Goal: Task Accomplishment & Management: Manage account settings

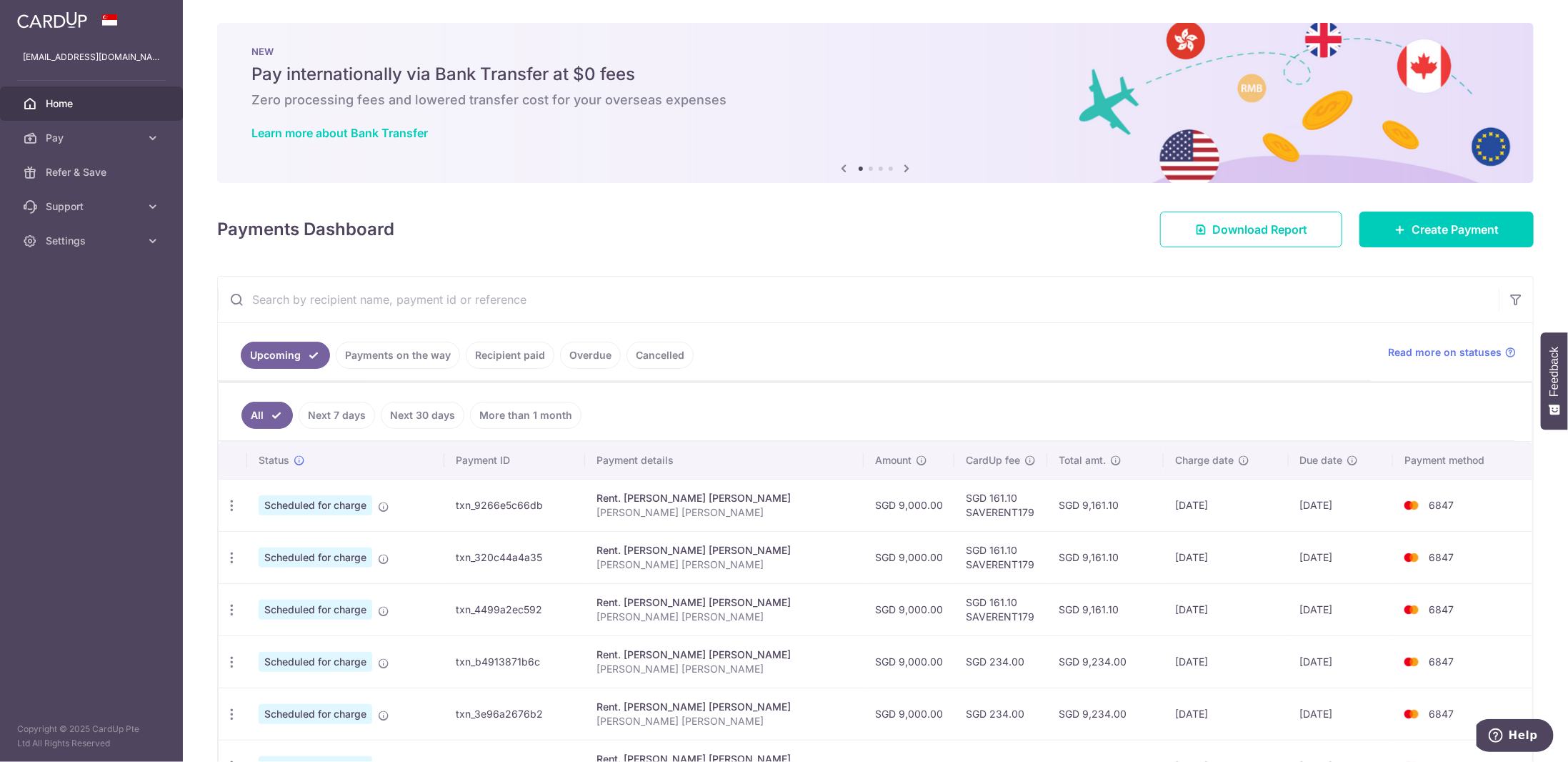
scroll to position [71, 0]
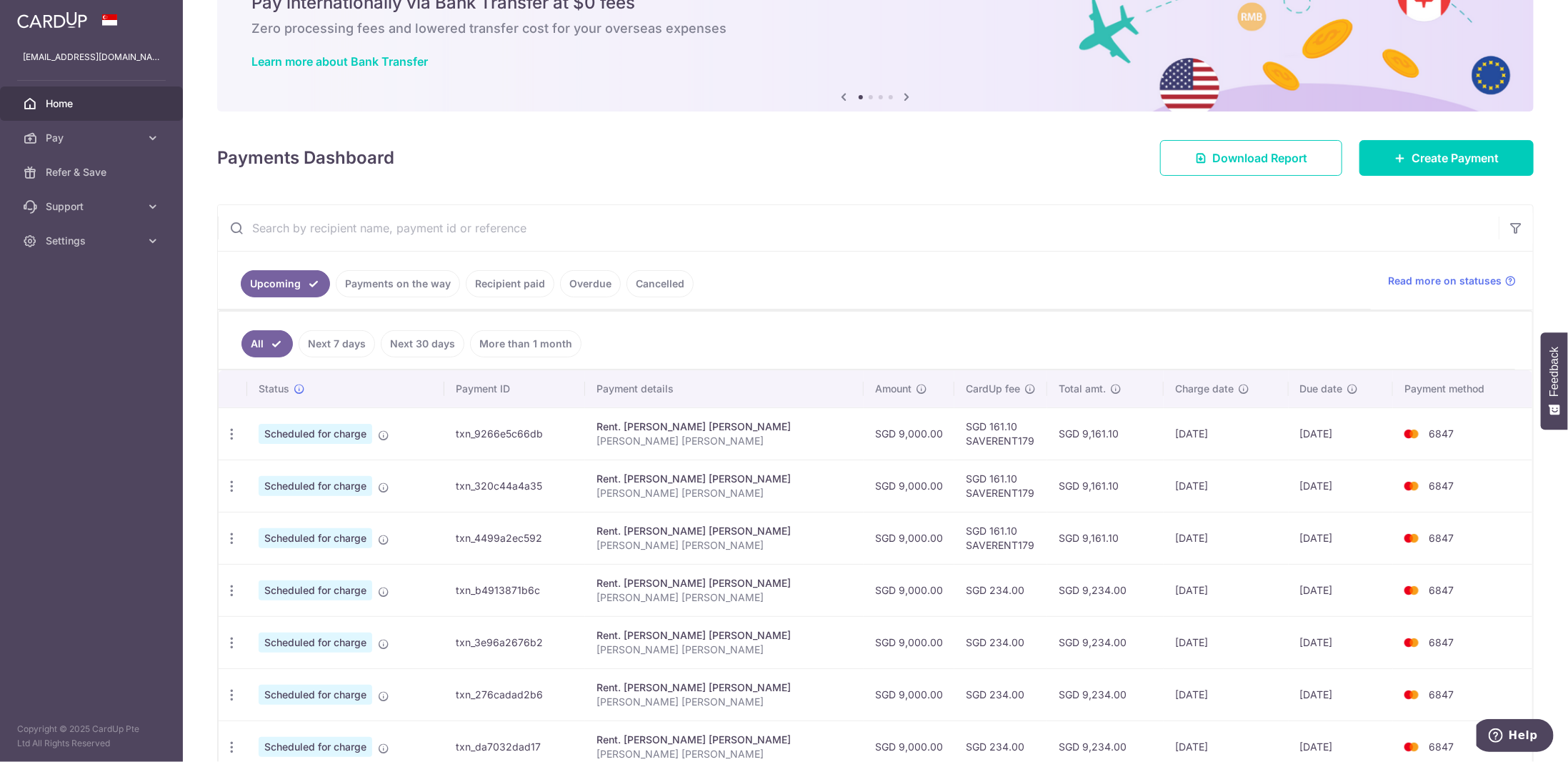
click at [527, 283] on link "Recipient paid" at bounding box center [510, 284] width 89 height 27
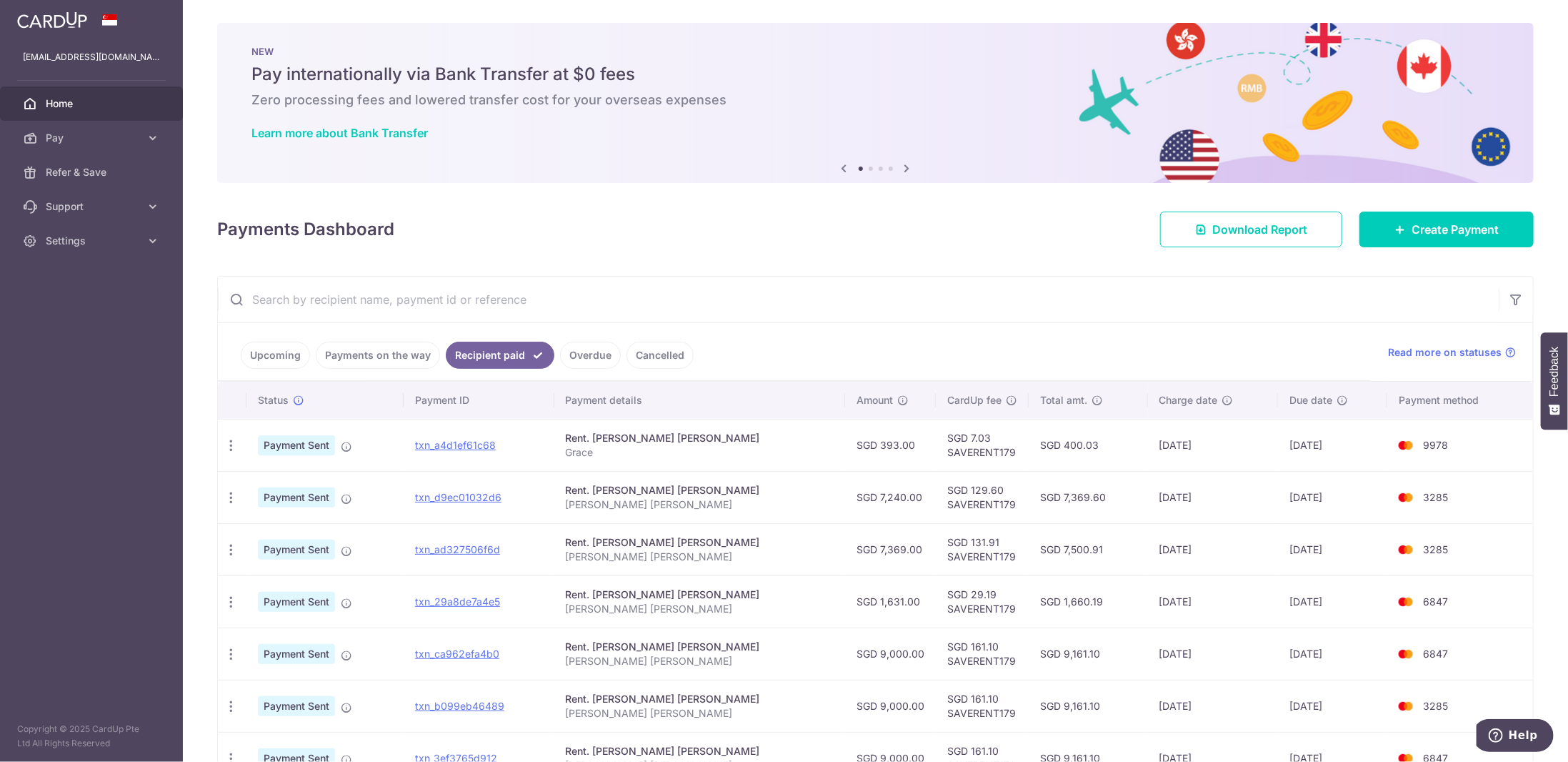
click at [276, 349] on link "Upcoming" at bounding box center [275, 355] width 69 height 27
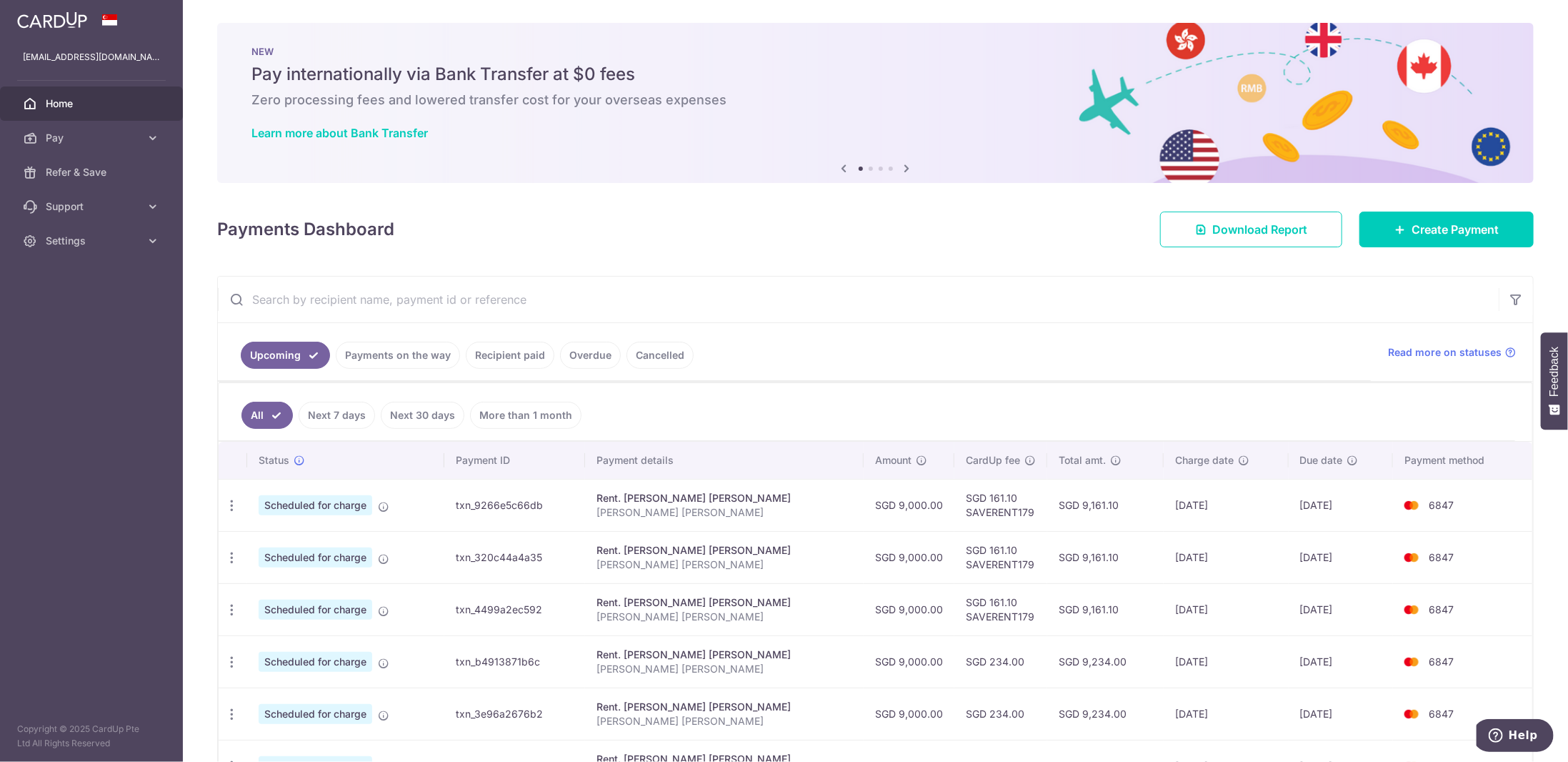
click at [508, 355] on link "Recipient paid" at bounding box center [510, 355] width 89 height 27
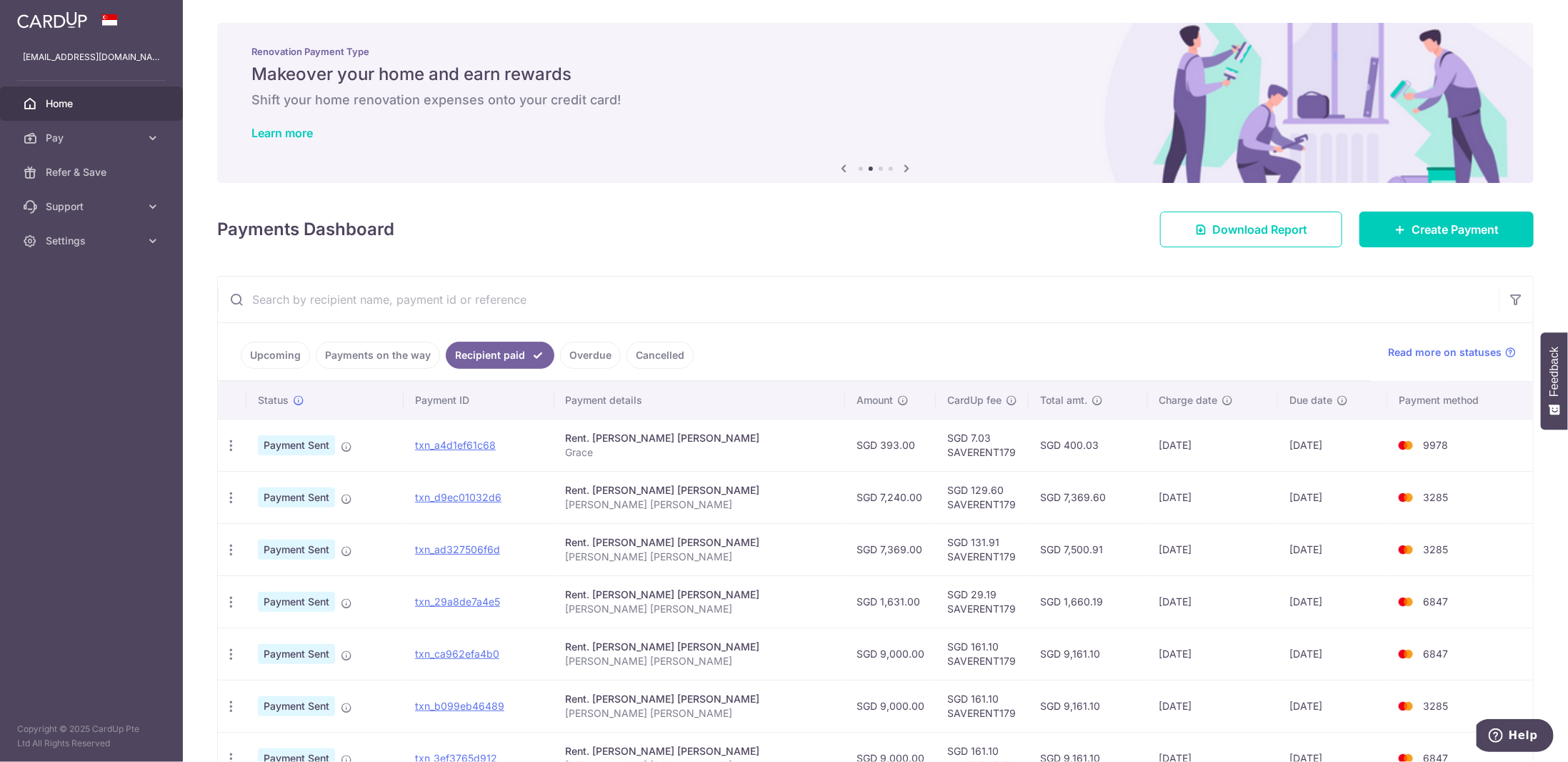
click at [1174, 494] on td "09/09/2025" at bounding box center [1212, 498] width 130 height 53
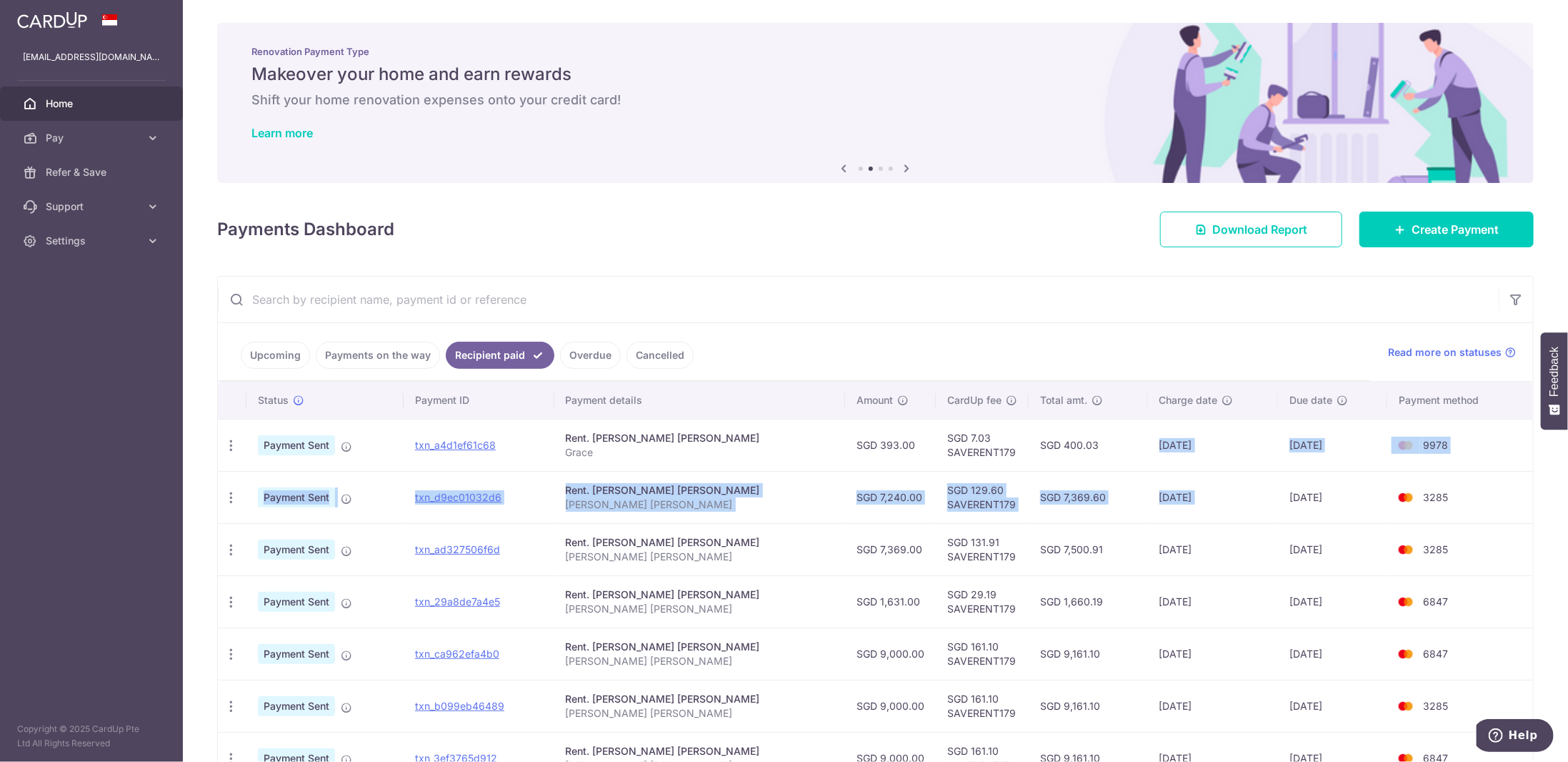
drag, startPoint x: 1174, startPoint y: 494, endPoint x: 1160, endPoint y: 442, distance: 53.9
click at [1160, 442] on tbody "PDF Receipt Payment Sent txn_a4d1ef61c68 Rent. TING YAN TENG GRACE Grace SGD 39…" at bounding box center [875, 680] width 1316 height 522
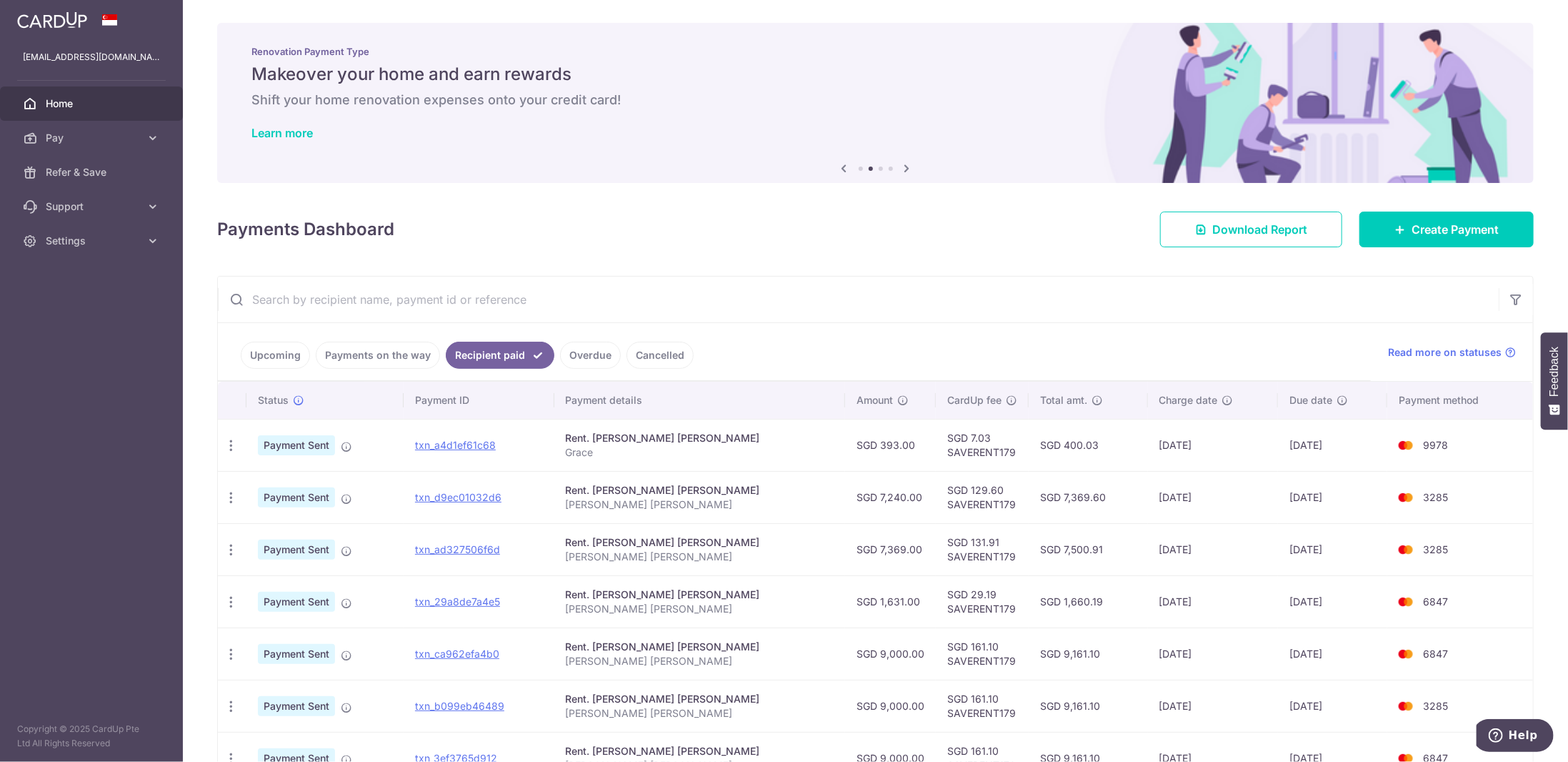
click at [1180, 592] on td "07/08/2025" at bounding box center [1212, 602] width 130 height 53
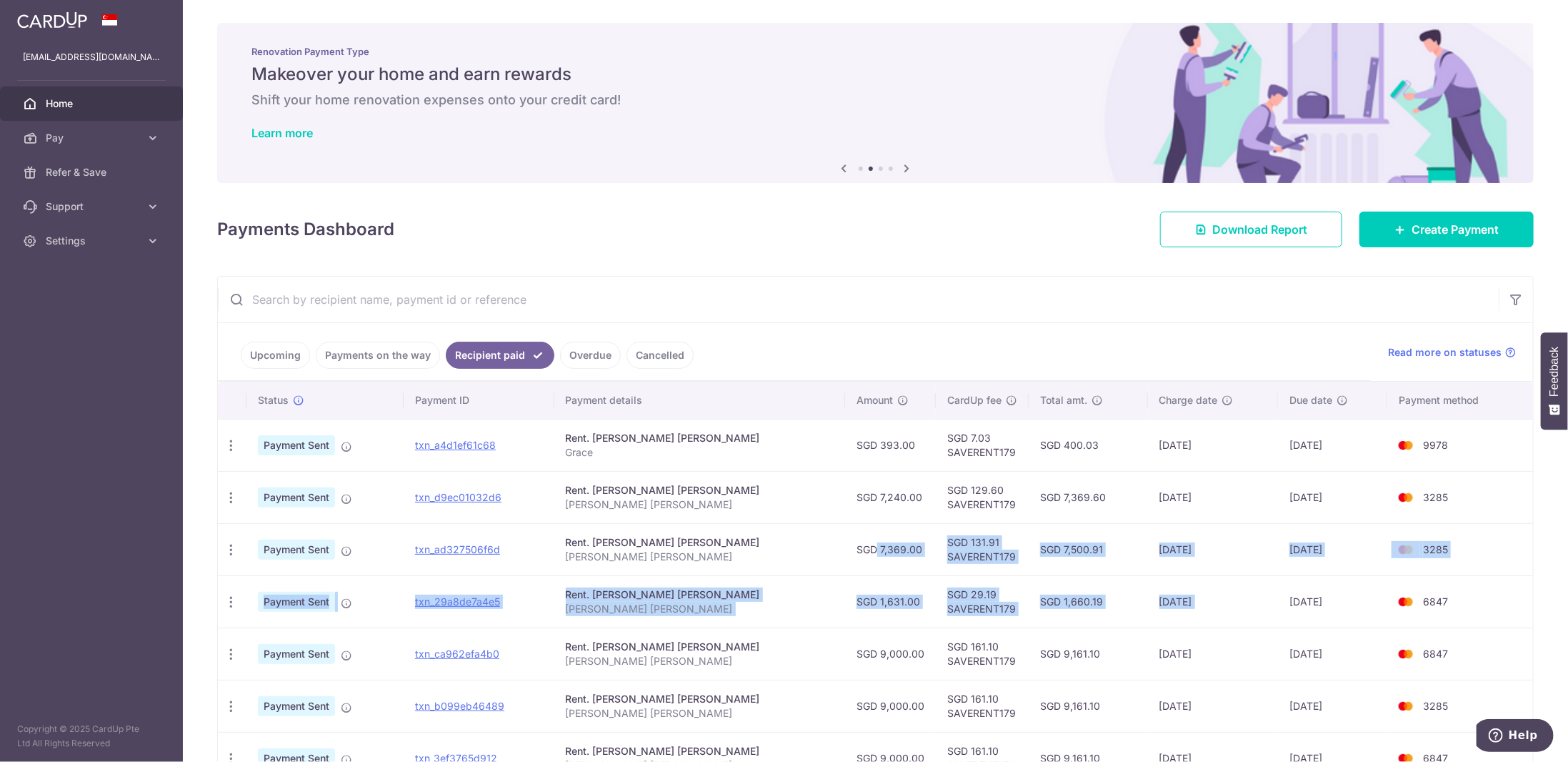
drag, startPoint x: 1180, startPoint y: 592, endPoint x: 889, endPoint y: 540, distance: 295.6
click at [889, 540] on tbody "PDF Receipt Payment Sent txn_a4d1ef61c68 Rent. TING YAN TENG GRACE Grace SGD 39…" at bounding box center [875, 680] width 1316 height 522
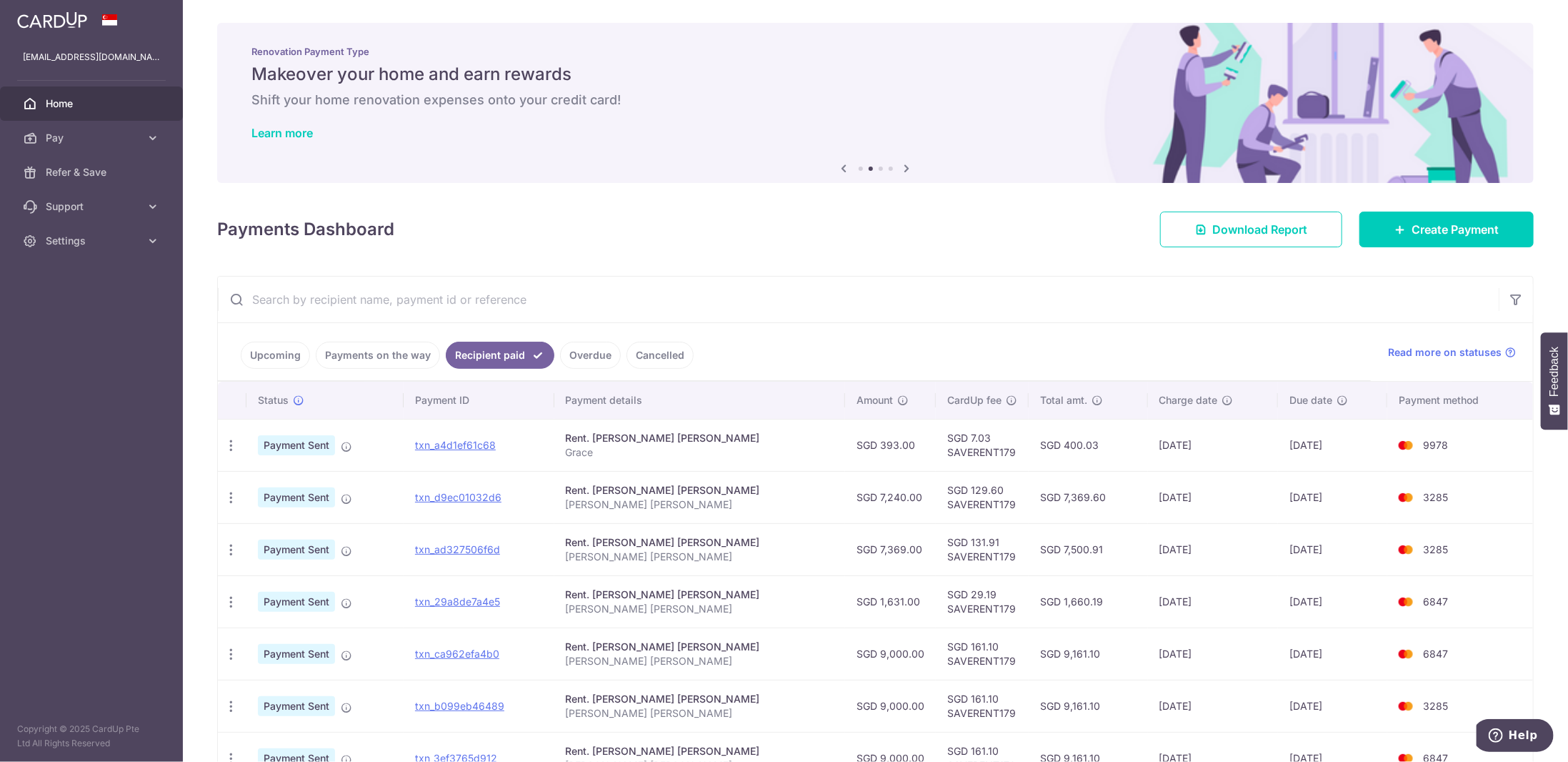
click at [1148, 487] on td "09/09/2025" at bounding box center [1212, 498] width 130 height 53
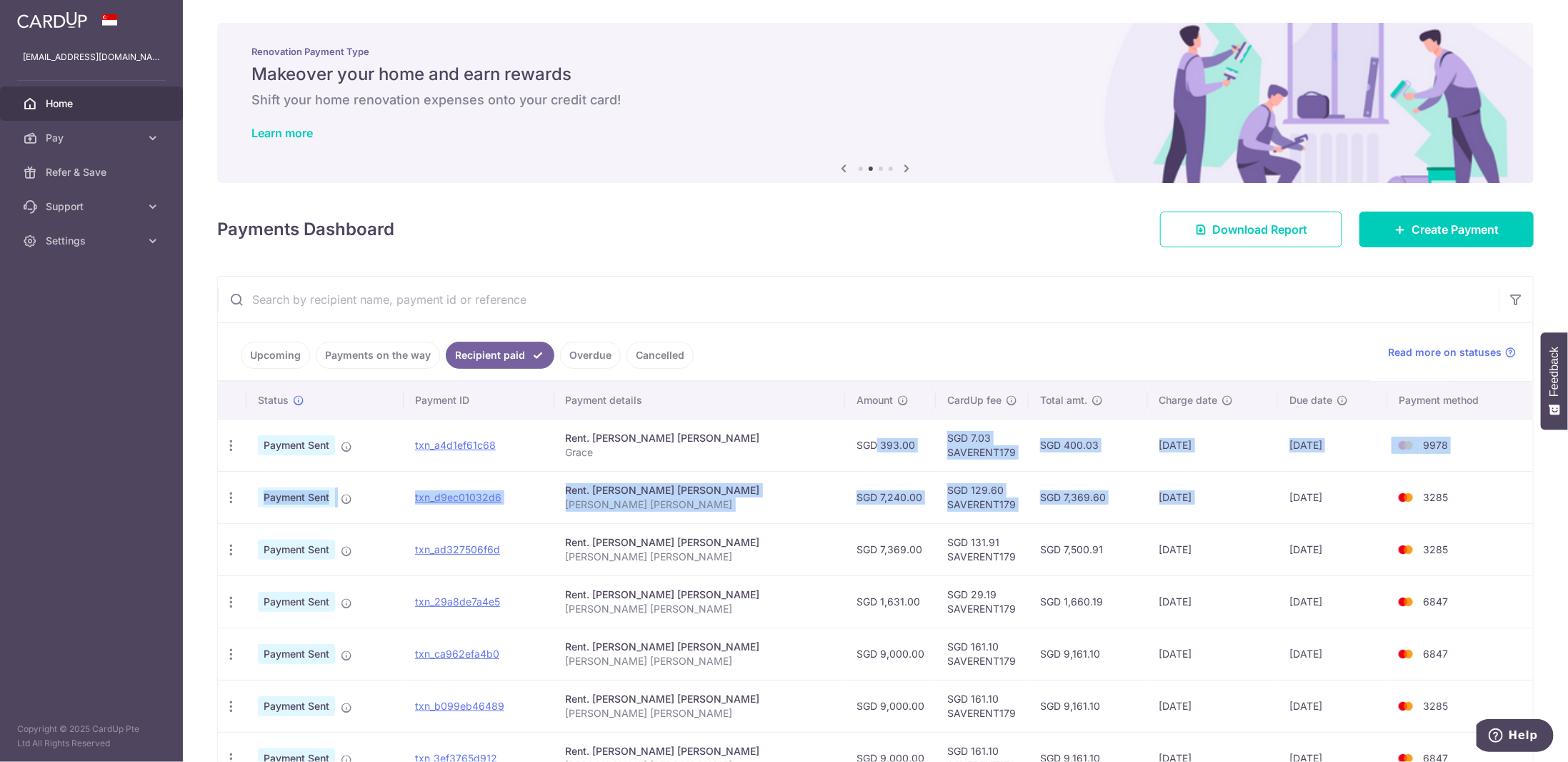
drag, startPoint x: 1144, startPoint y: 487, endPoint x: 886, endPoint y: 447, distance: 261.1
click at [886, 447] on tbody "PDF Receipt Payment Sent txn_a4d1ef61c68 Rent. TING YAN TENG GRACE Grace SGD 39…" at bounding box center [875, 680] width 1316 height 522
click at [886, 447] on td "SGD 393.00" at bounding box center [890, 445] width 91 height 53
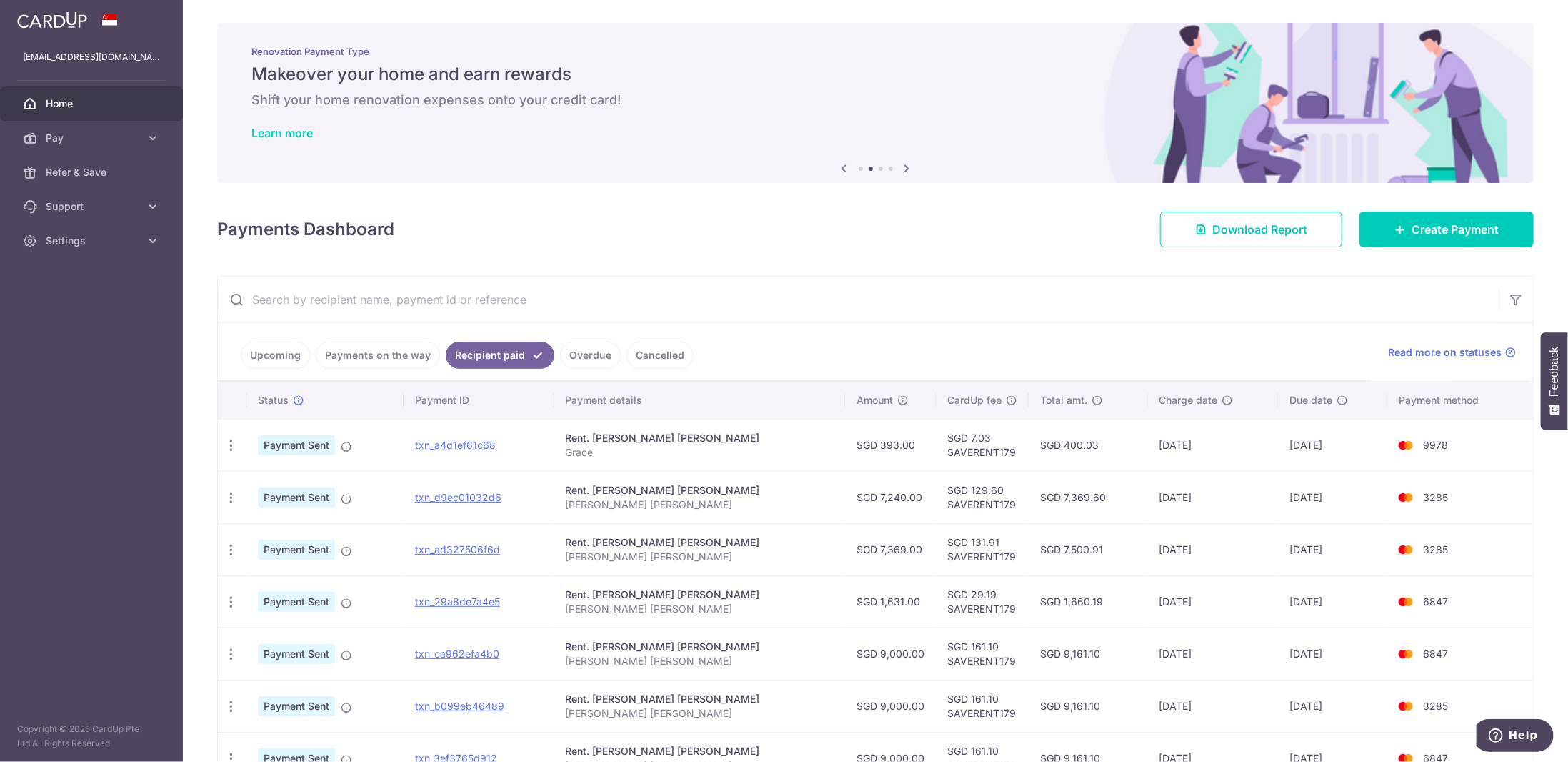
click at [886, 447] on td "SGD 393.00" at bounding box center [890, 445] width 91 height 53
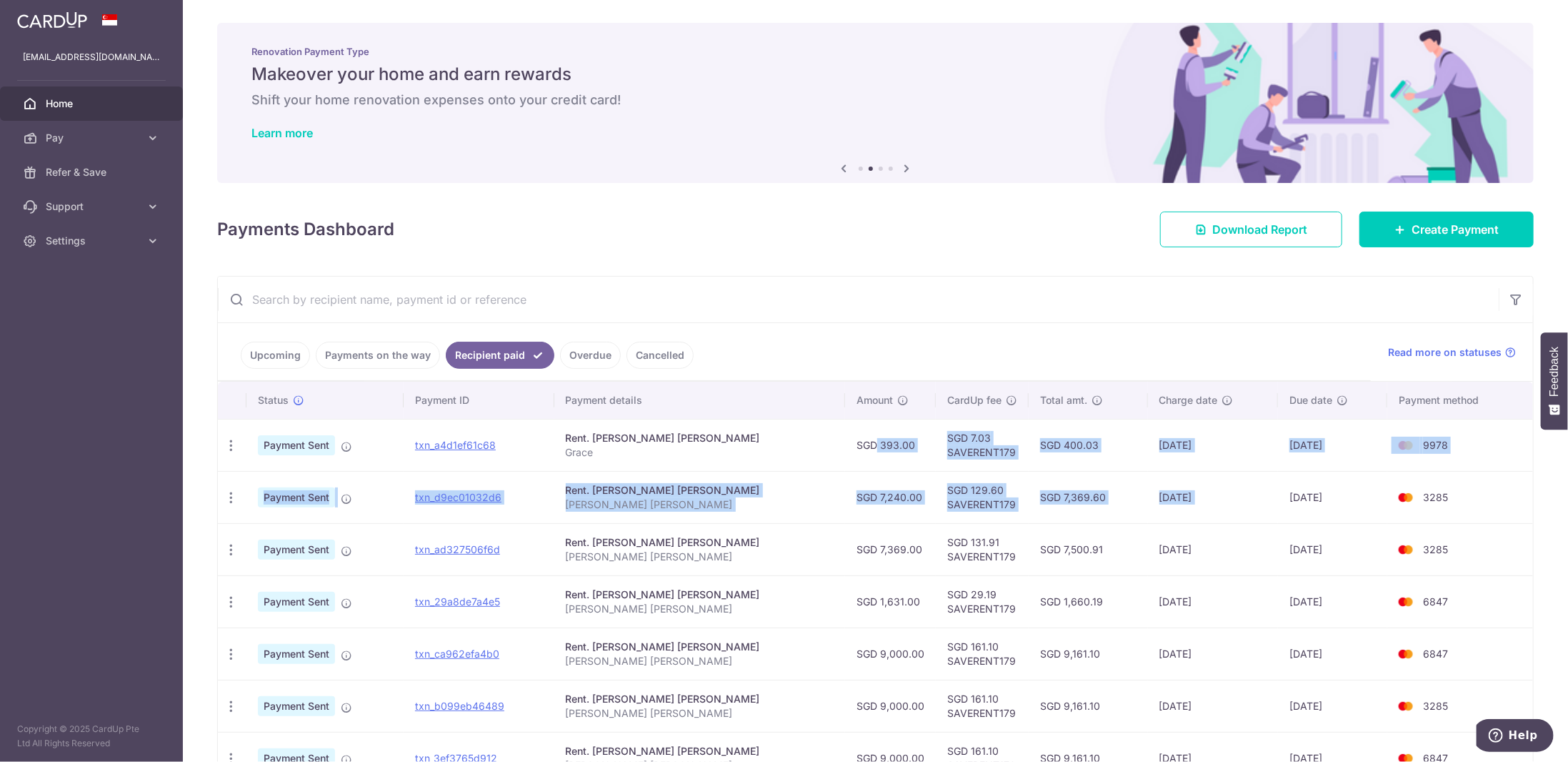
drag, startPoint x: 886, startPoint y: 447, endPoint x: 1181, endPoint y: 487, distance: 297.7
click at [1181, 487] on tbody "PDF Receipt Payment Sent txn_a4d1ef61c68 Rent. TING YAN TENG GRACE Grace SGD 39…" at bounding box center [875, 680] width 1316 height 522
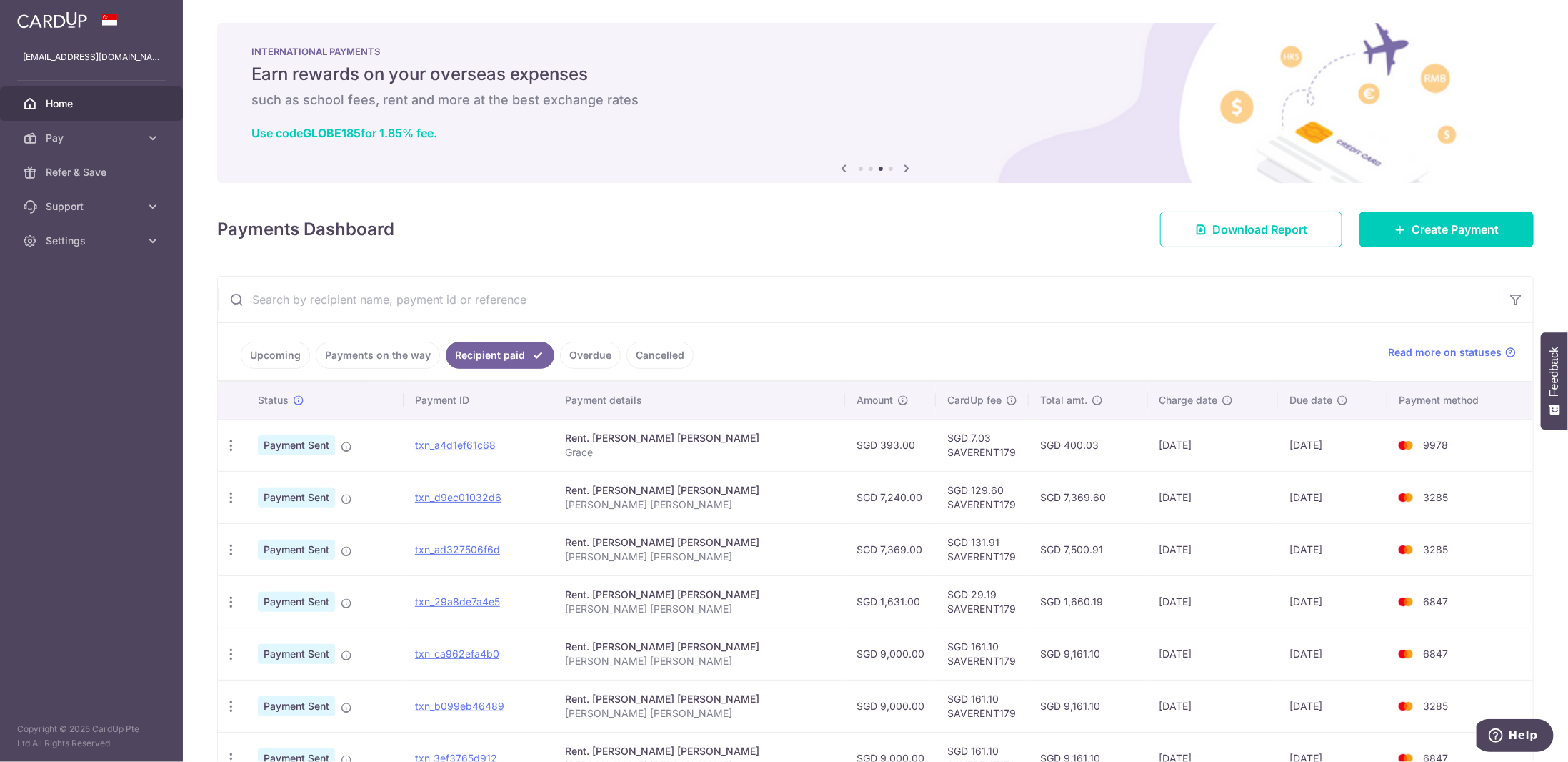
click at [280, 352] on link "Upcoming" at bounding box center [275, 355] width 69 height 27
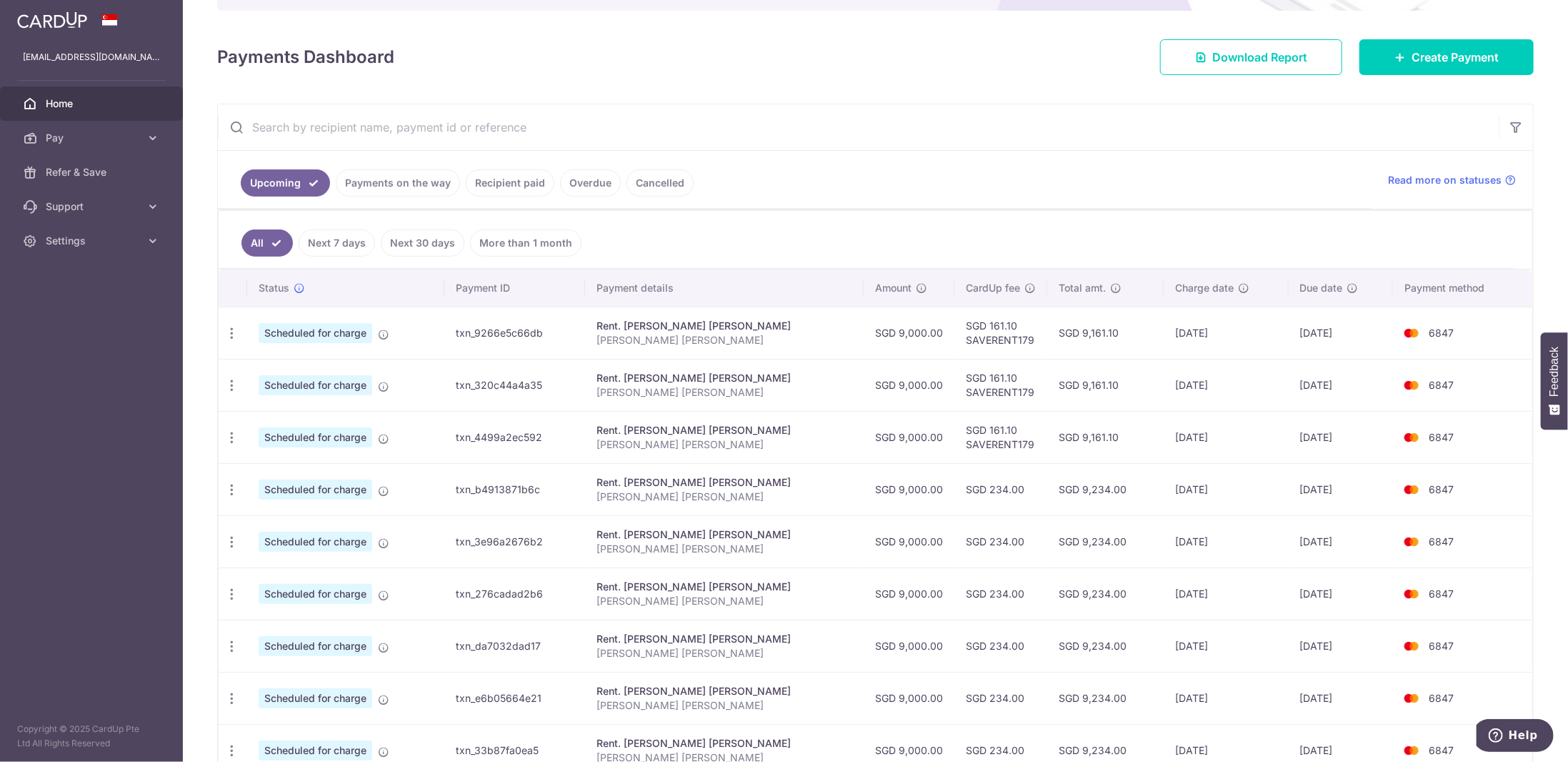
scroll to position [214, 0]
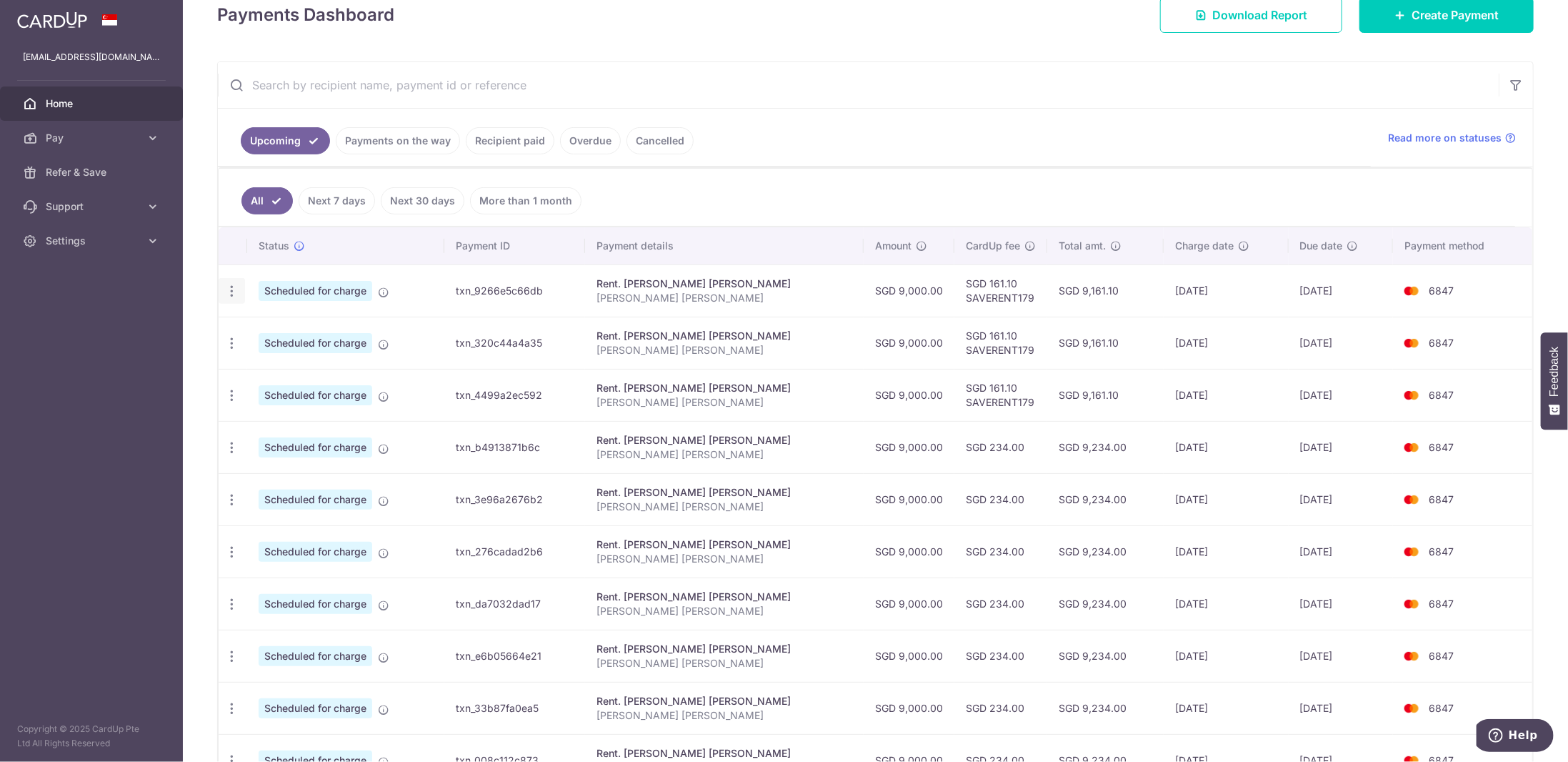
click at [233, 286] on icon "button" at bounding box center [232, 292] width 15 height 15
click at [296, 315] on link "Update payment" at bounding box center [293, 330] width 148 height 34
radio input "true"
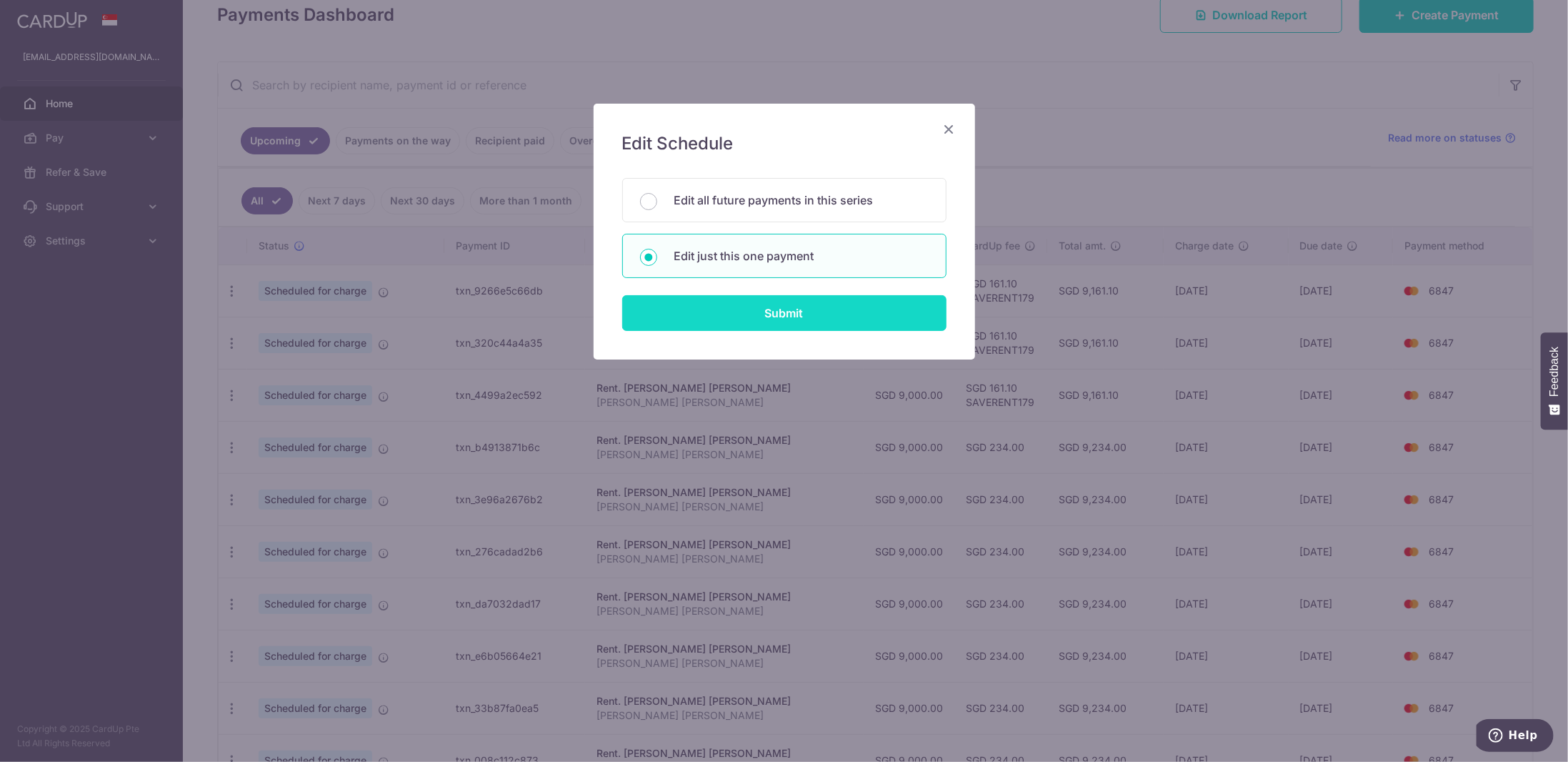
click at [819, 307] on input "Submit" at bounding box center [784, 313] width 324 height 36
radio input "true"
type input "9,000.00"
type input "04/11/2025"
type input "[PERSON_NAME] [PERSON_NAME]"
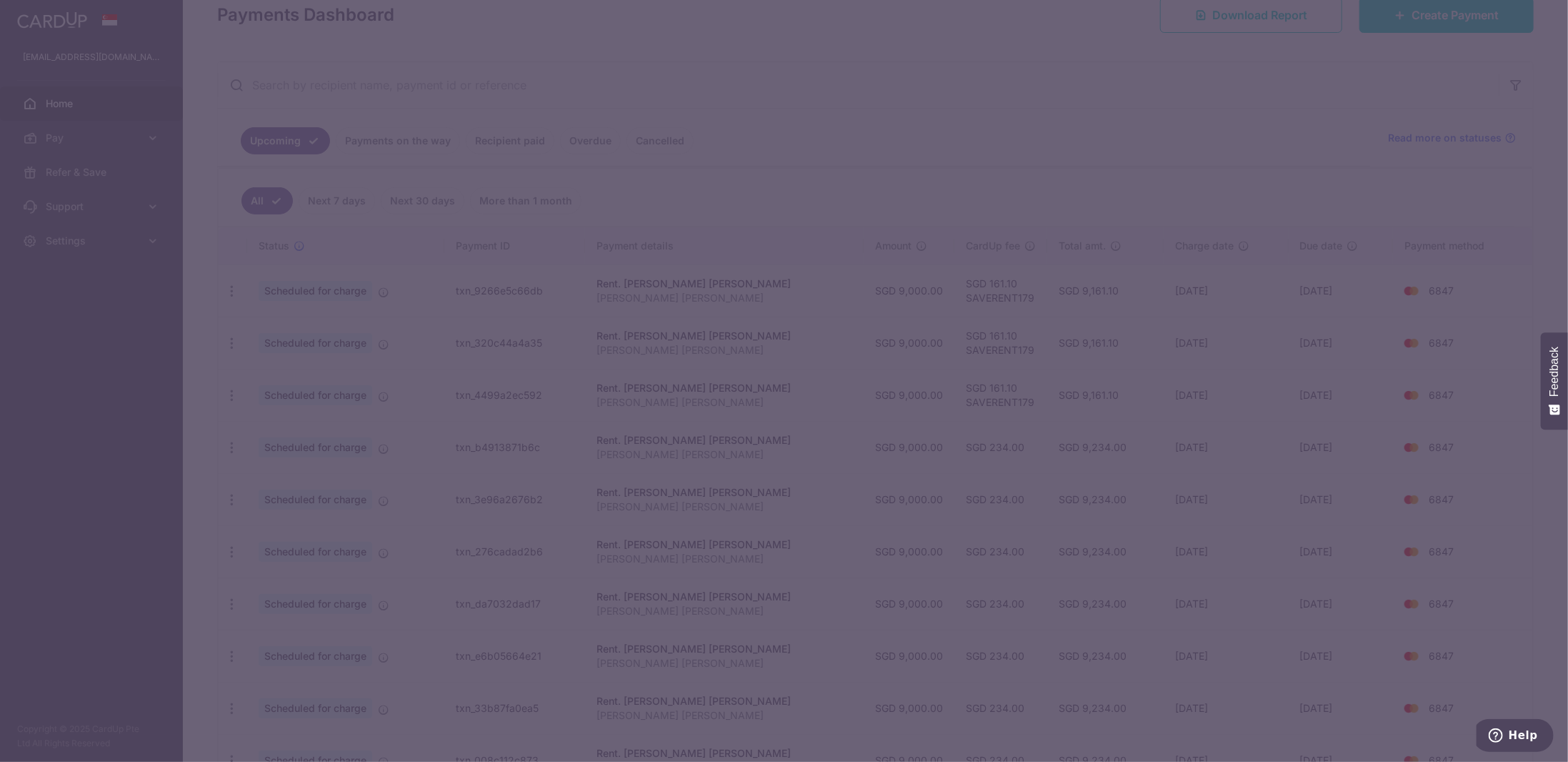
type input "SAVERENT179"
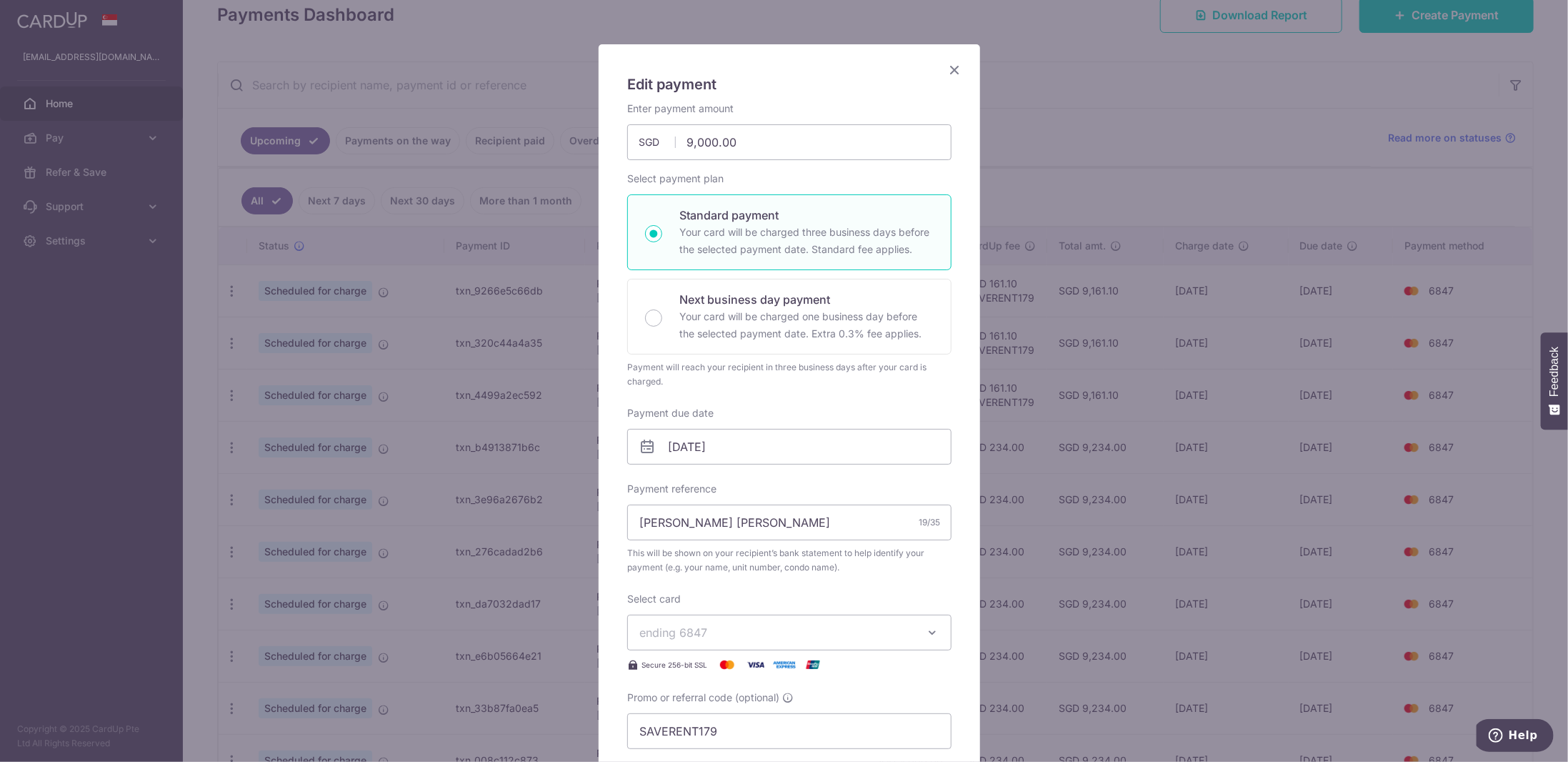
scroll to position [143, 0]
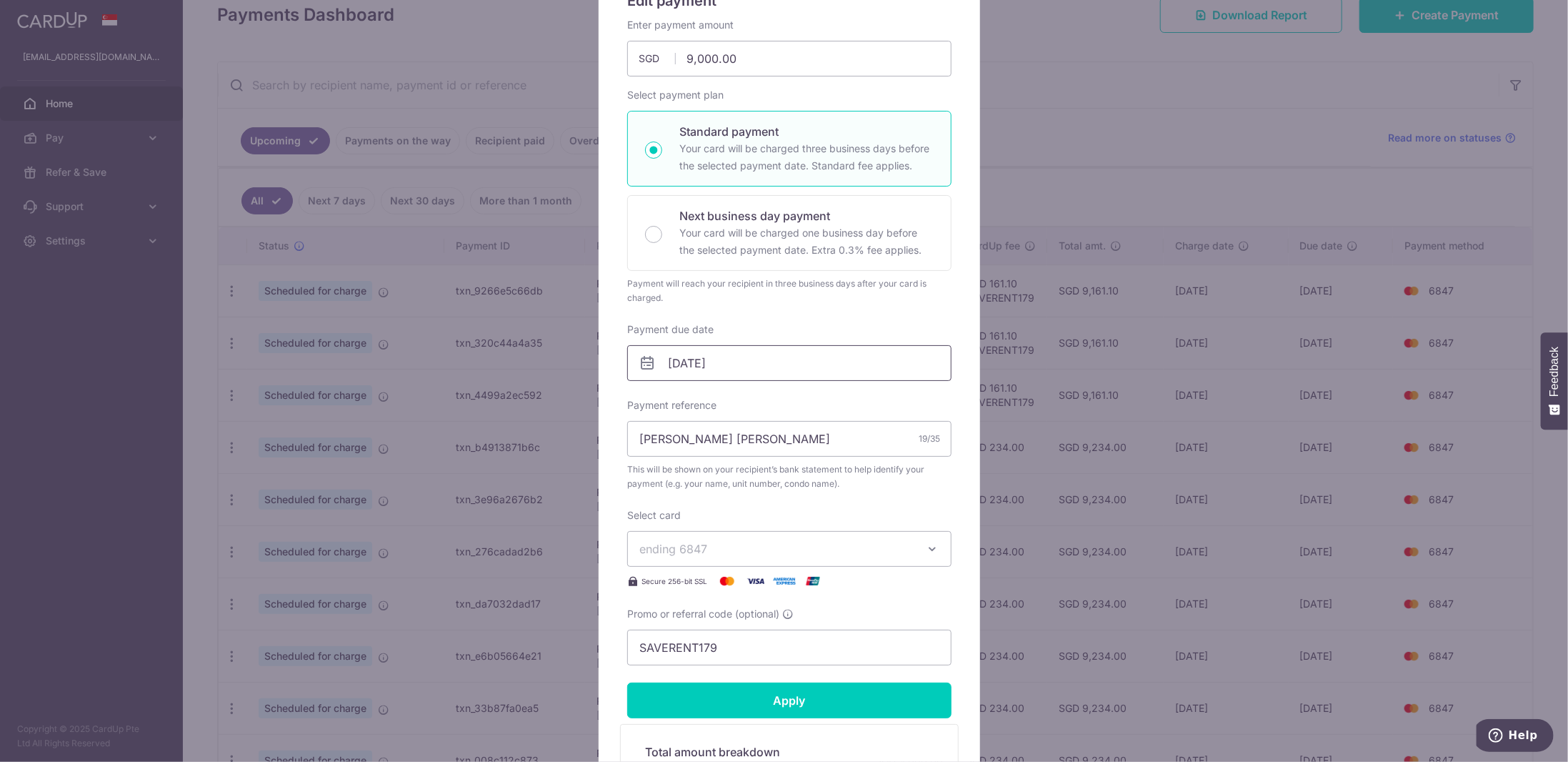
click at [705, 355] on input "04/11/2025" at bounding box center [789, 363] width 324 height 36
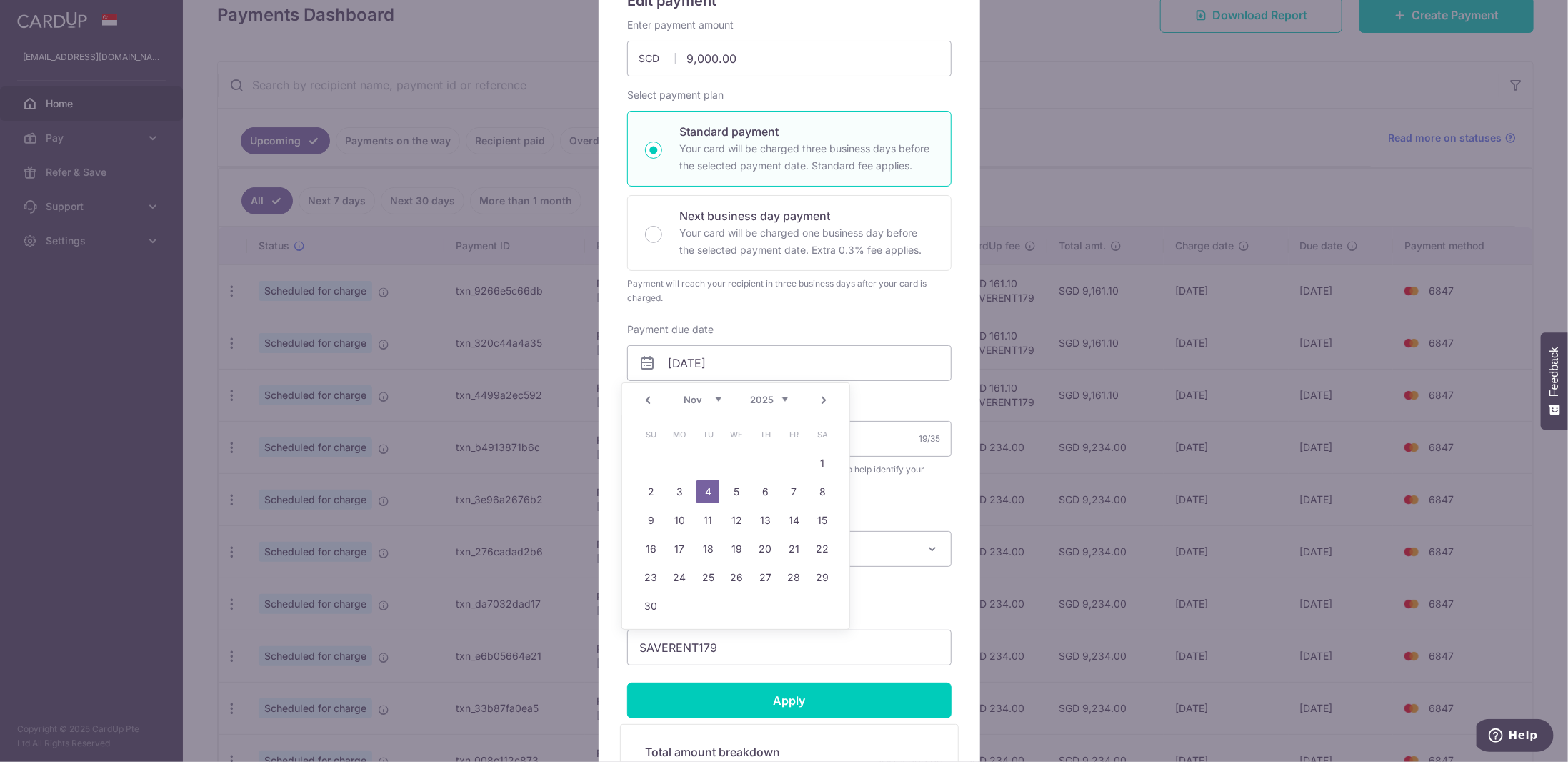
click at [649, 398] on link "Prev" at bounding box center [648, 400] width 17 height 17
click at [737, 491] on link "8" at bounding box center [736, 492] width 23 height 23
type input "[DATE]"
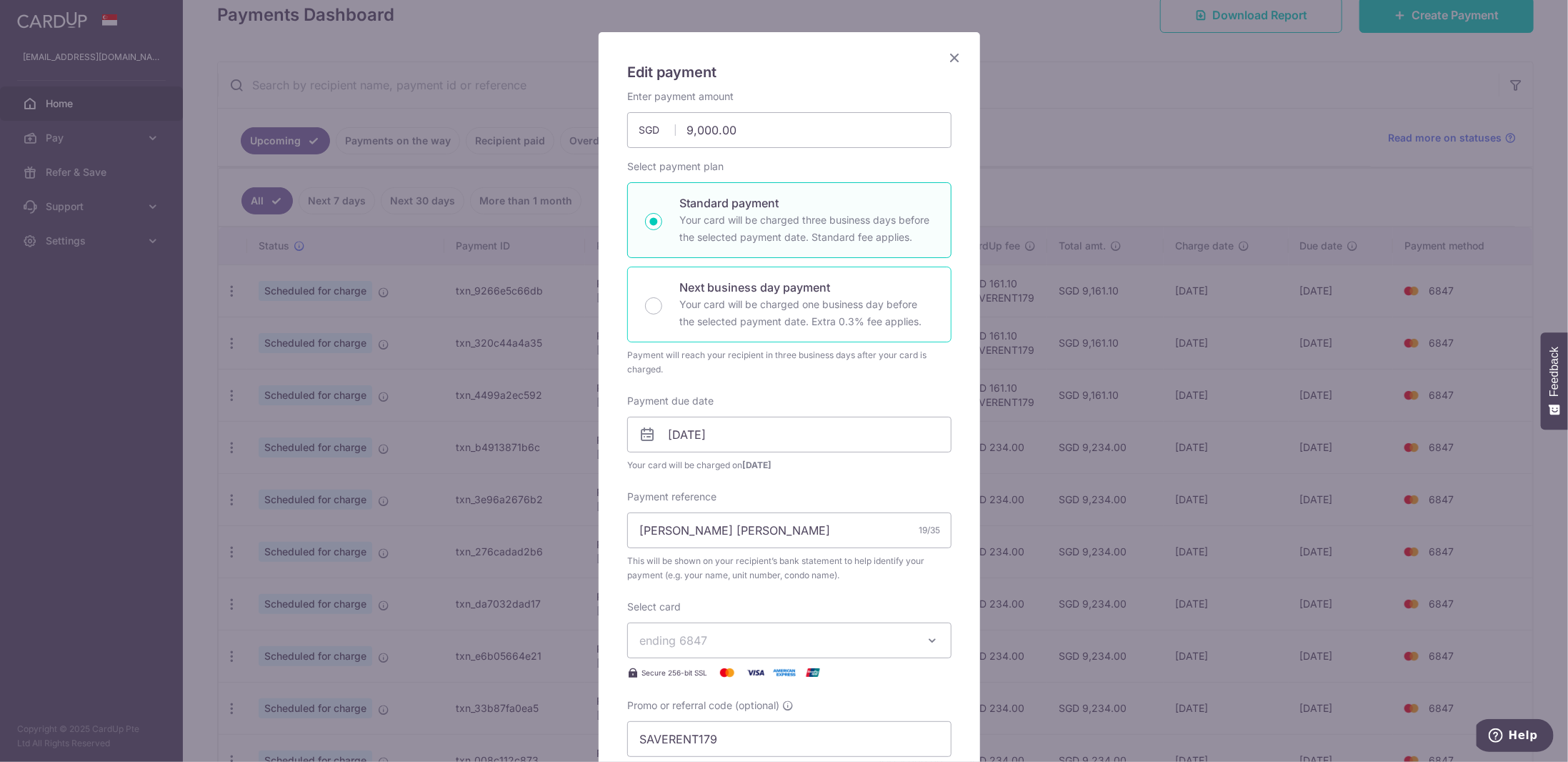
scroll to position [214, 0]
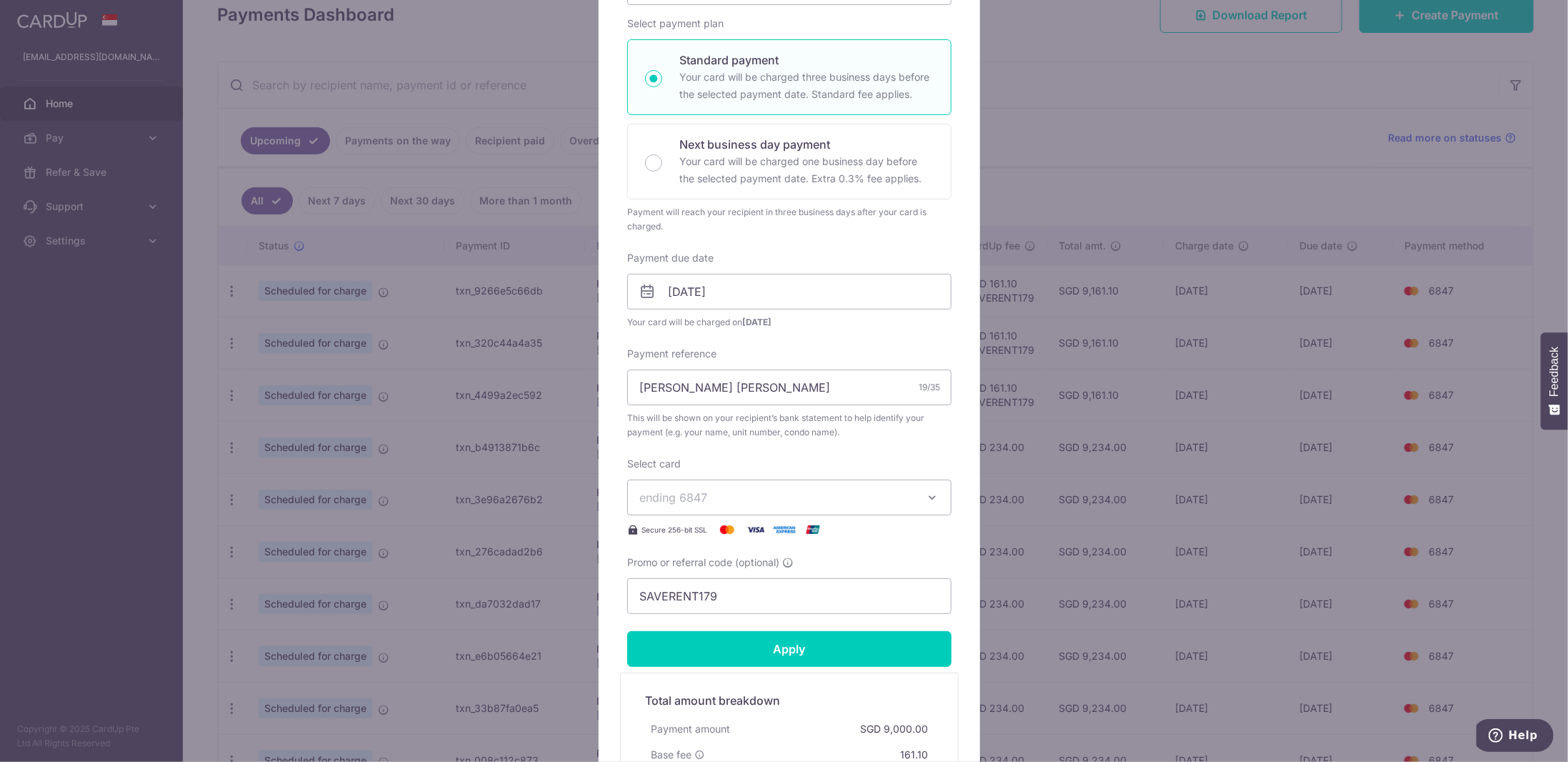
click at [707, 504] on button "ending 6847" at bounding box center [789, 498] width 324 height 36
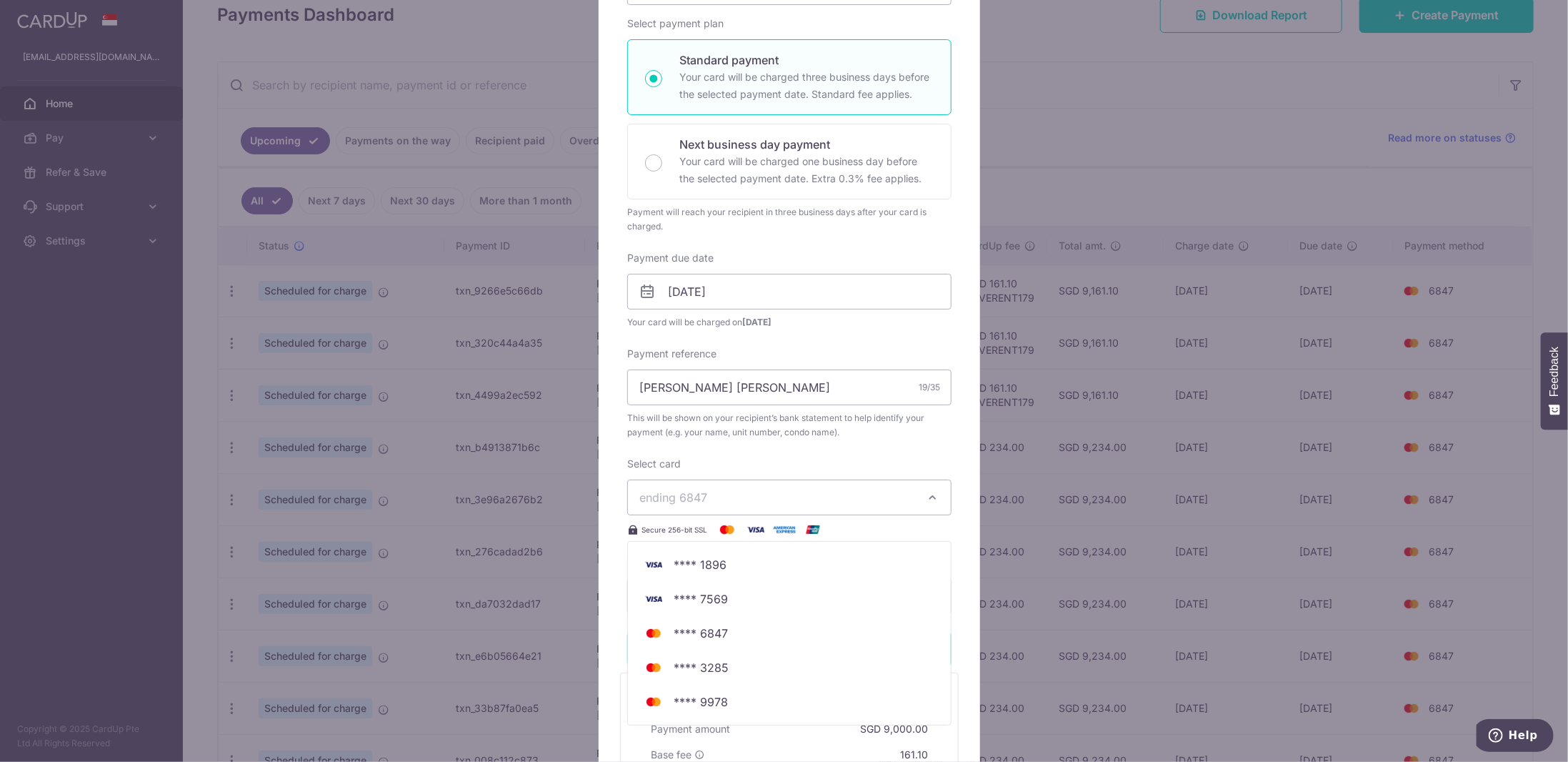
scroll to position [286, 0]
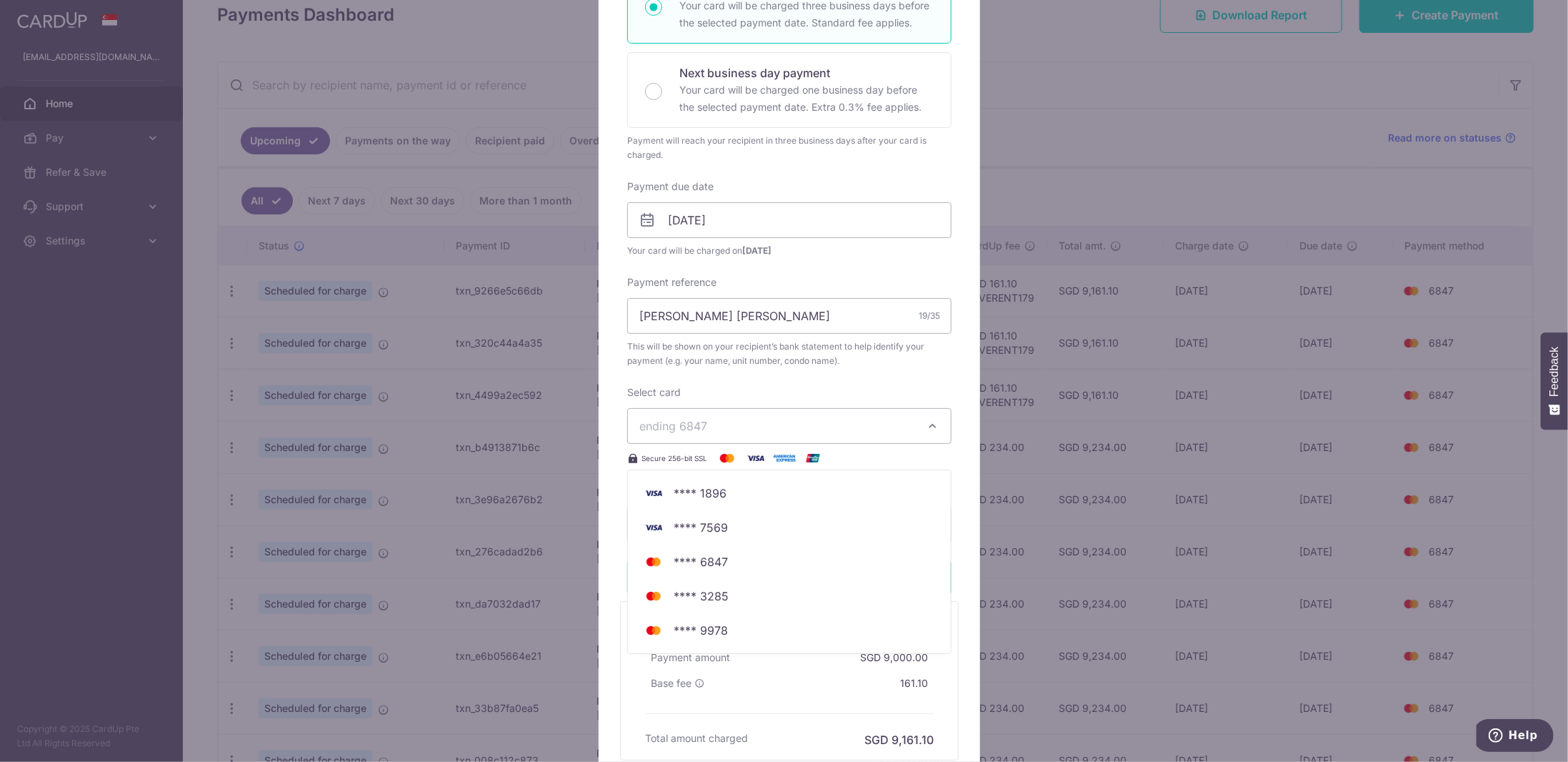
click at [1211, 386] on div "Edit payment By clicking apply, you will make changes to all payments to TING Y…" at bounding box center [784, 381] width 1568 height 762
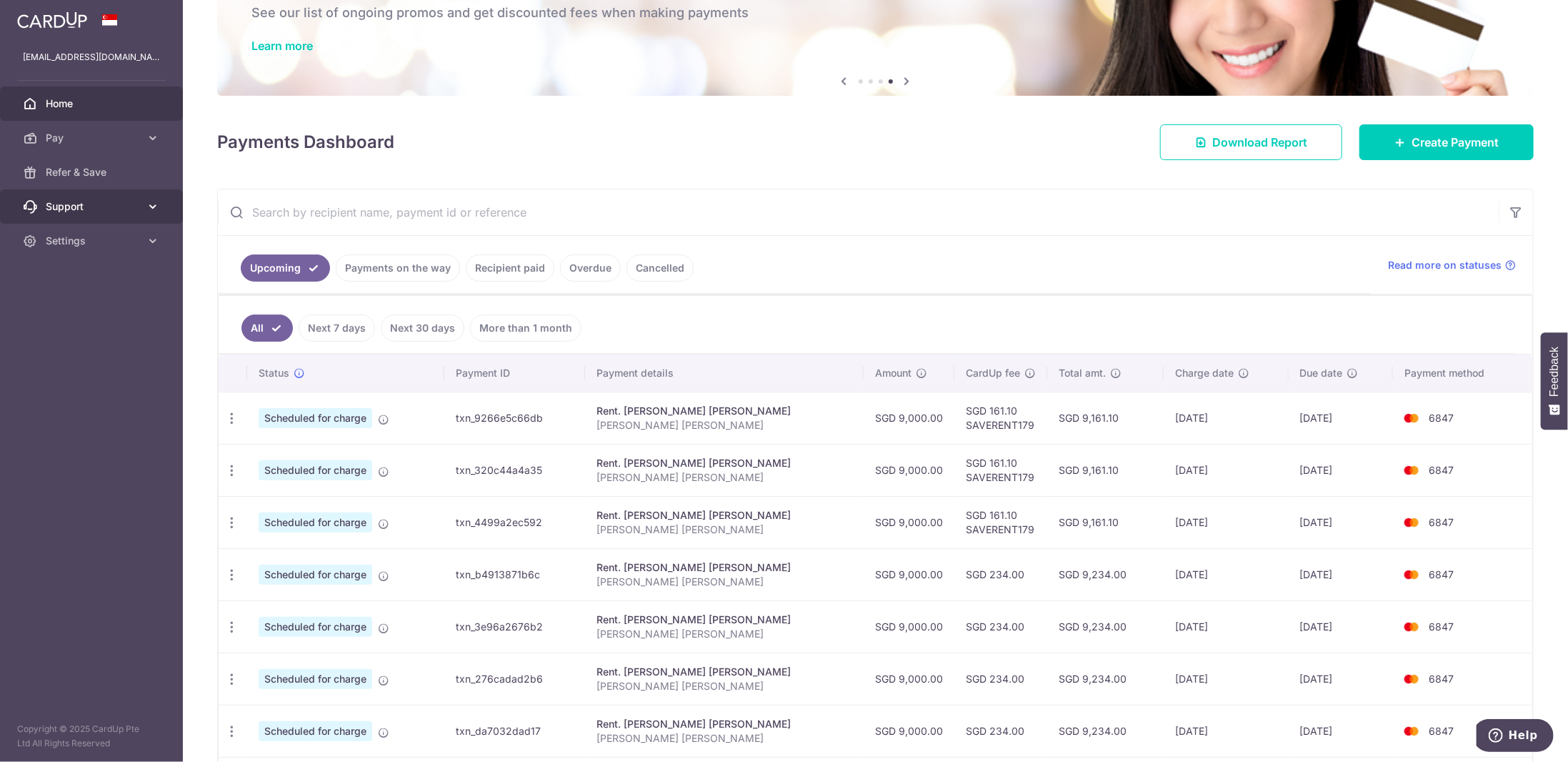
scroll to position [0, 0]
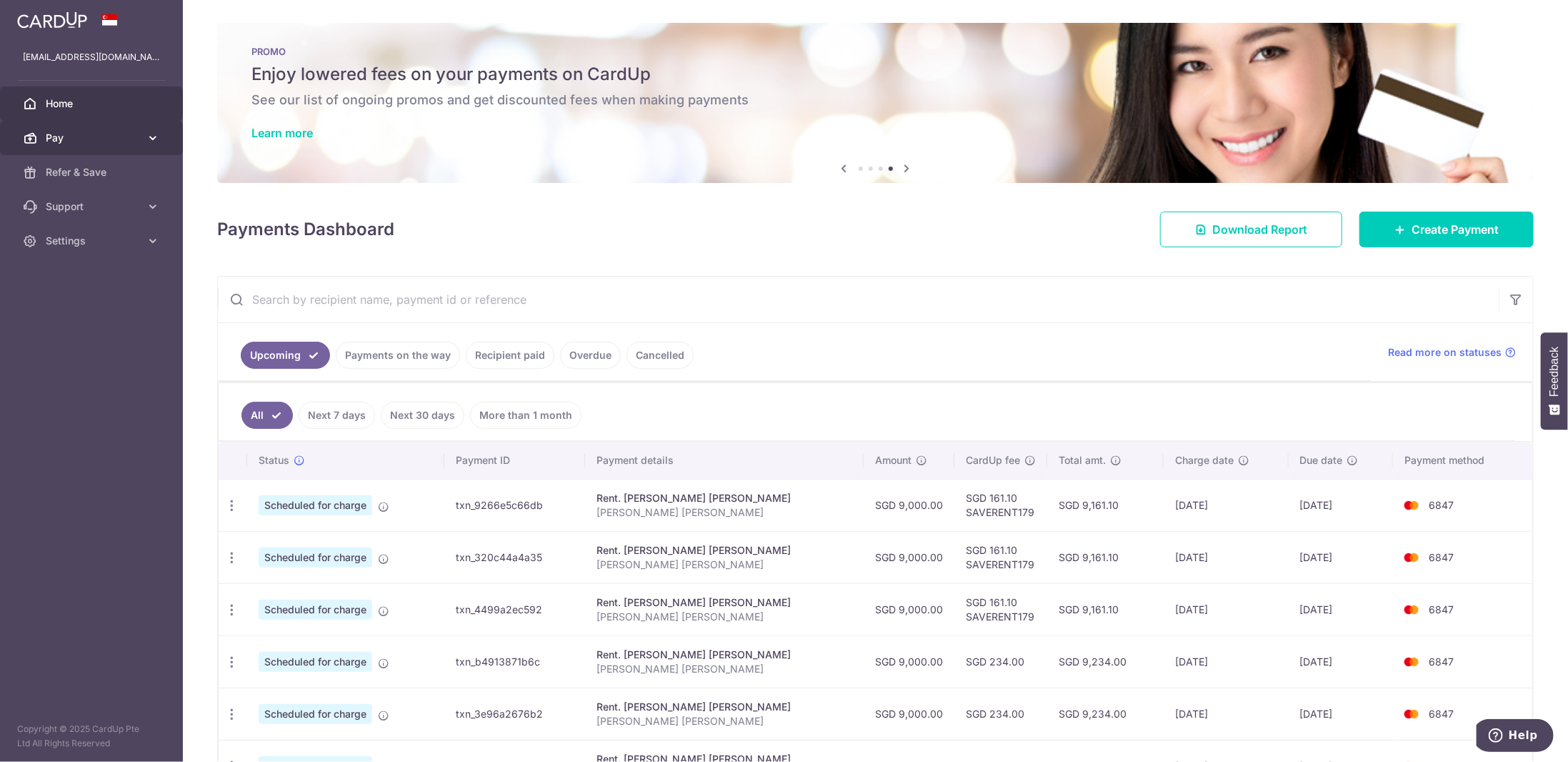
click at [86, 146] on link "Pay" at bounding box center [91, 138] width 183 height 34
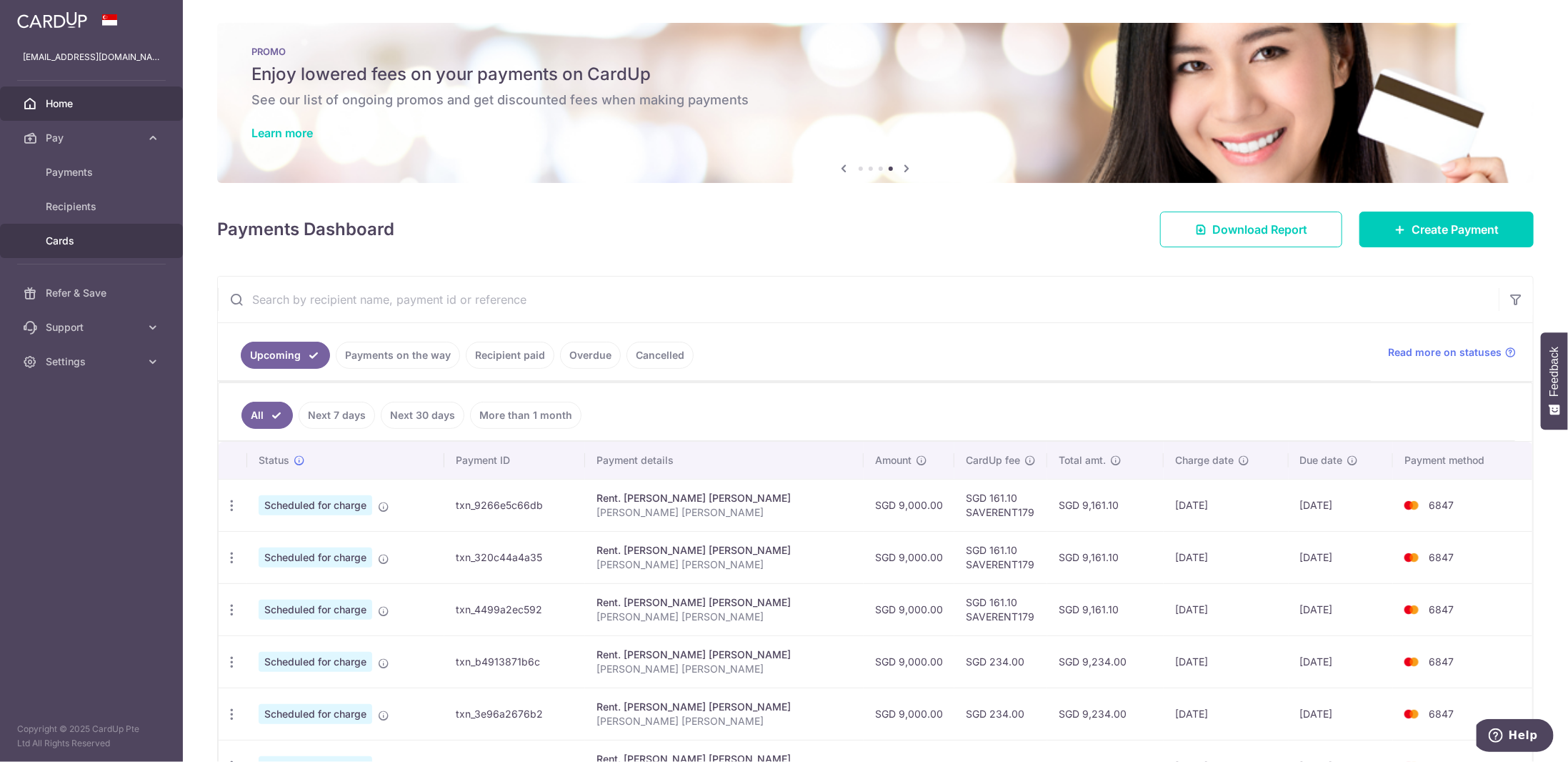
click at [84, 231] on link "Cards" at bounding box center [91, 241] width 183 height 34
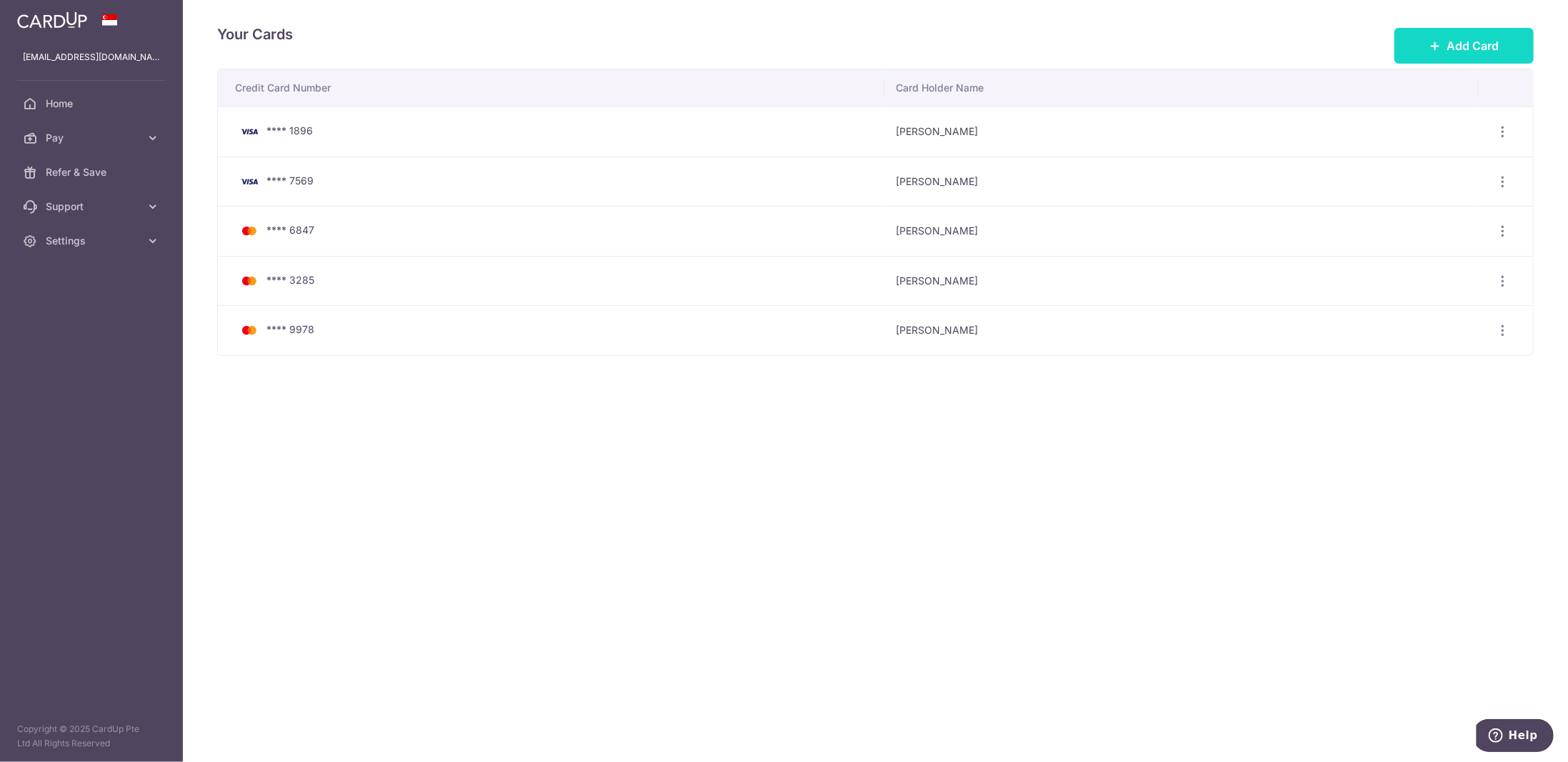
click at [1456, 40] on span "Add Card" at bounding box center [1473, 46] width 53 height 17
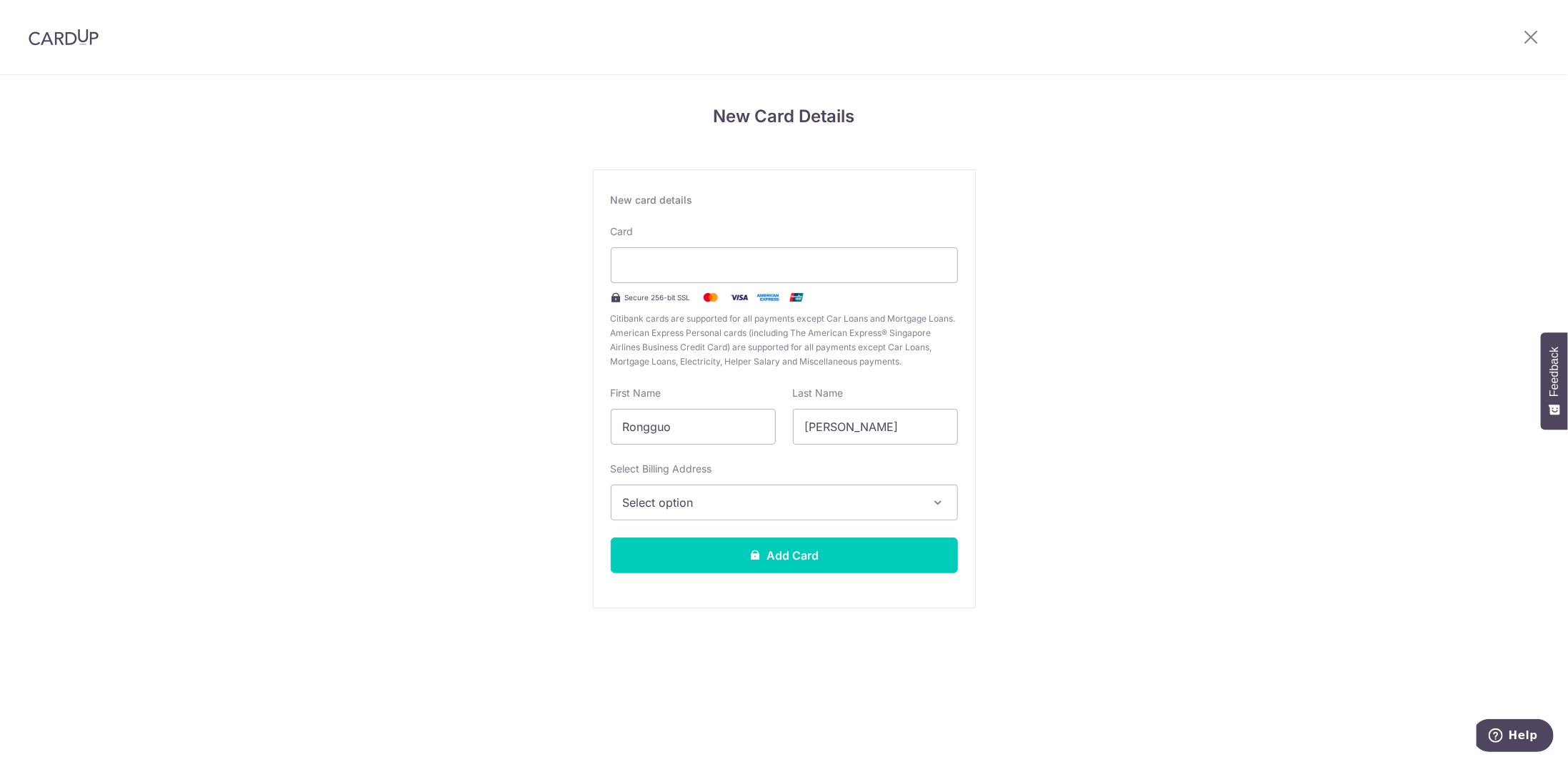
click at [1141, 253] on div "New Card Details New card details Card Secure 256-bit SSL Citibank cards are su…" at bounding box center [784, 375] width 1568 height 600
click at [712, 423] on input "Rongguo" at bounding box center [693, 426] width 165 height 36
type input "Riwu"
type input "[PERSON_NAME]"
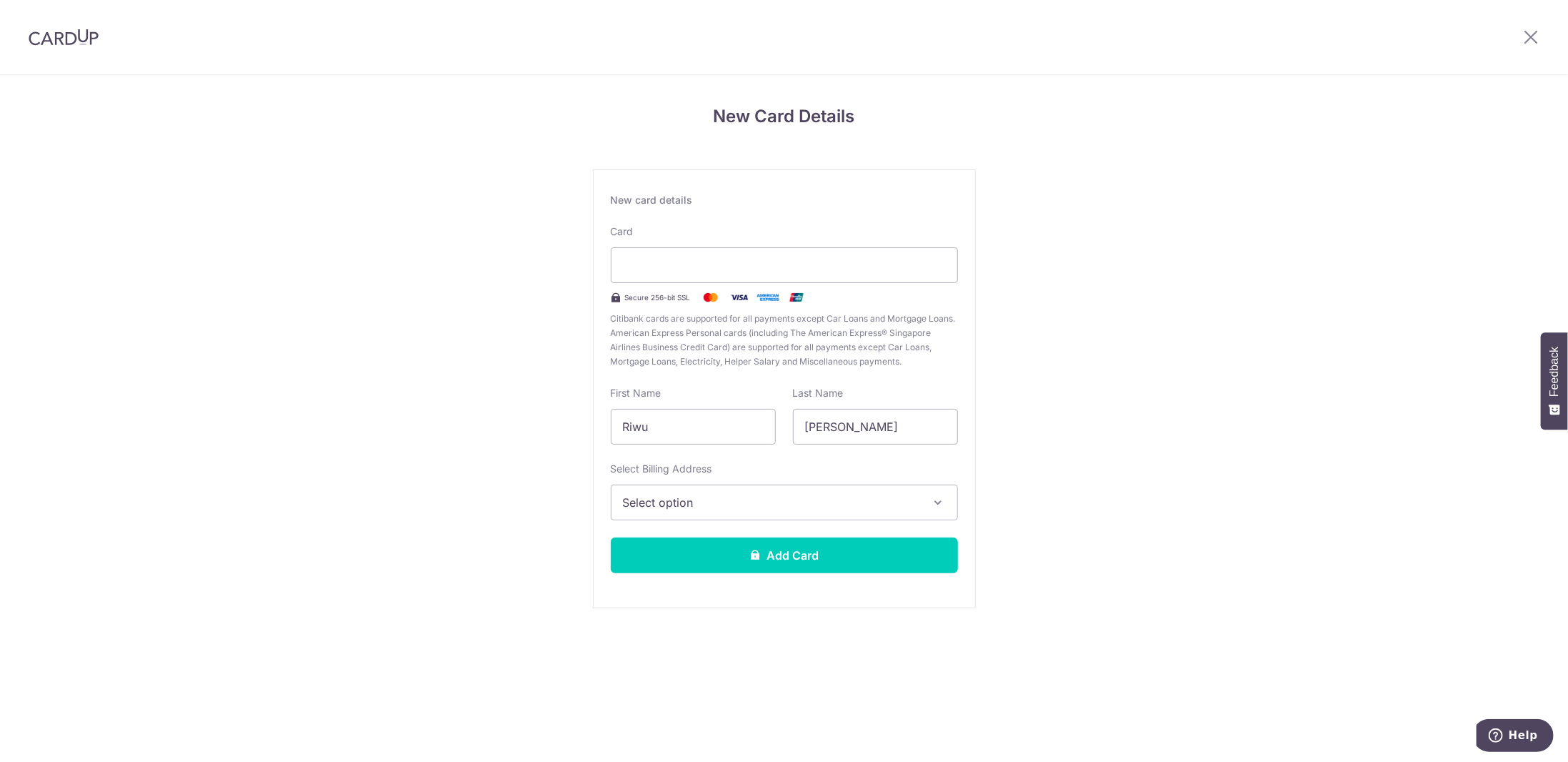
click at [739, 509] on span "Select option" at bounding box center [771, 503] width 297 height 17
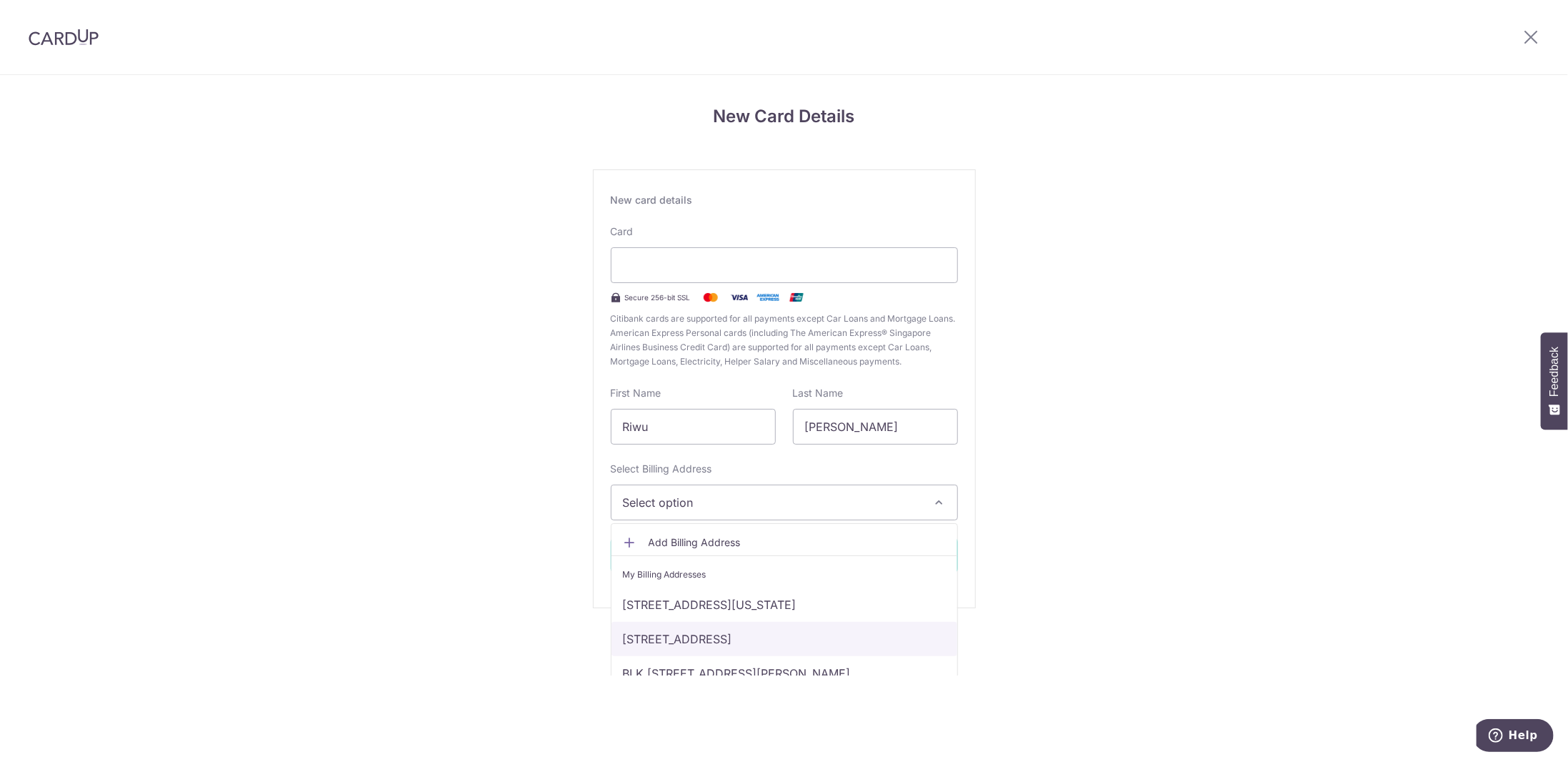
click at [723, 642] on link "[STREET_ADDRESS]" at bounding box center [784, 639] width 346 height 34
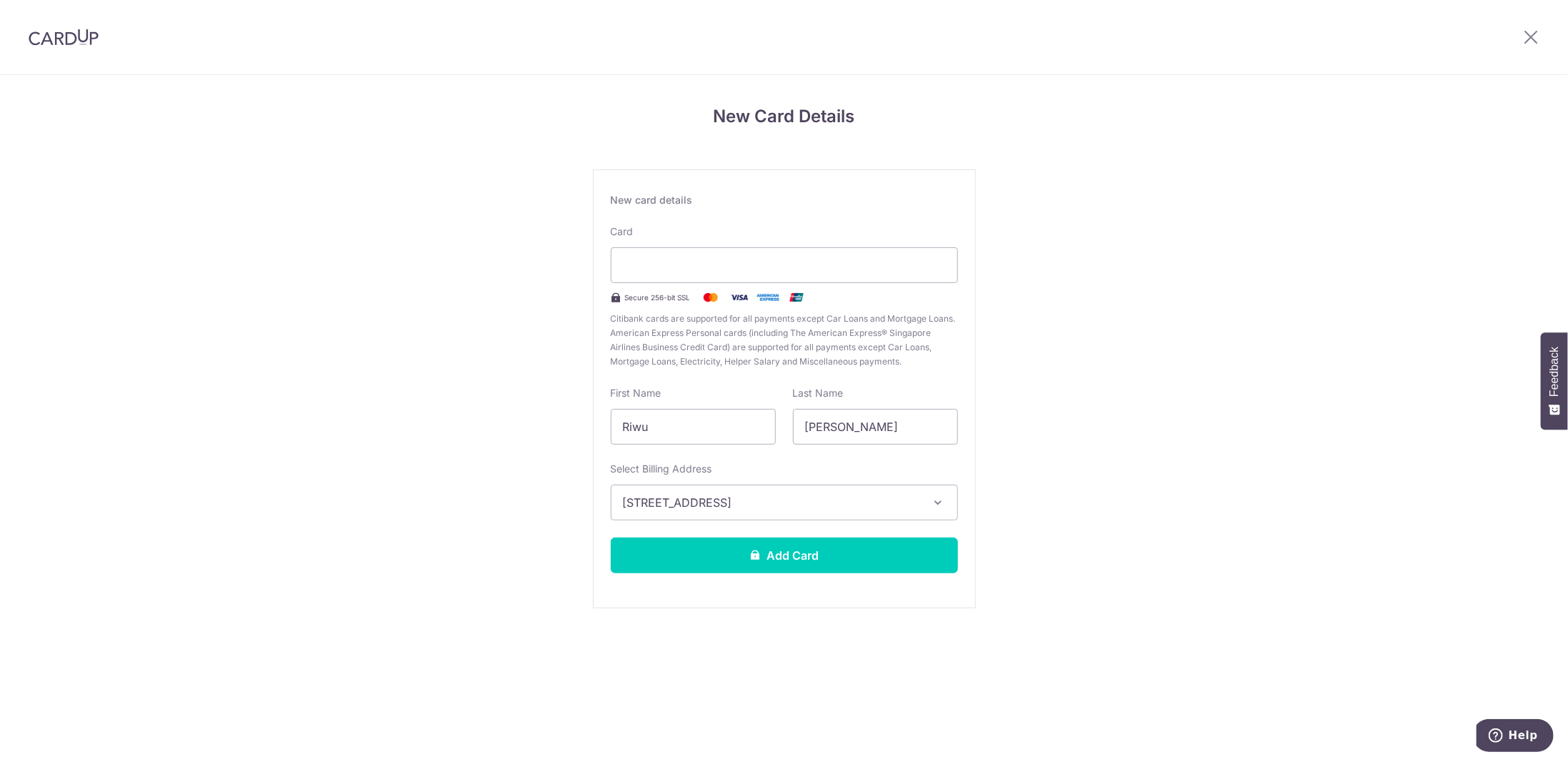
click at [786, 572] on div "New card details Card Secure 256-bit SSL Citibank cards are supported for all p…" at bounding box center [784, 389] width 383 height 439
click at [789, 559] on button "Add Card" at bounding box center [784, 555] width 347 height 36
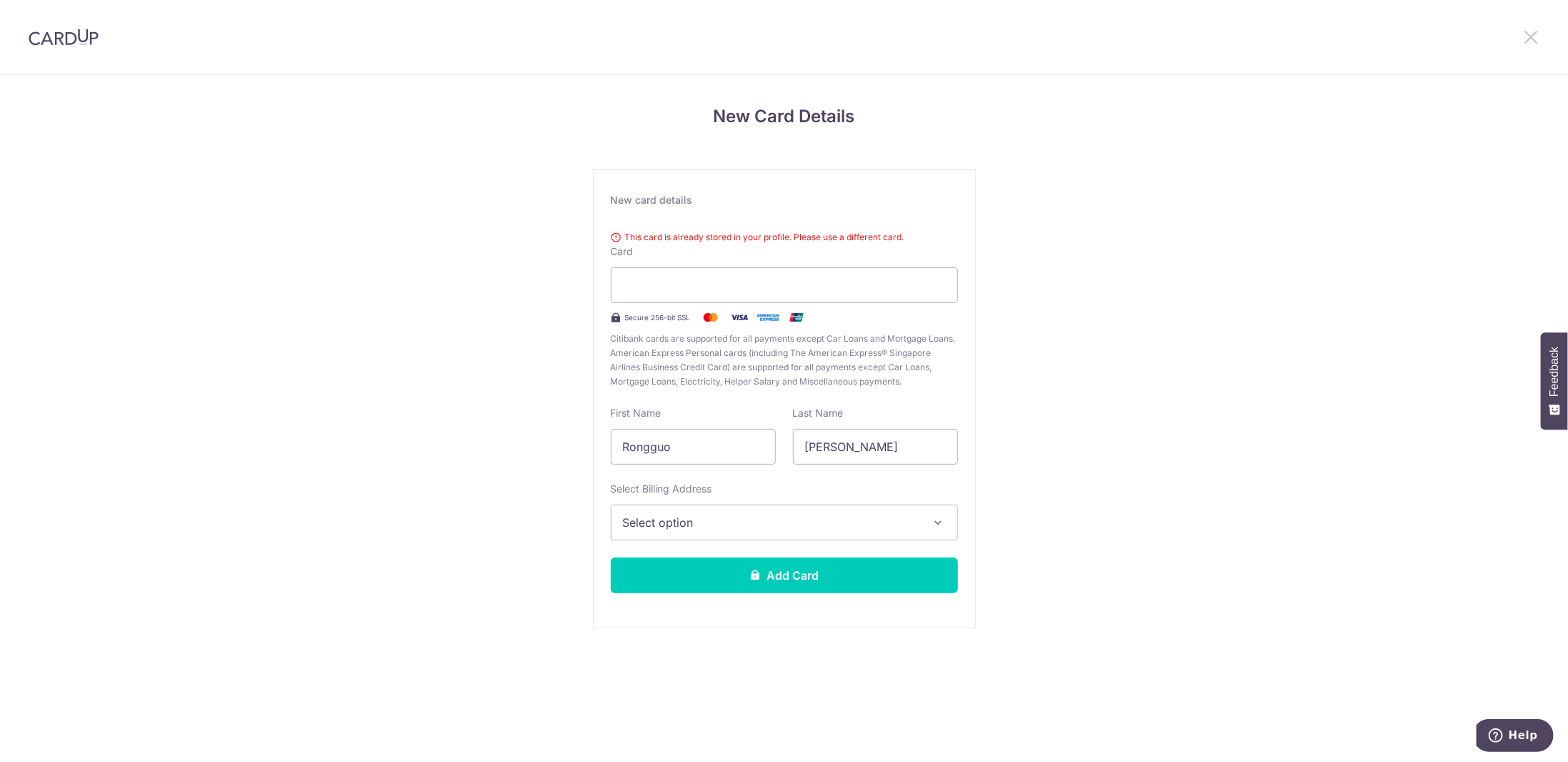
click at [1532, 38] on icon at bounding box center [1531, 36] width 17 height 18
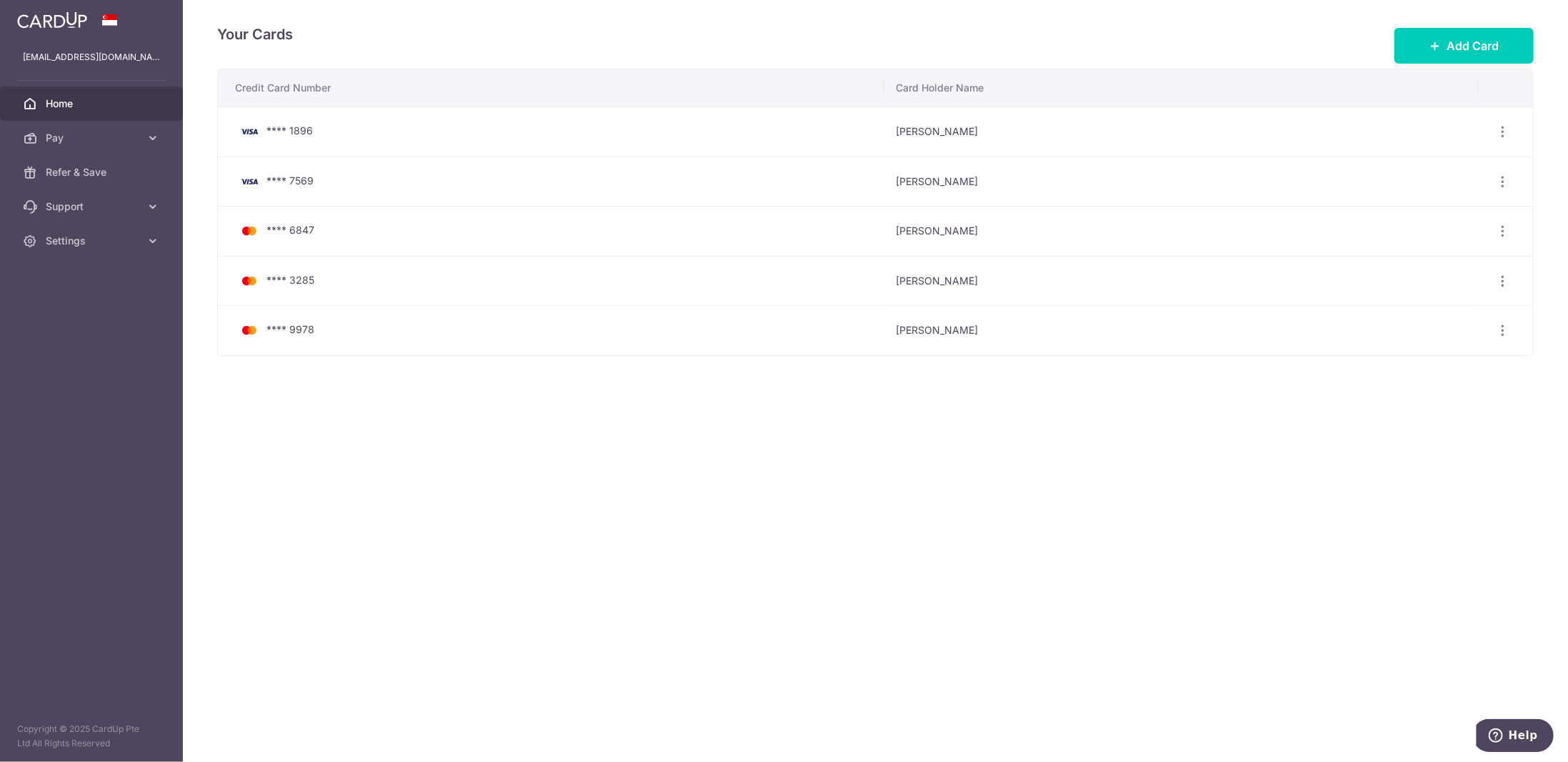
click at [84, 97] on span "Home" at bounding box center [92, 103] width 94 height 14
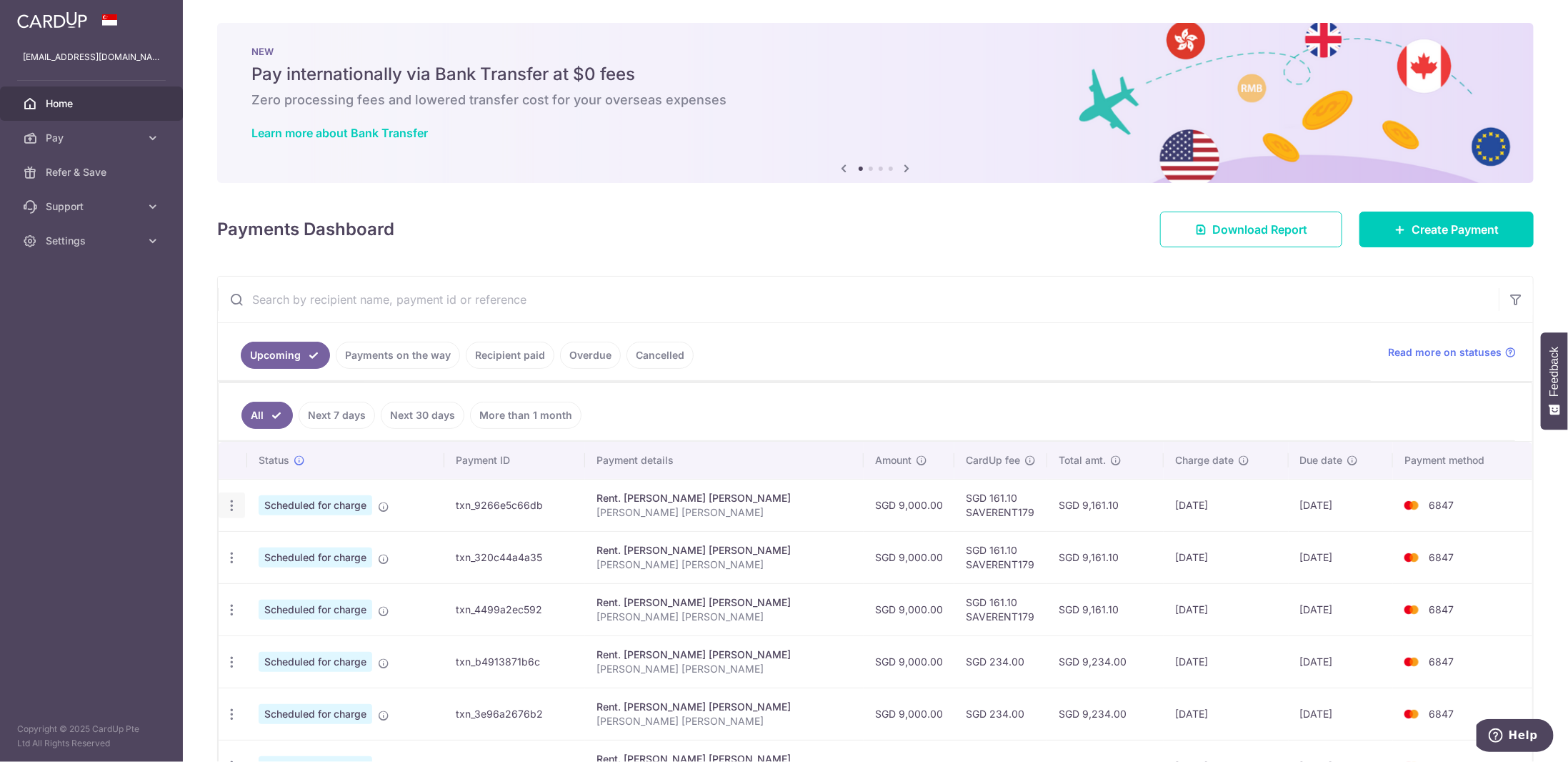
click at [223, 498] on div "Update payment Cancel payment" at bounding box center [231, 505] width 26 height 26
click at [230, 501] on icon "button" at bounding box center [232, 506] width 15 height 15
click at [321, 541] on span "Update payment" at bounding box center [308, 544] width 97 height 17
radio input "true"
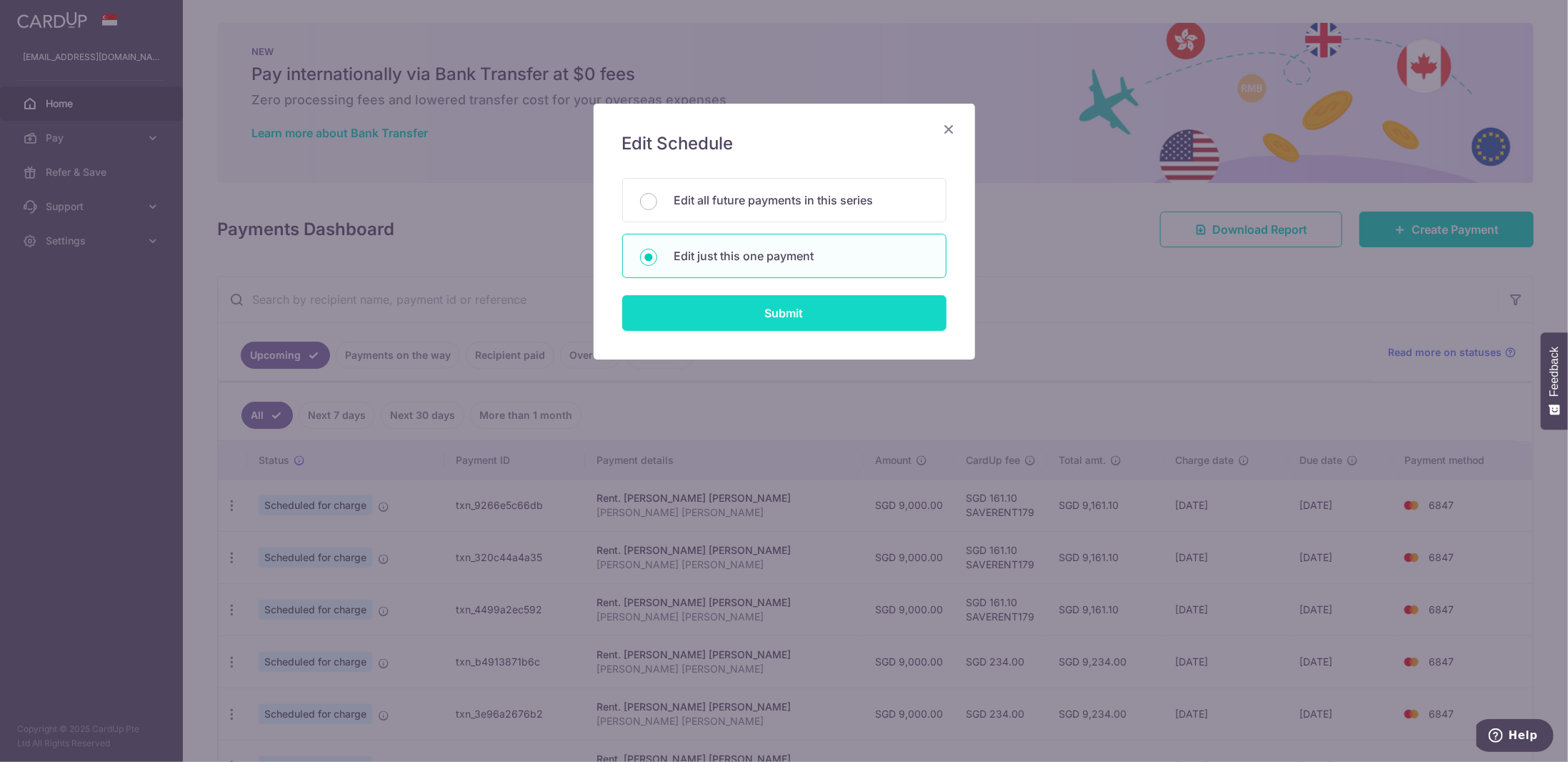
click at [765, 303] on input "Submit" at bounding box center [784, 313] width 324 height 36
radio input "true"
type input "9,000.00"
type input "04/11/2025"
type input "TING YAN TENG GRACE"
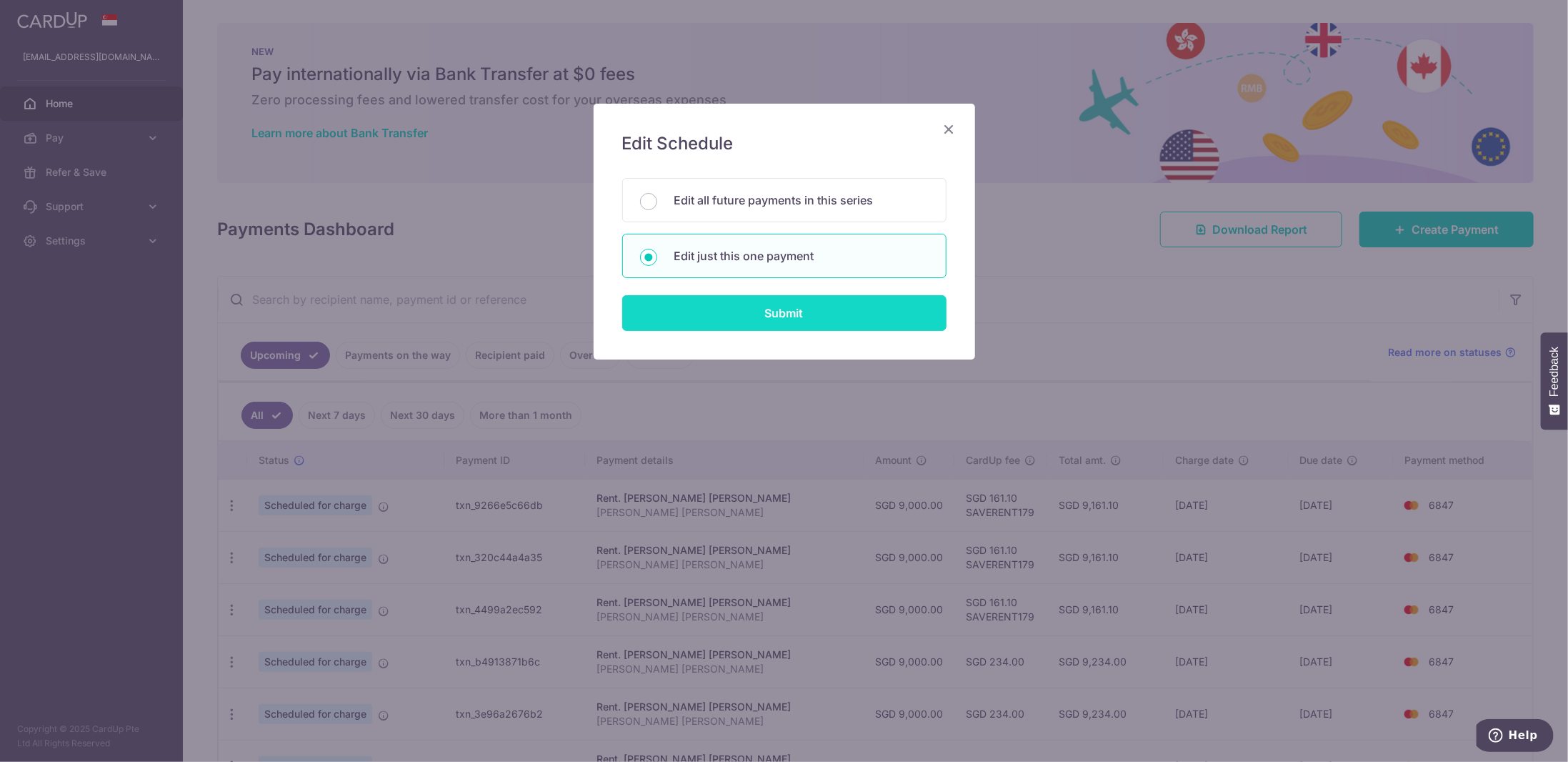
type input "SAVERENT179"
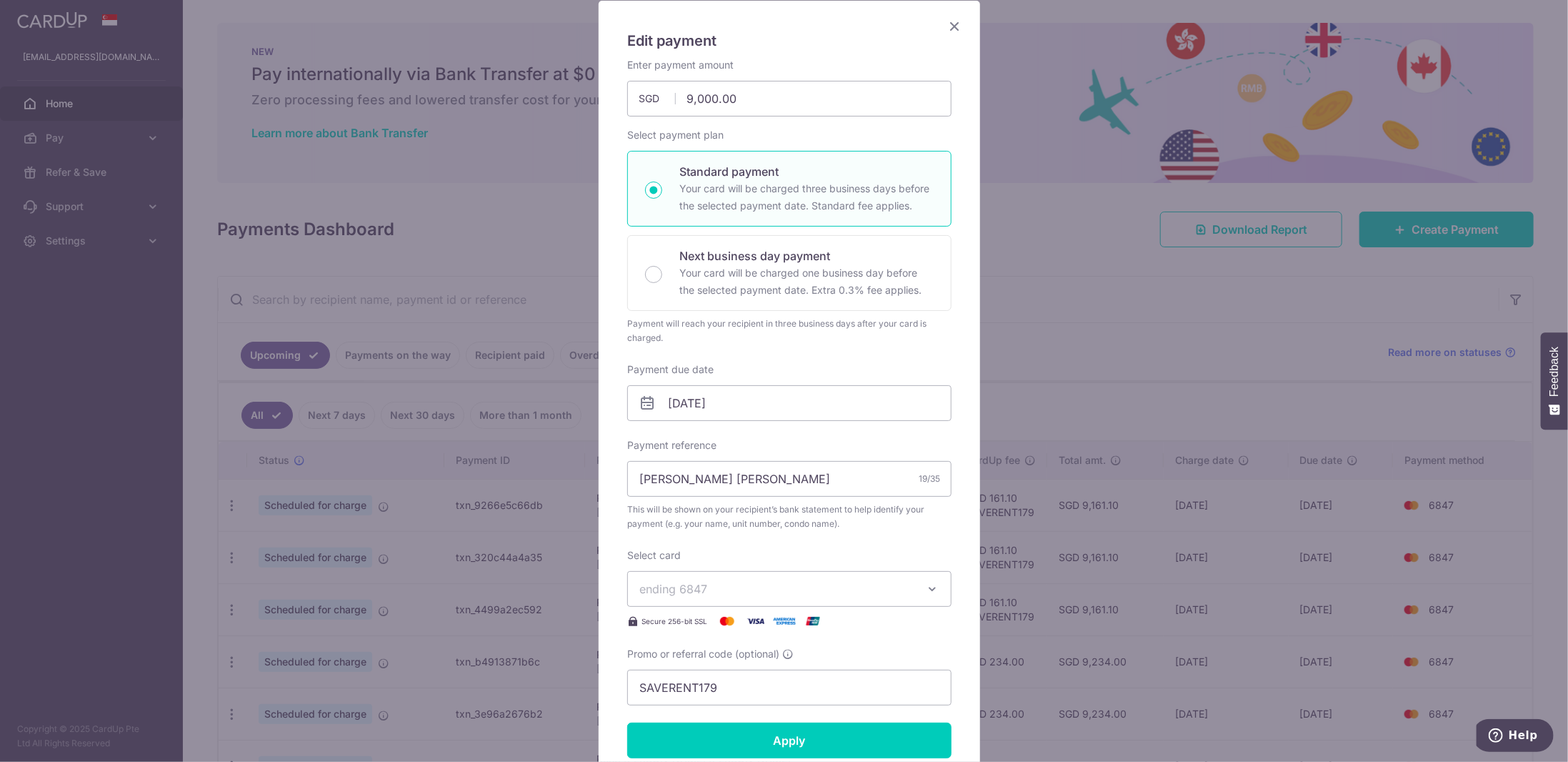
scroll to position [143, 0]
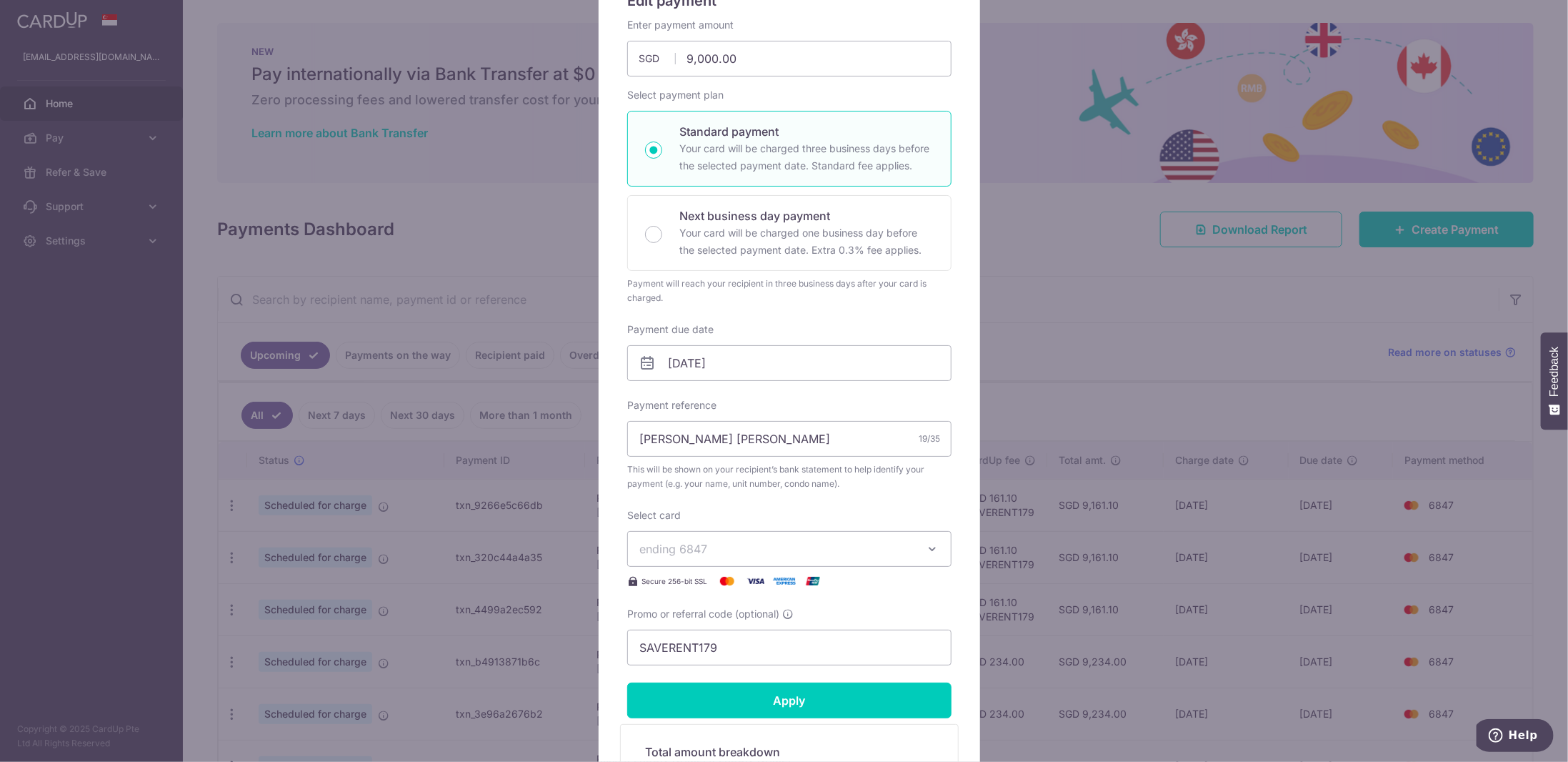
click at [691, 332] on label "Payment due date" at bounding box center [670, 329] width 86 height 14
click at [691, 345] on input "04/11/2025" at bounding box center [789, 363] width 324 height 36
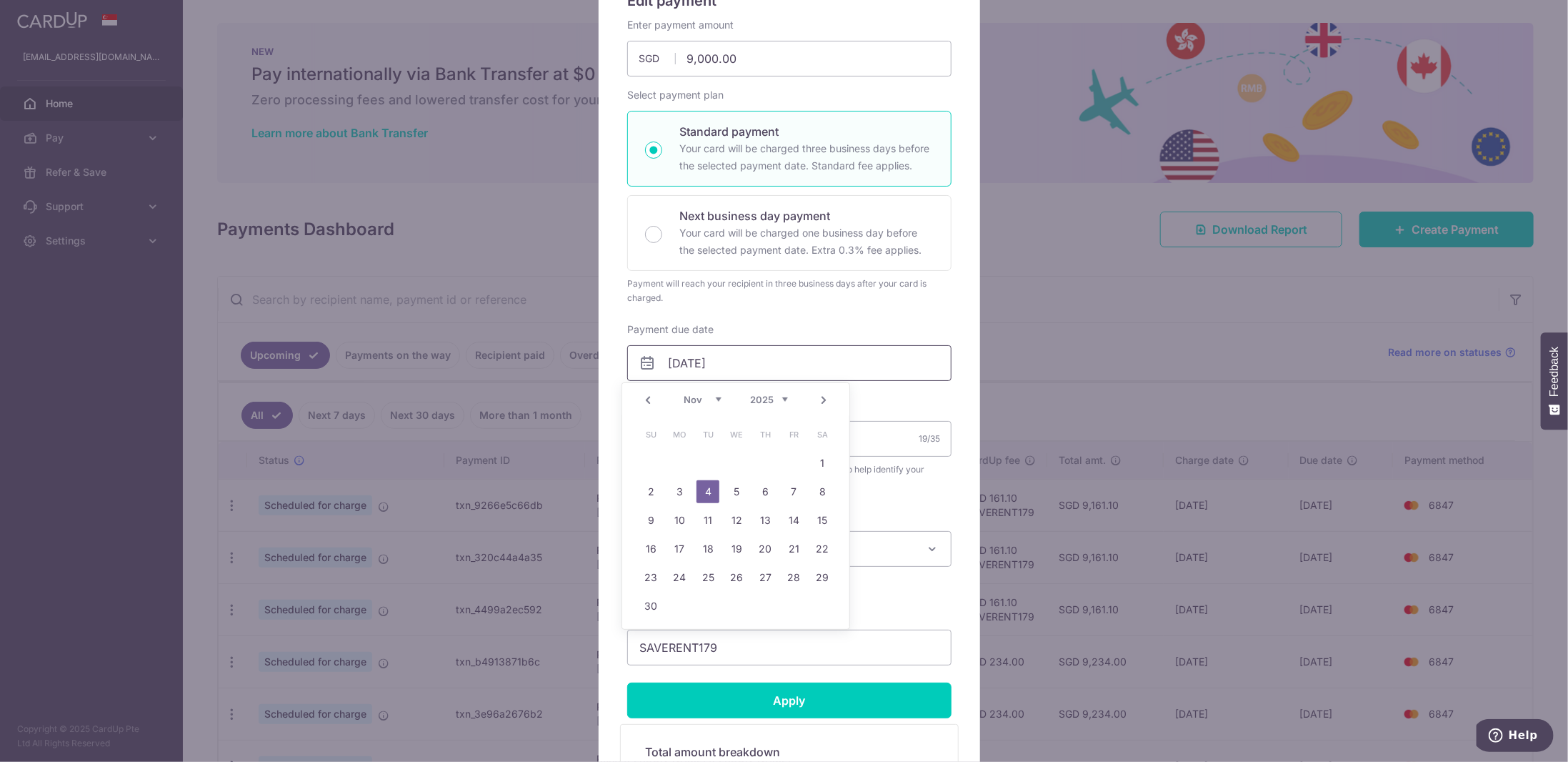
click at [693, 355] on input "04/11/2025" at bounding box center [789, 363] width 324 height 36
click at [649, 400] on link "Prev" at bounding box center [648, 400] width 17 height 17
click at [736, 487] on link "8" at bounding box center [736, 492] width 23 height 23
type input "08/10/2025"
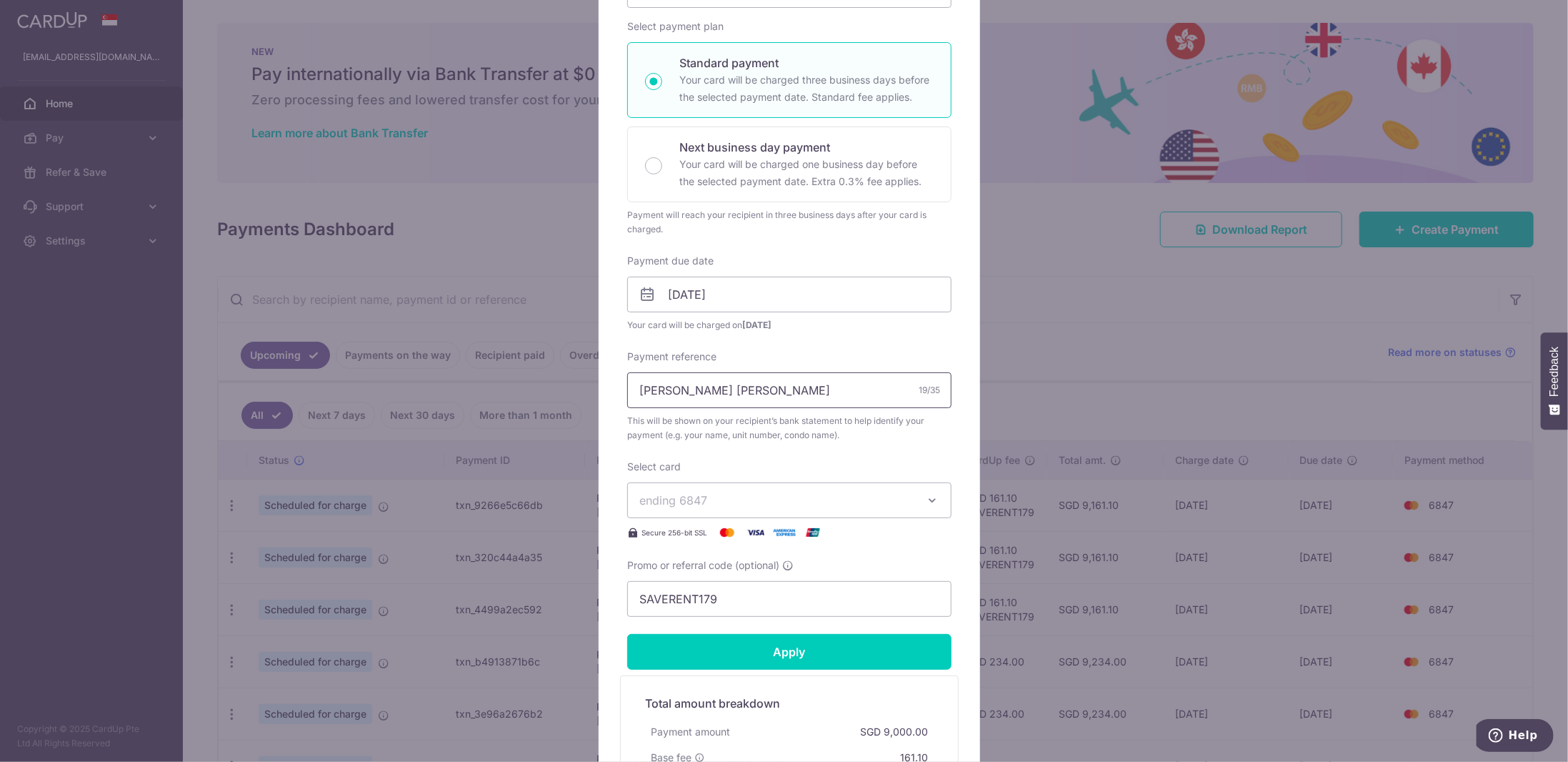
scroll to position [286, 0]
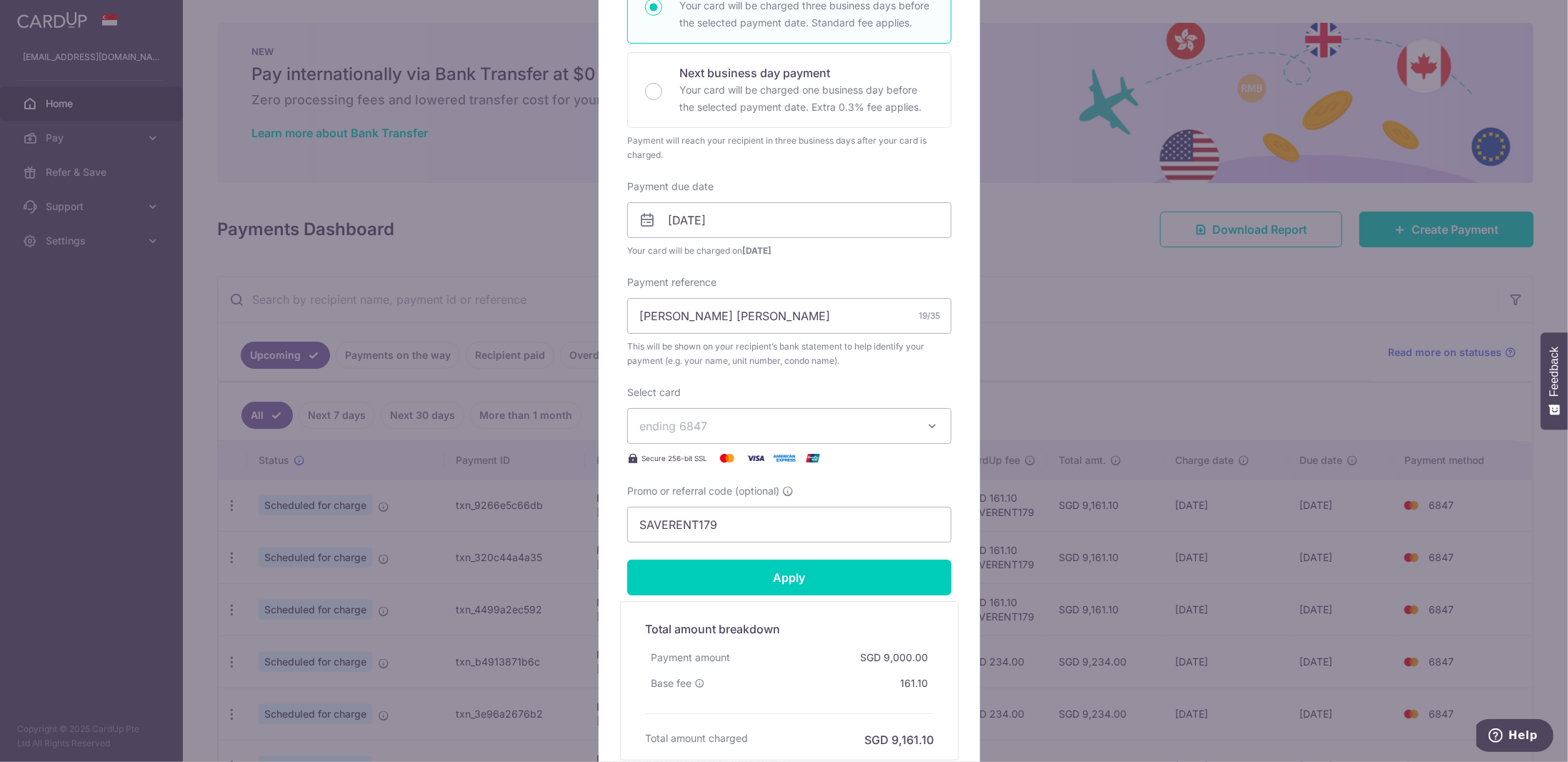
click at [686, 421] on span "ending 6847" at bounding box center [673, 425] width 68 height 14
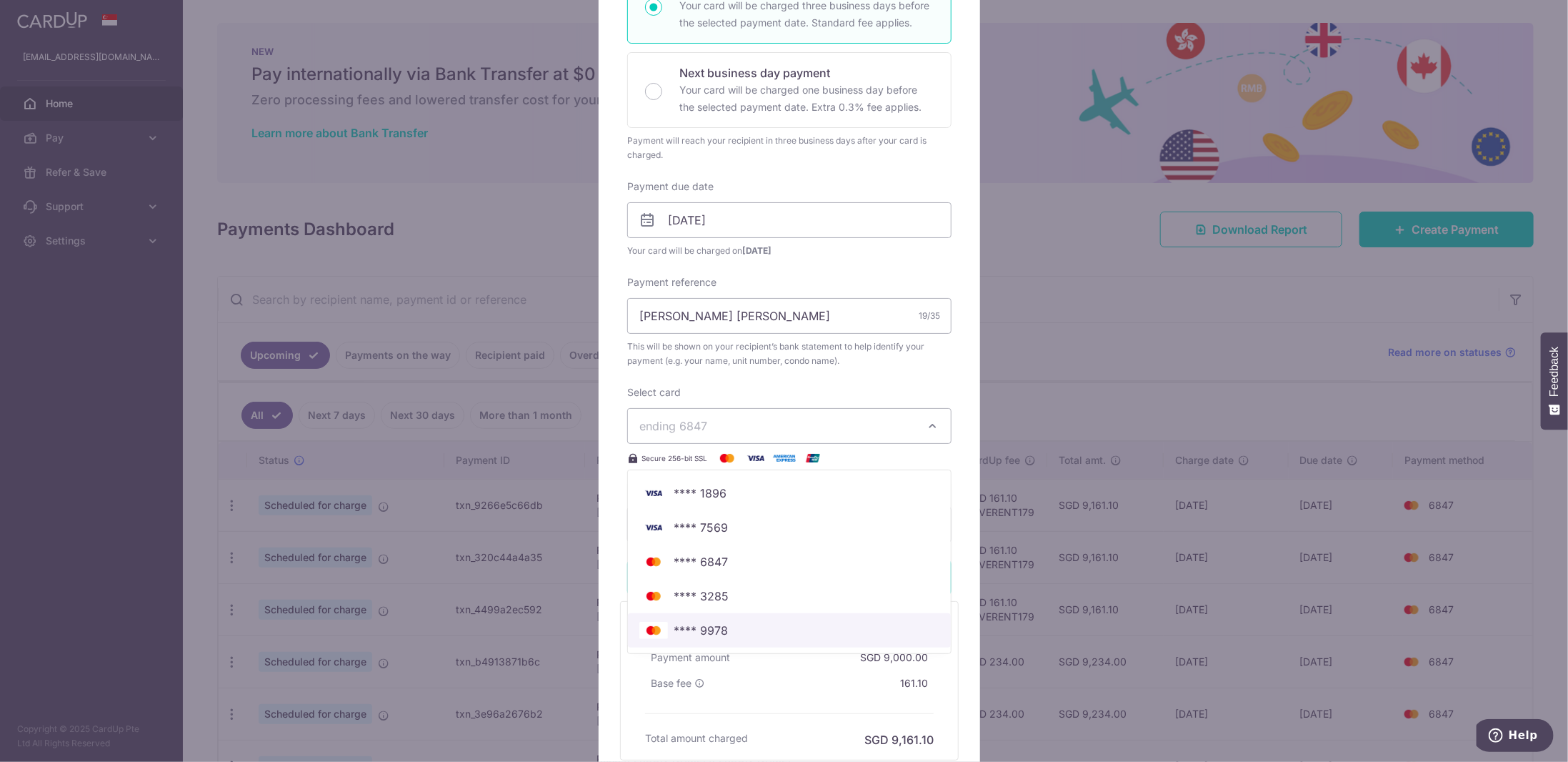
click at [709, 623] on span "**** 9978" at bounding box center [701, 631] width 54 height 17
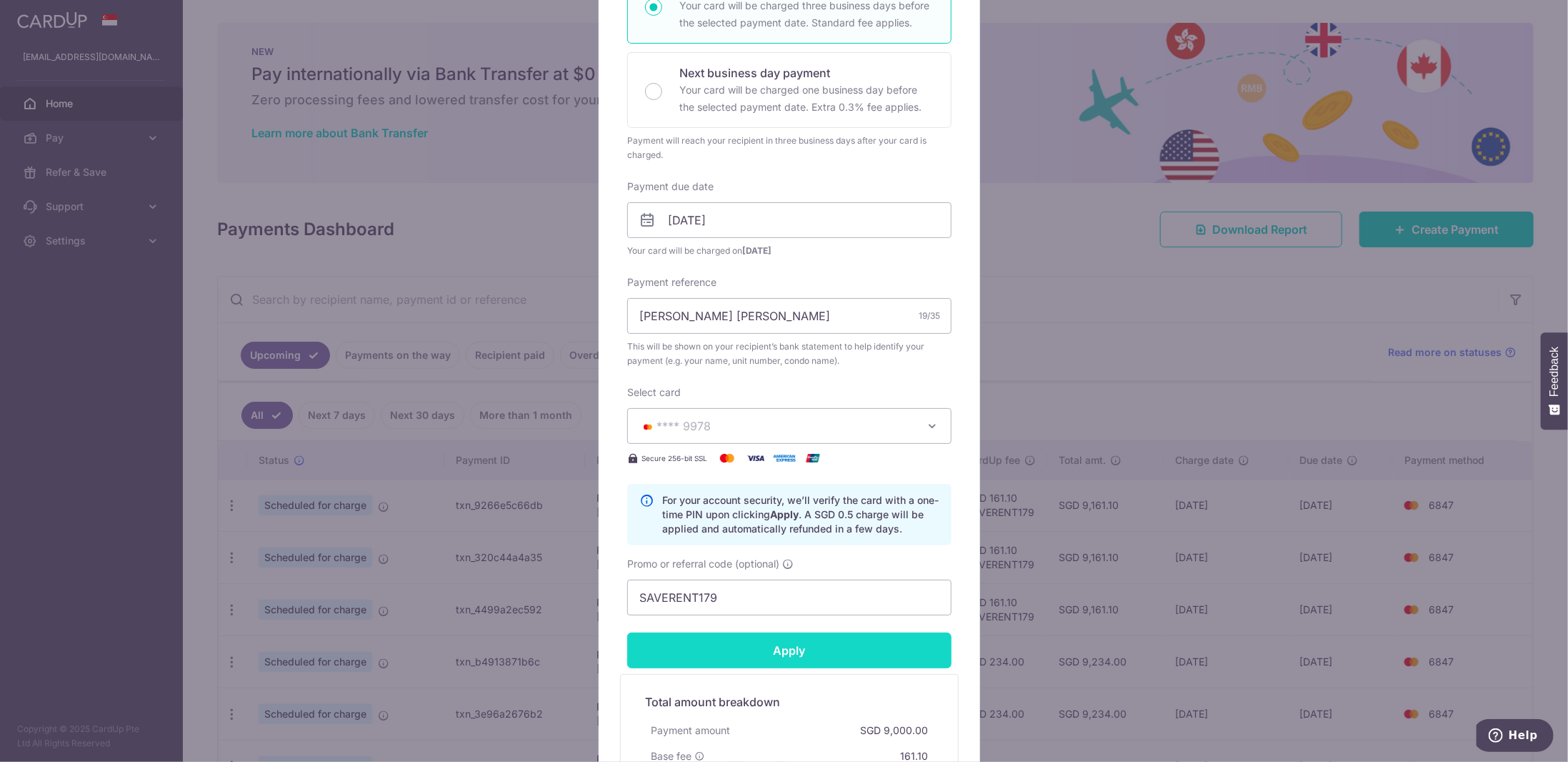
click at [786, 649] on input "Apply" at bounding box center [789, 650] width 324 height 36
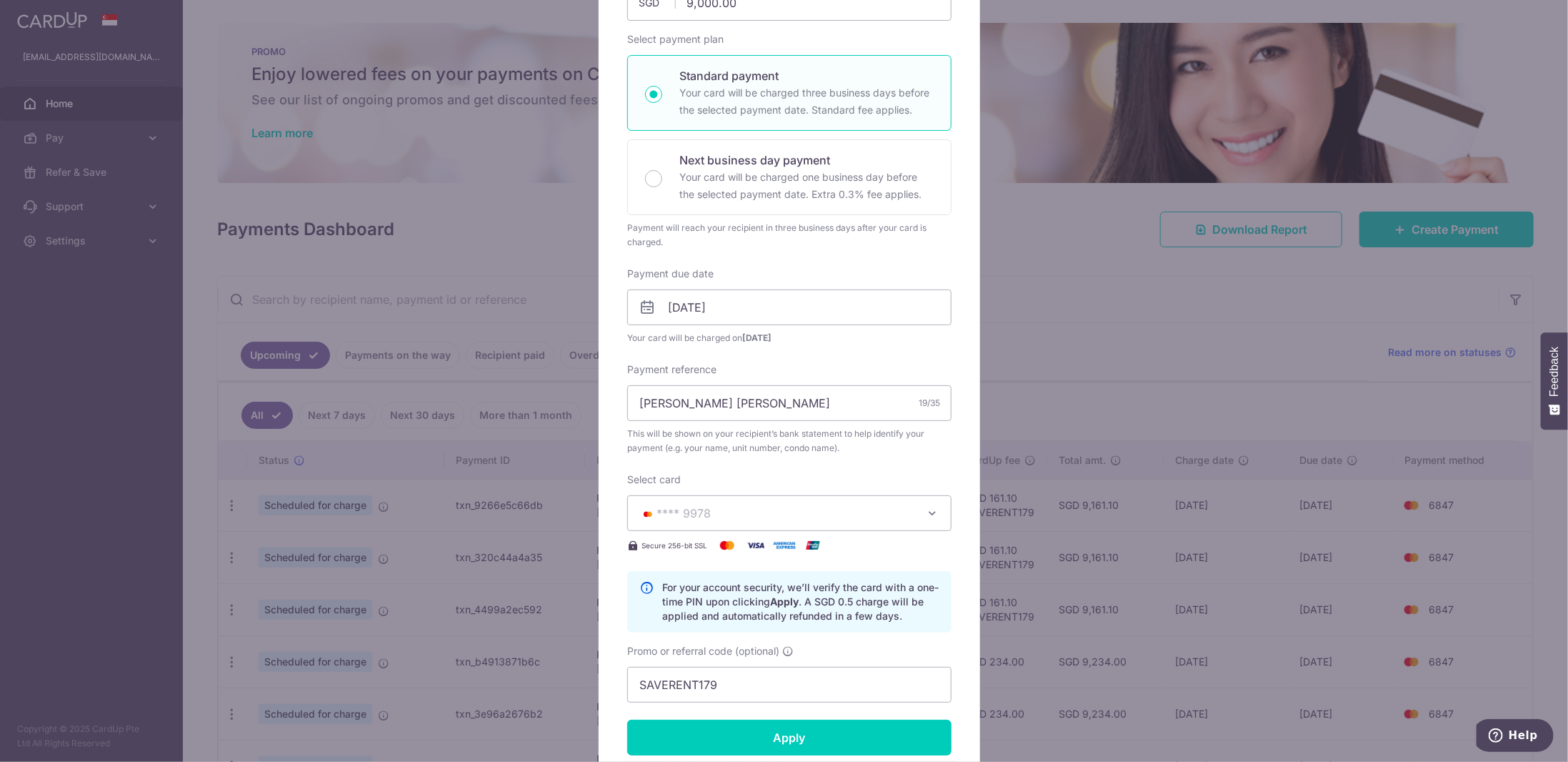
scroll to position [0, 0]
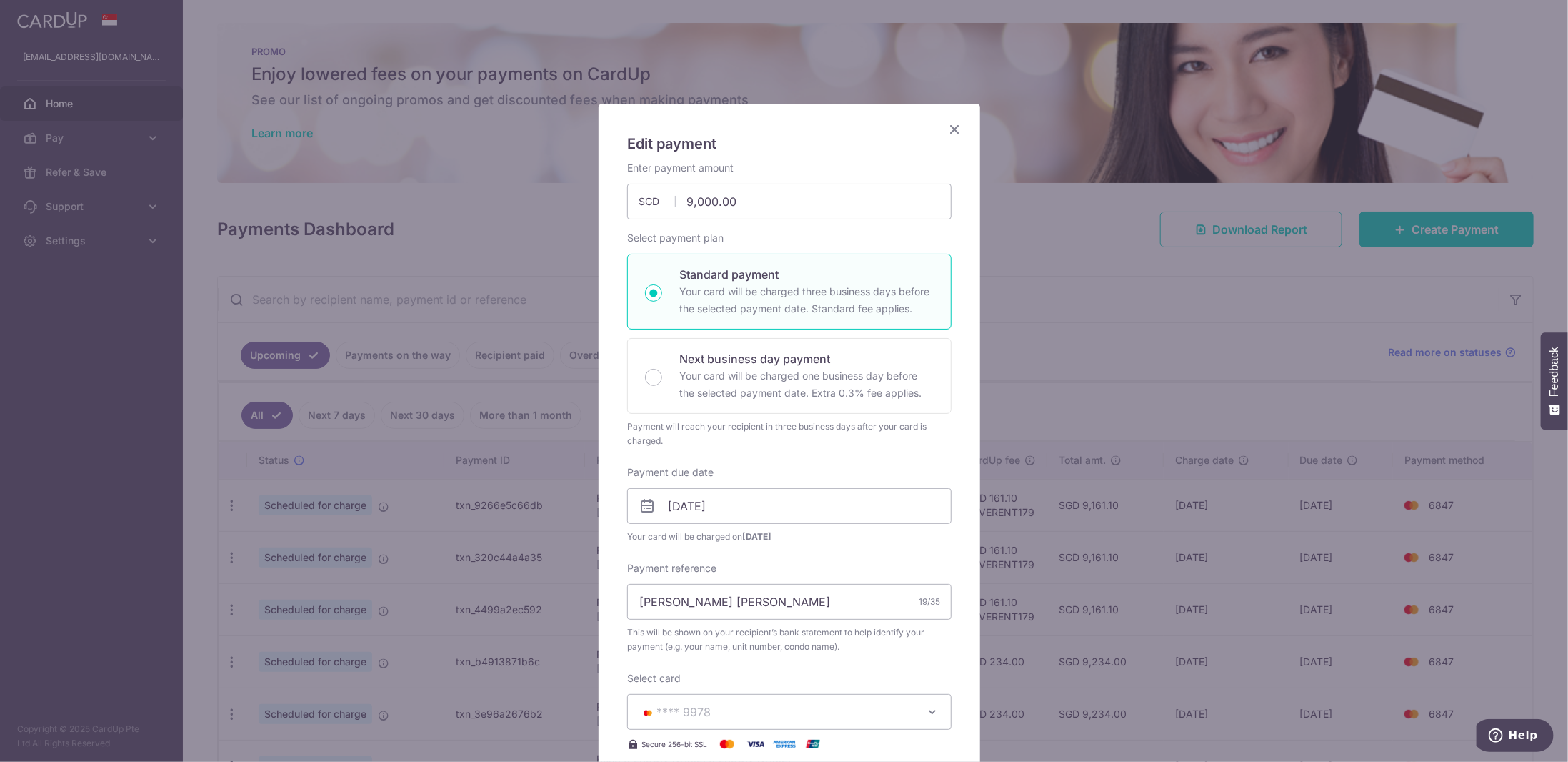
type input "Successfully Applied"
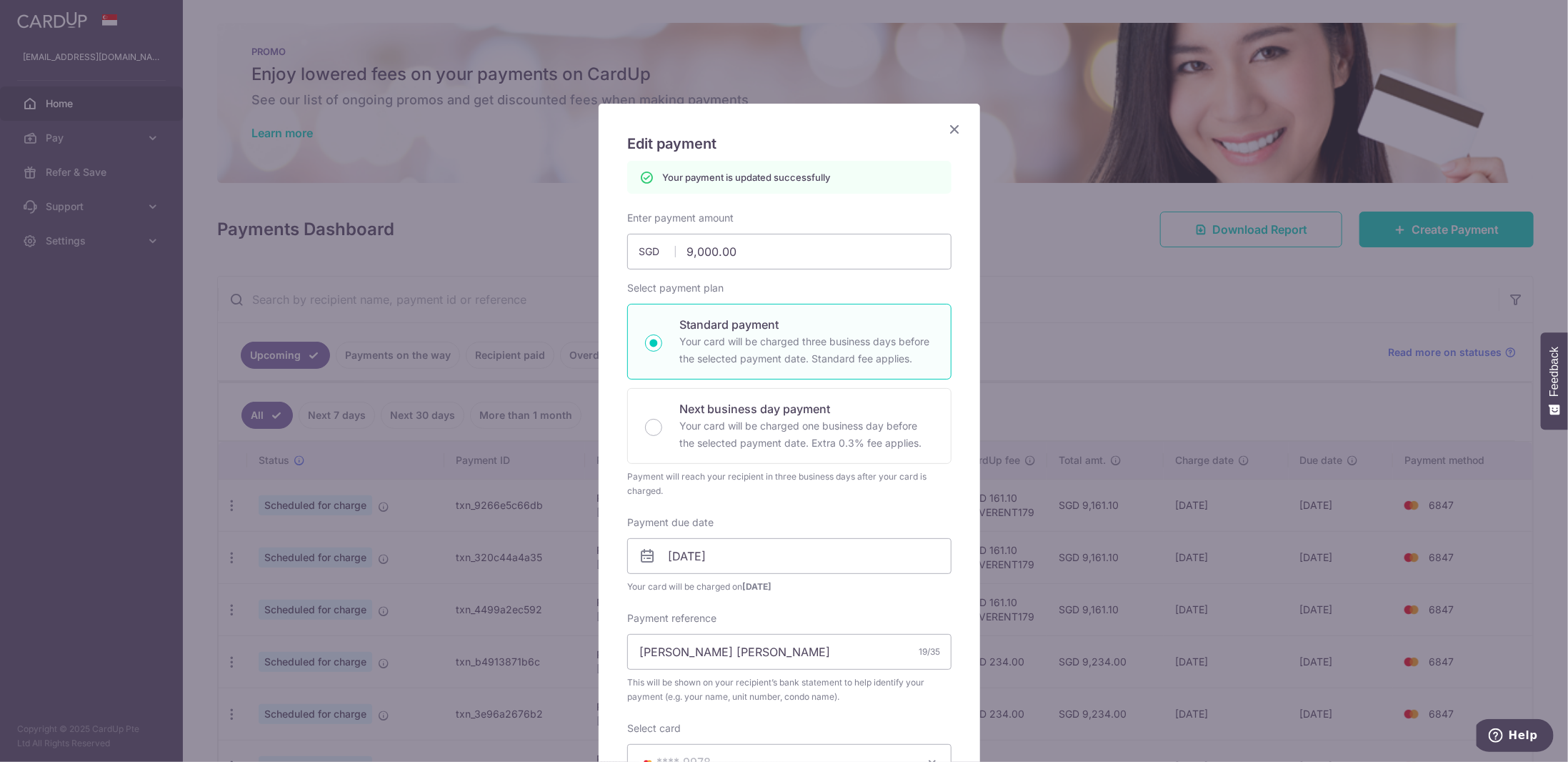
click at [946, 120] on icon "Close" at bounding box center [955, 129] width 17 height 18
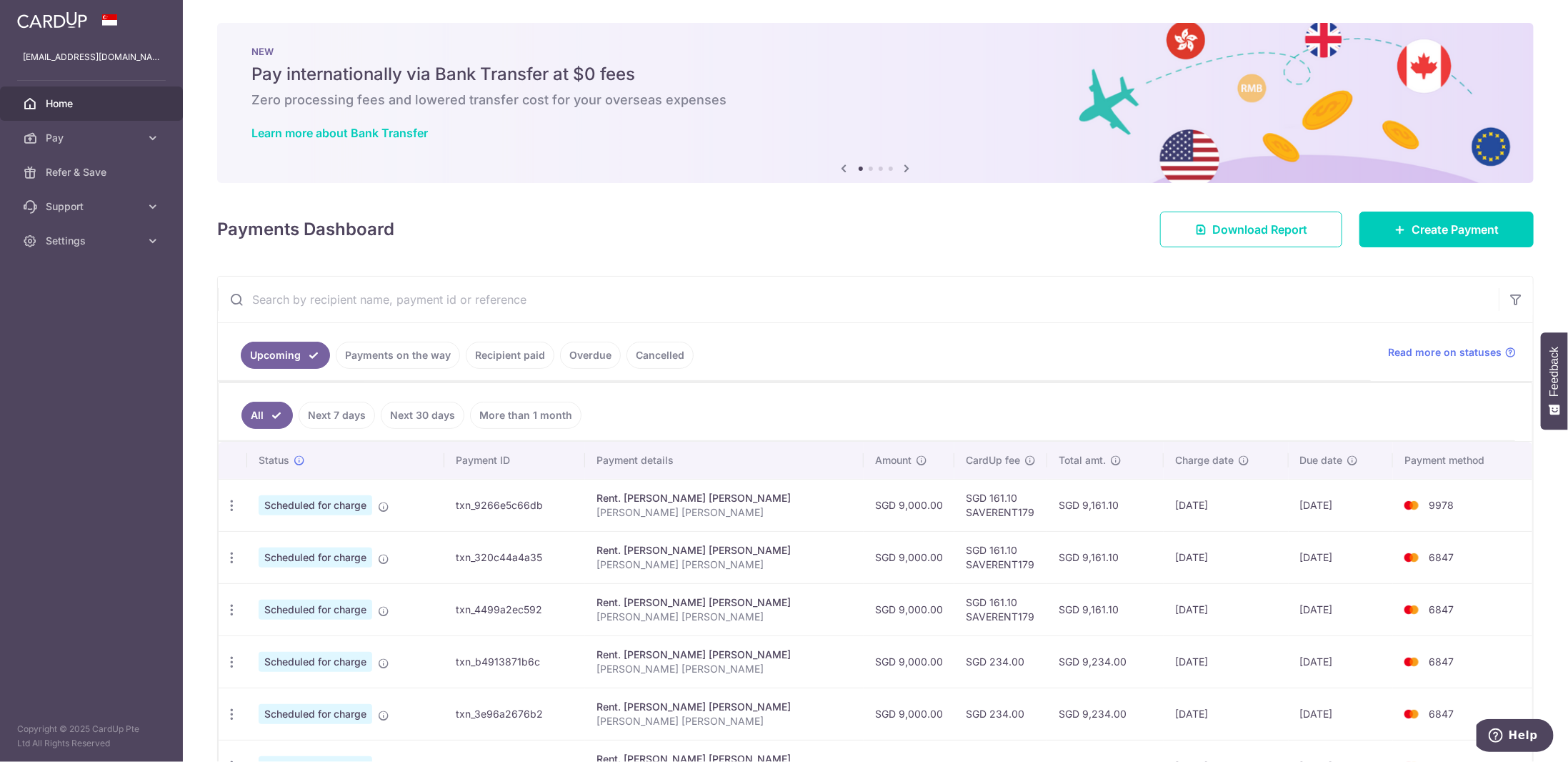
click at [496, 364] on link "Recipient paid" at bounding box center [510, 355] width 89 height 27
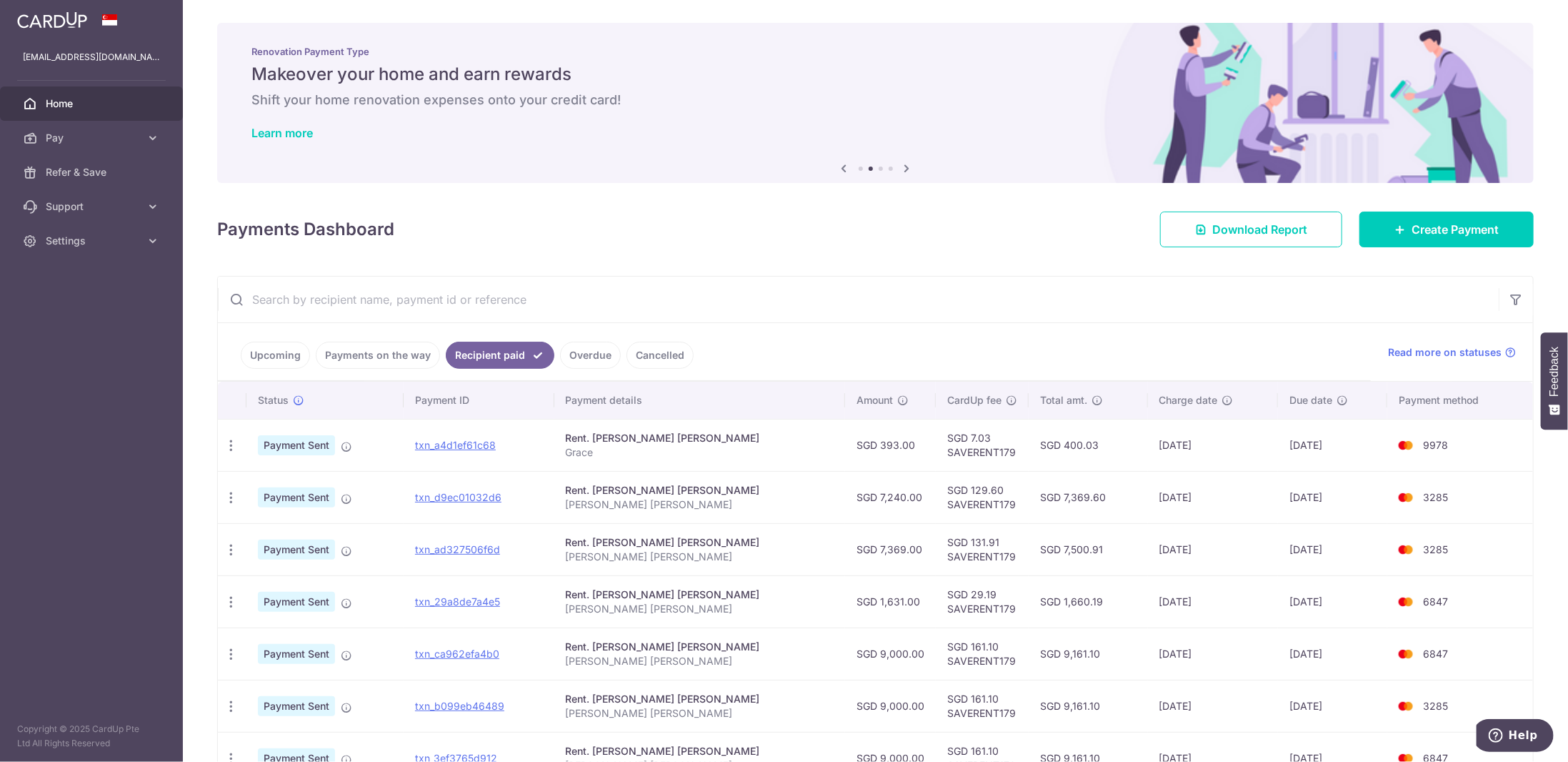
scroll to position [71, 0]
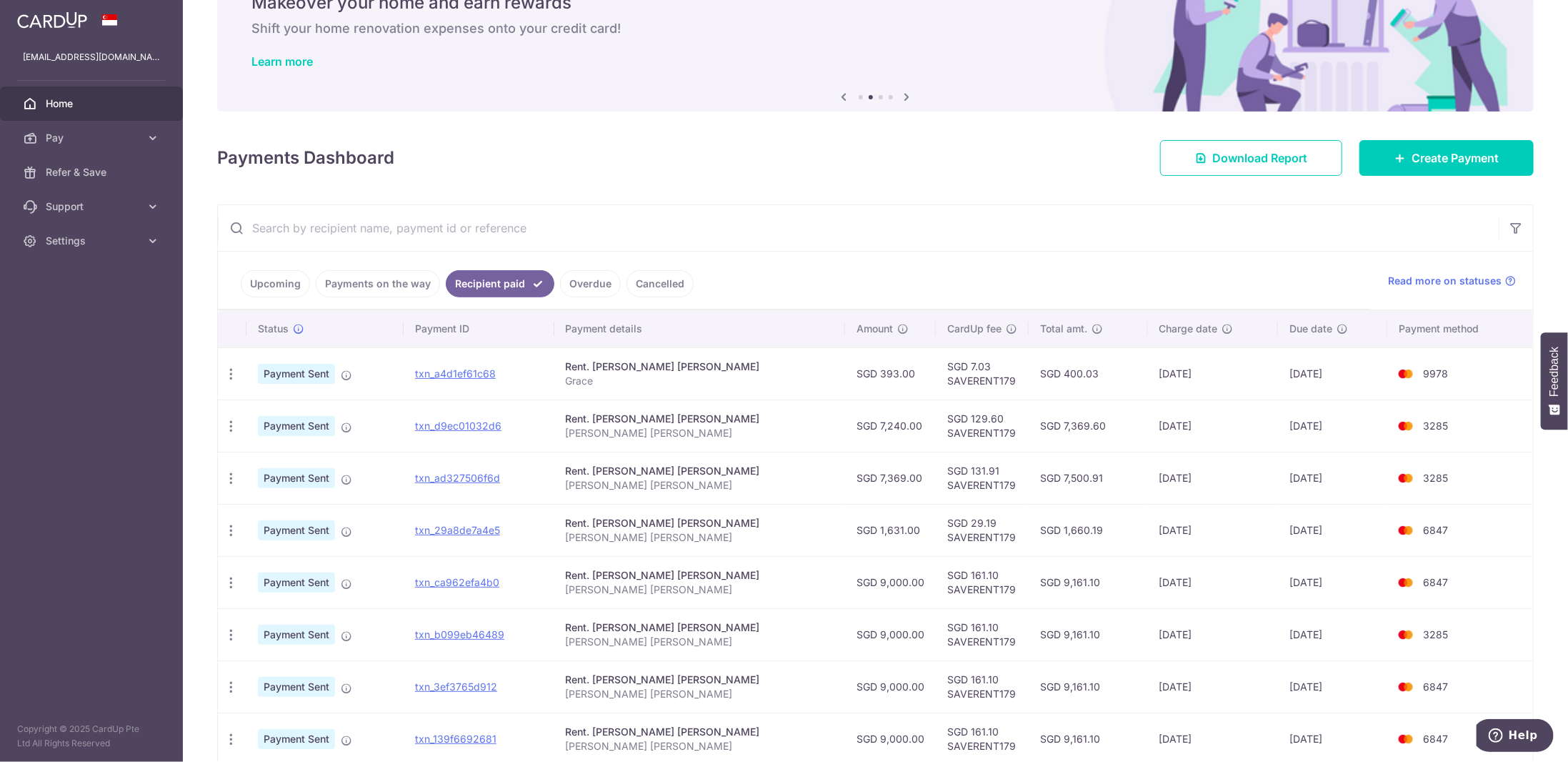
click at [873, 421] on td "SGD 7,240.00" at bounding box center [890, 425] width 91 height 53
copy td "7,240.00"
click at [1278, 423] on td "12/09/2025" at bounding box center [1333, 425] width 109 height 53
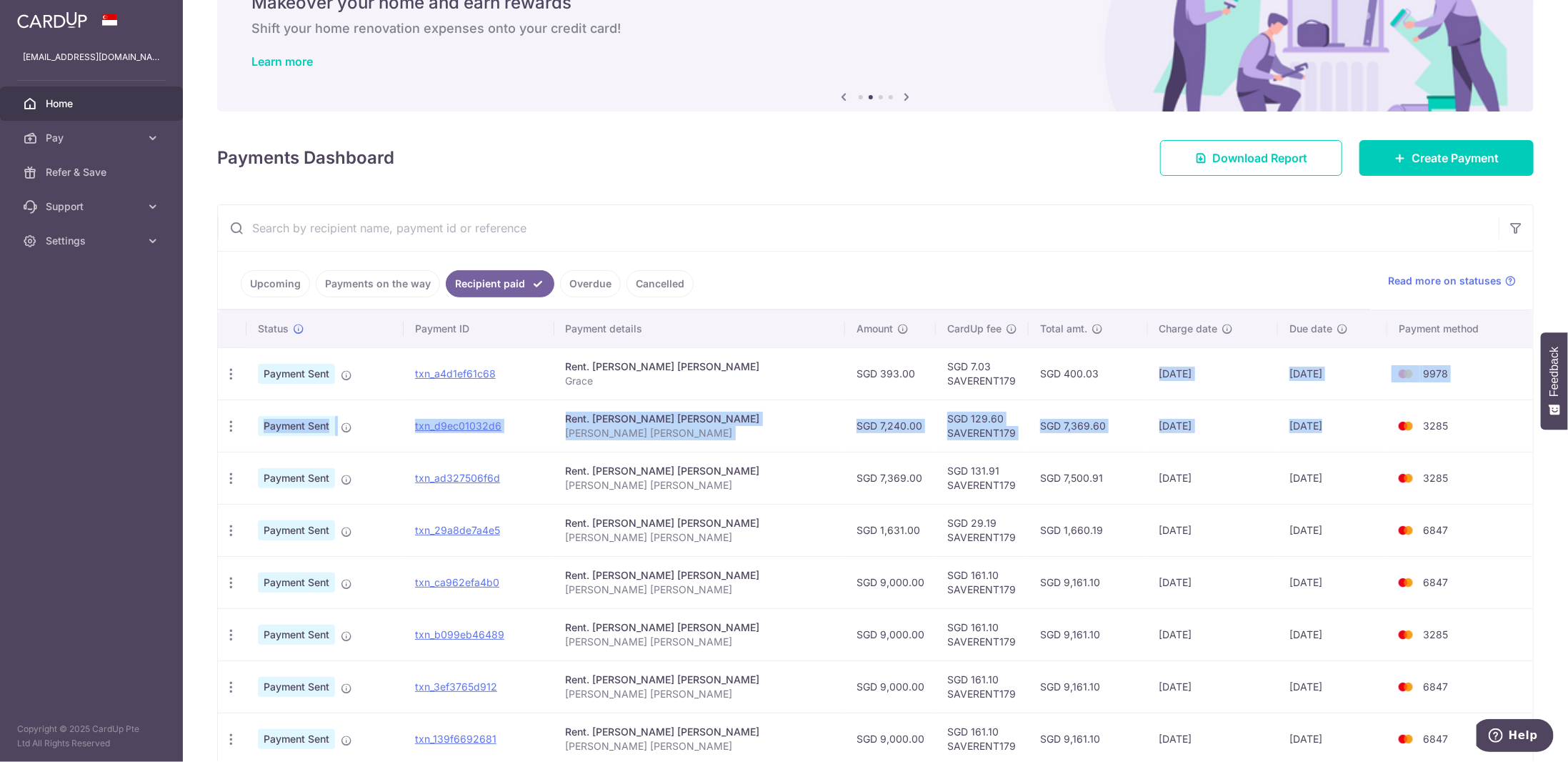
drag, startPoint x: 1270, startPoint y: 422, endPoint x: 1167, endPoint y: 386, distance: 109.1
click at [1167, 386] on tbody "PDF Receipt Payment Sent txn_a4d1ef61c68 Rent. TING YAN TENG GRACE Grace SGD 39…" at bounding box center [875, 609] width 1316 height 522
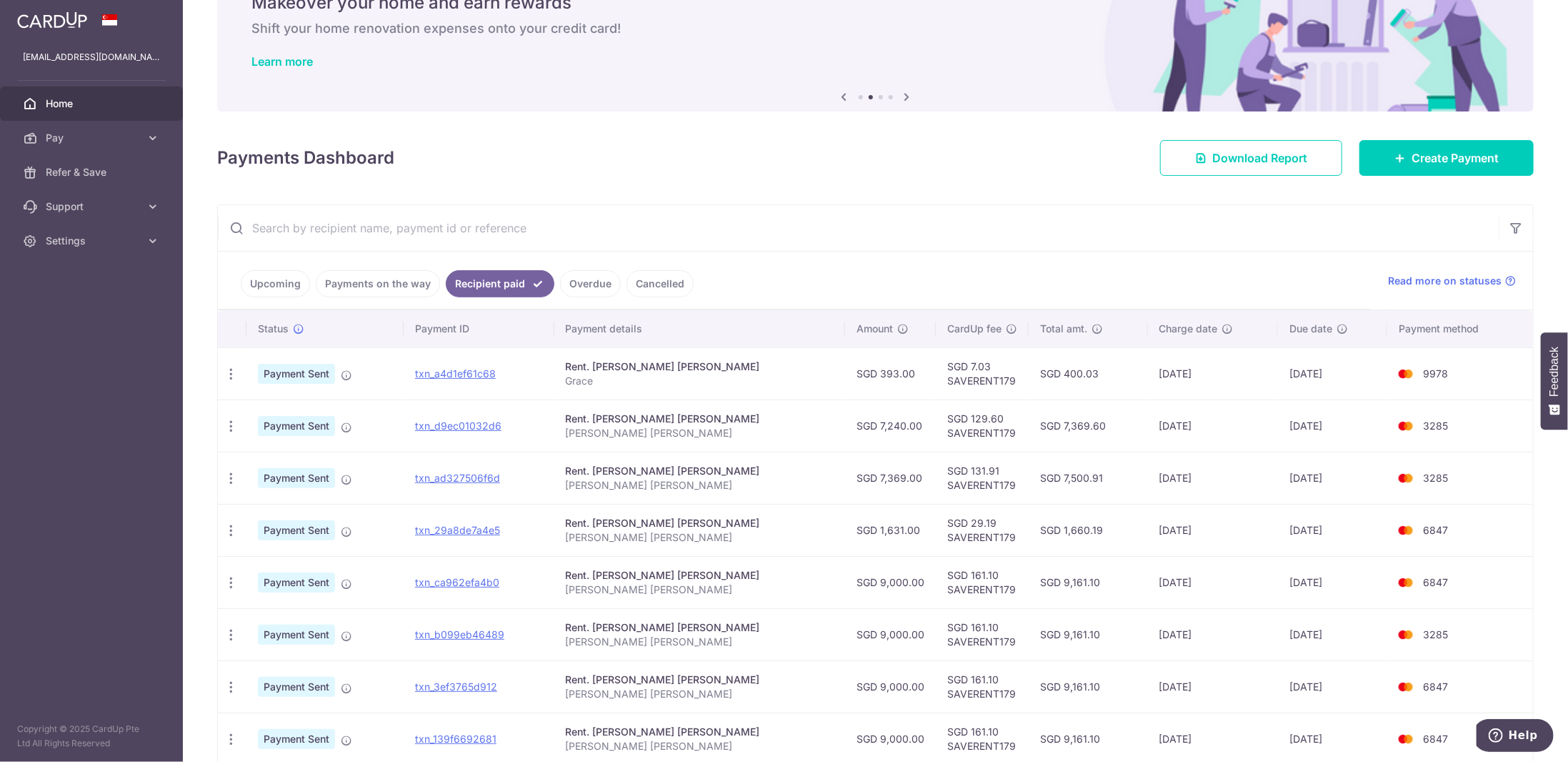
click at [854, 374] on td "SGD 393.00" at bounding box center [890, 374] width 91 height 53
copy td "393.00"
click at [269, 281] on link "Upcoming" at bounding box center [275, 284] width 69 height 27
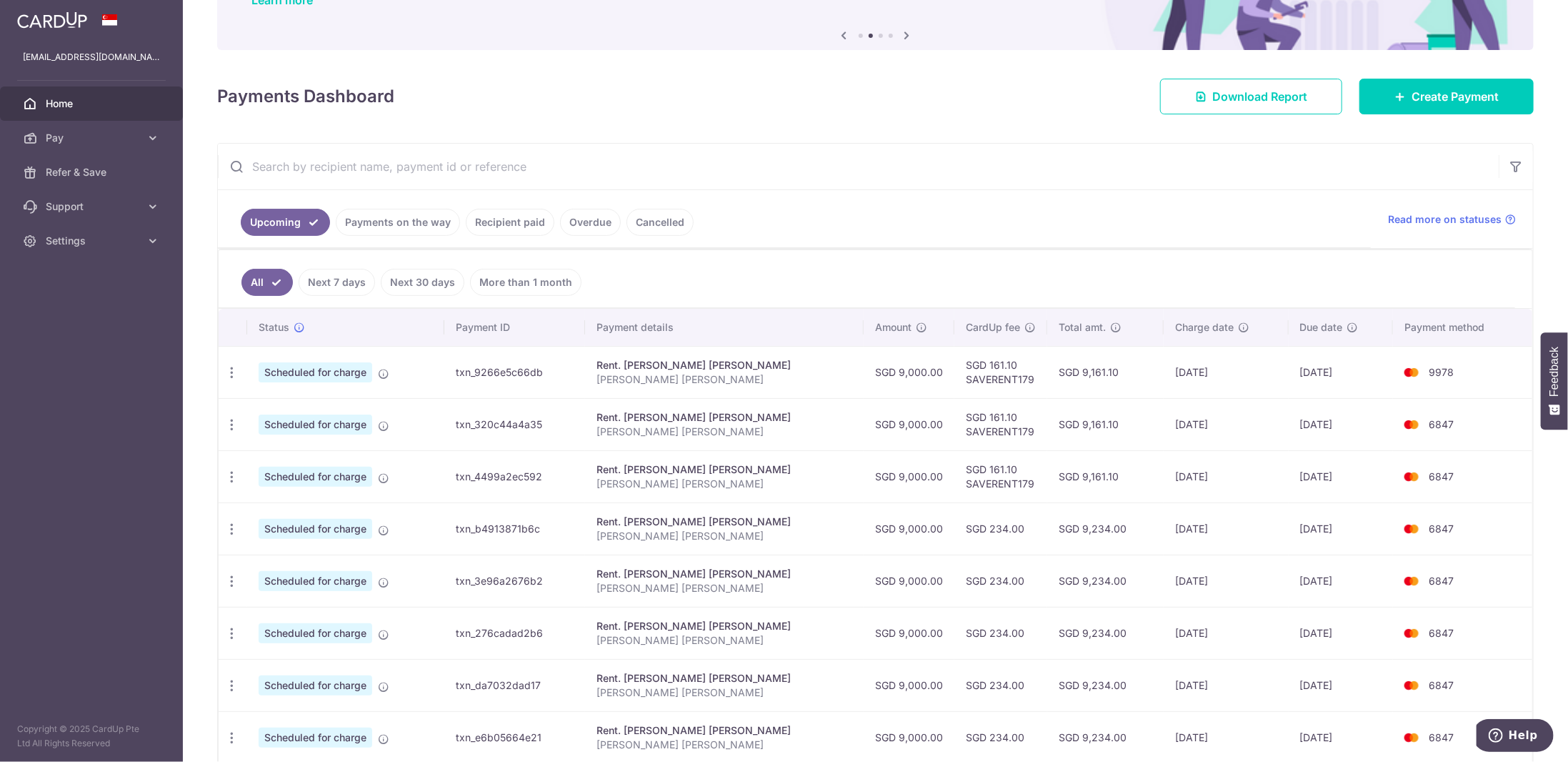
scroll to position [214, 0]
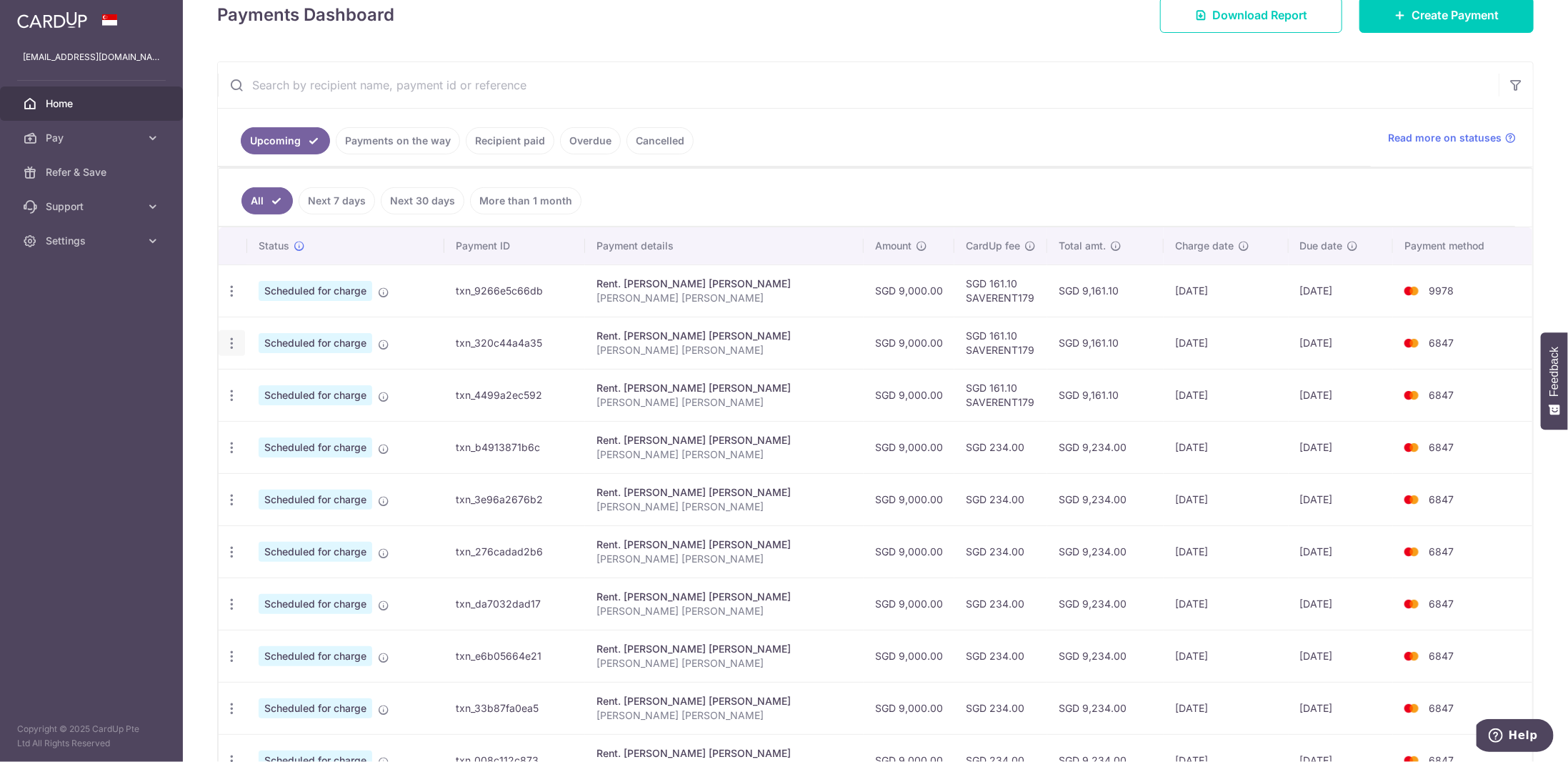
click at [227, 338] on icon "button" at bounding box center [232, 343] width 15 height 15
click at [280, 374] on span "Update payment" at bounding box center [308, 382] width 97 height 17
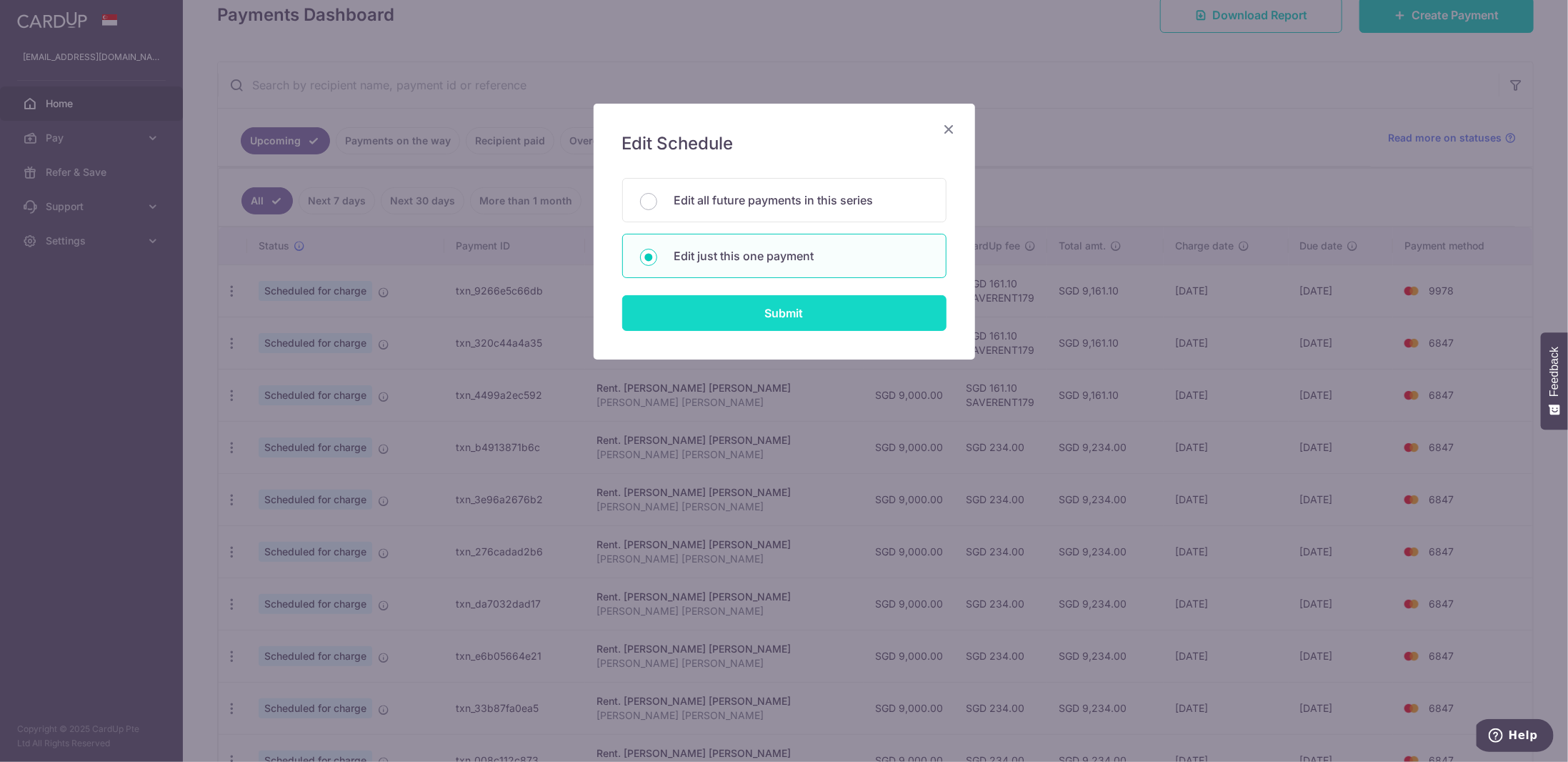
click at [753, 309] on input "Submit" at bounding box center [784, 313] width 324 height 36
radio input "true"
type input "9,000.00"
type input "04/12/2025"
type input "[PERSON_NAME] [PERSON_NAME]"
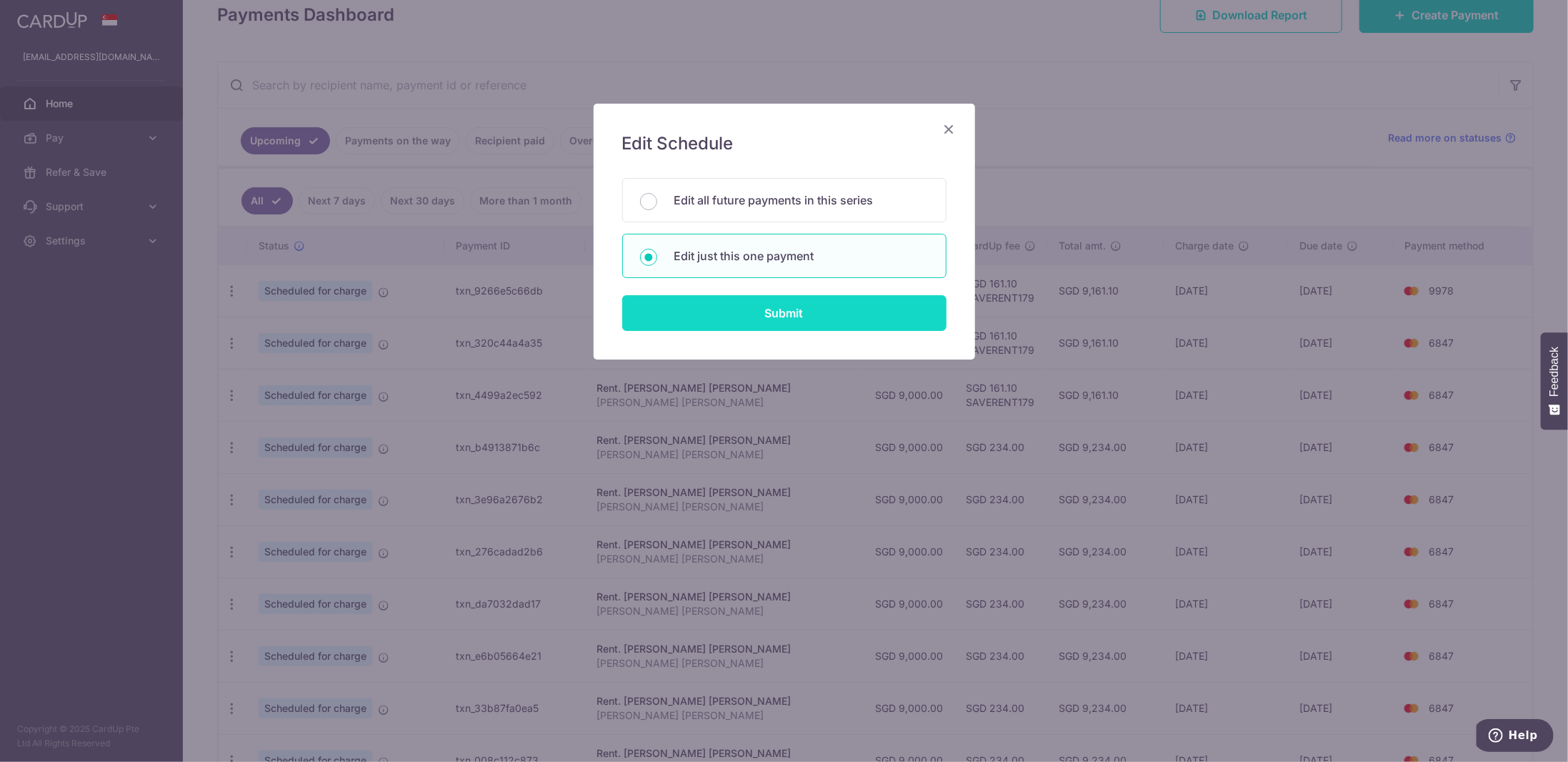
type input "SAVERENT179"
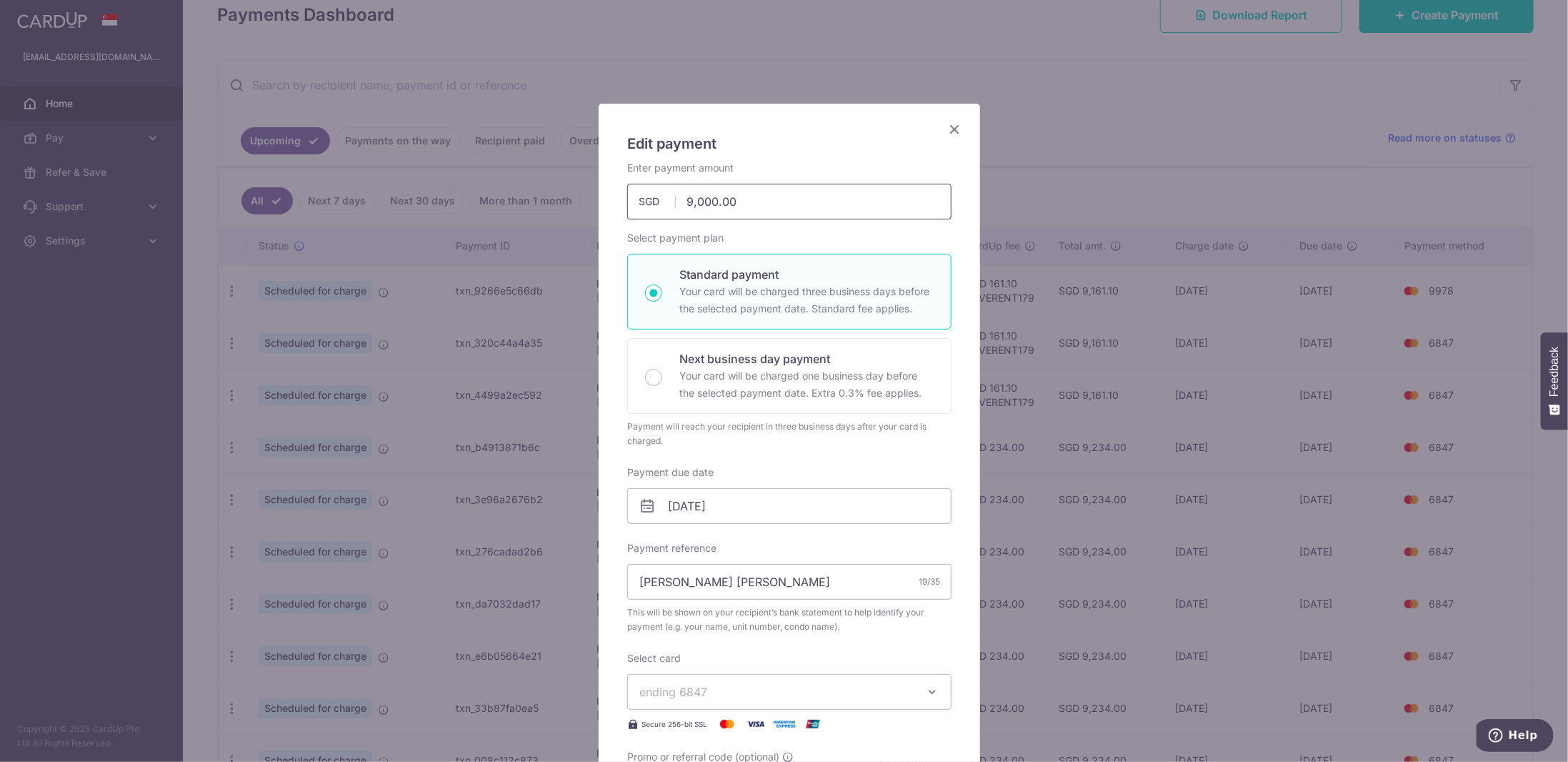
click at [706, 197] on input "9,000.00" at bounding box center [789, 202] width 324 height 36
paste input "1367"
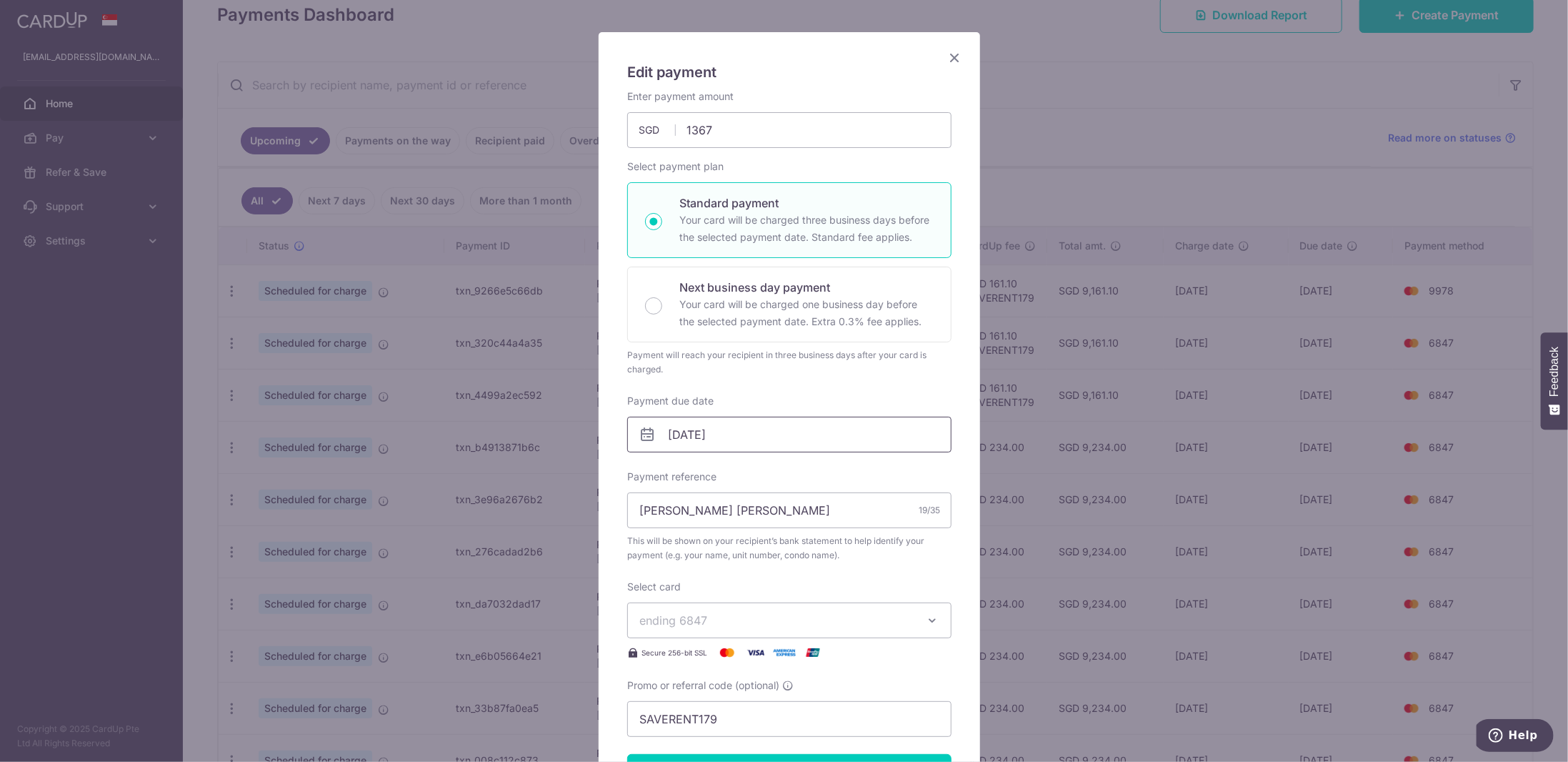
type input "1,367.00"
click at [706, 435] on input "04/12/2025" at bounding box center [789, 435] width 324 height 36
click at [650, 464] on link "Prev" at bounding box center [648, 471] width 17 height 17
click at [729, 559] on link "8" at bounding box center [736, 563] width 23 height 23
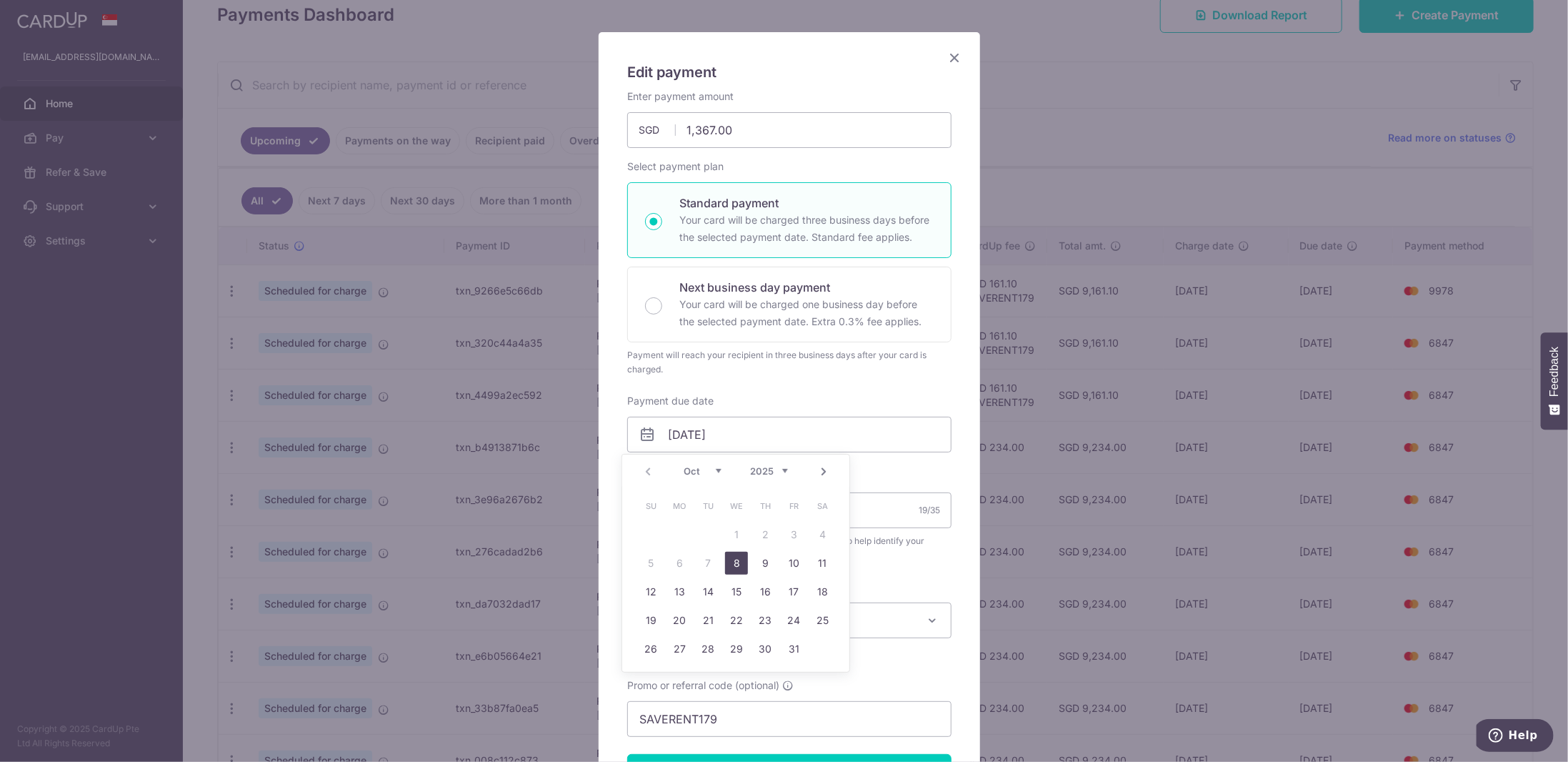
type input "[DATE]"
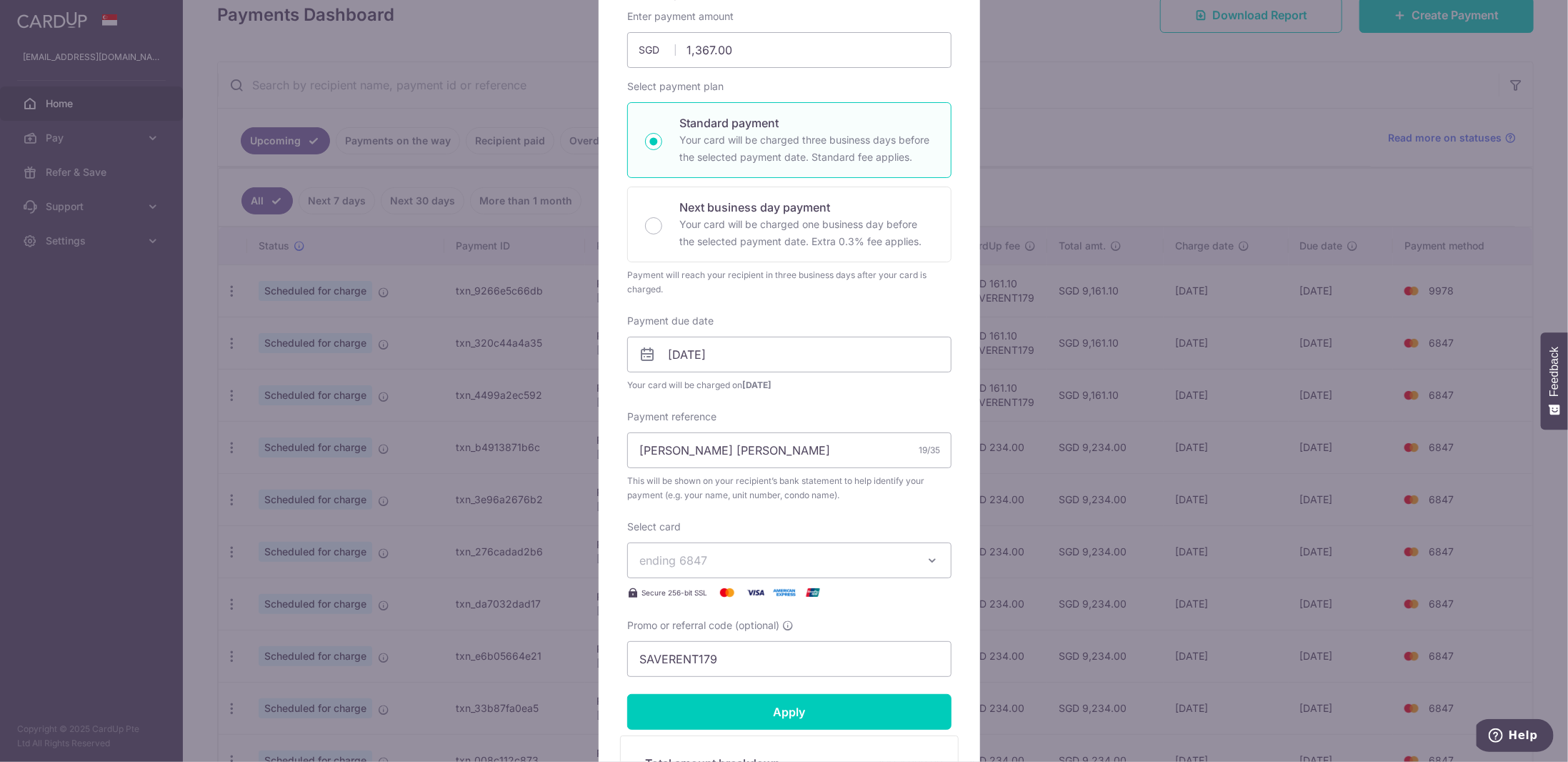
scroll to position [214, 0]
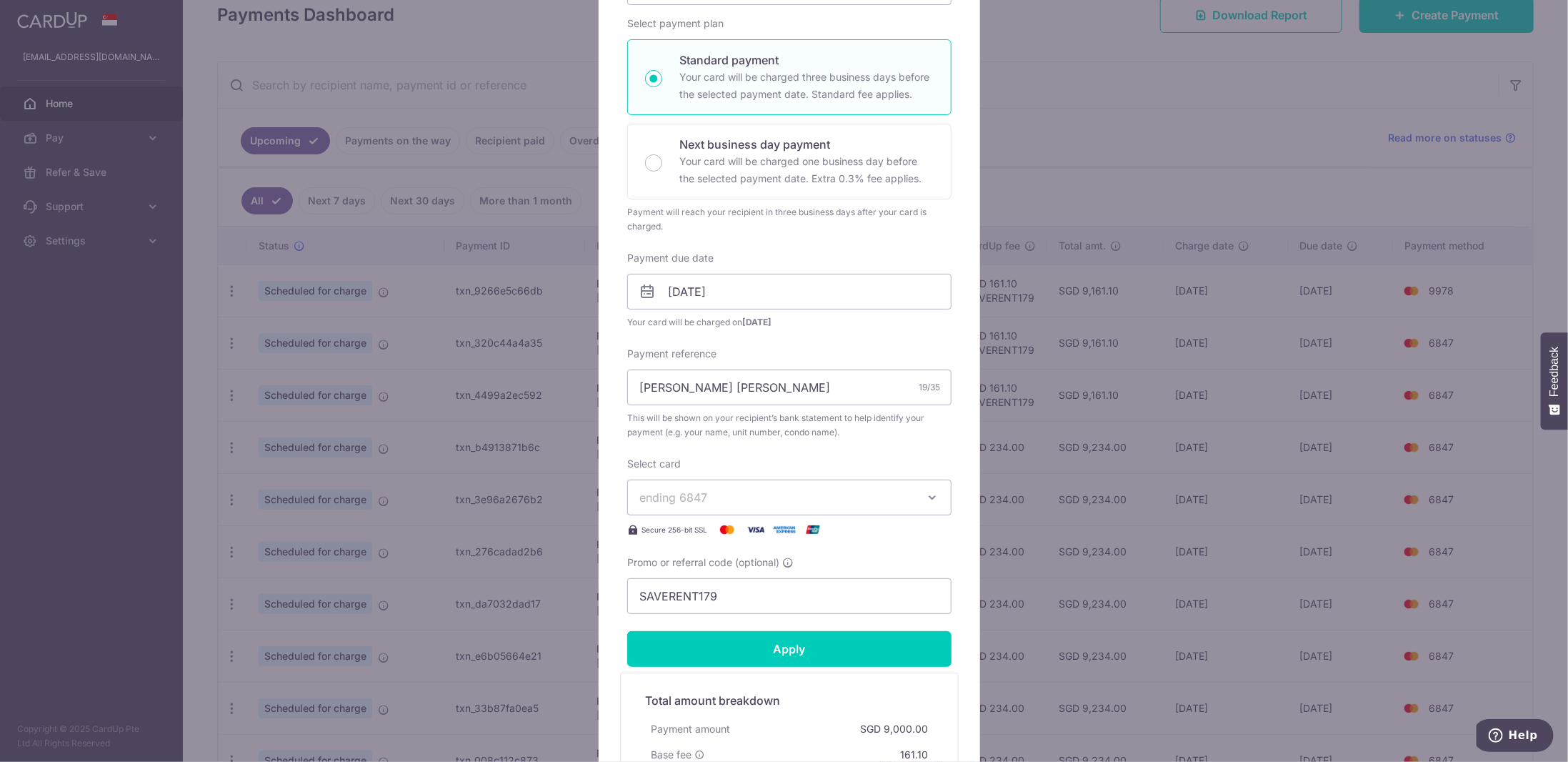
click at [764, 483] on button "ending 6847" at bounding box center [789, 498] width 324 height 36
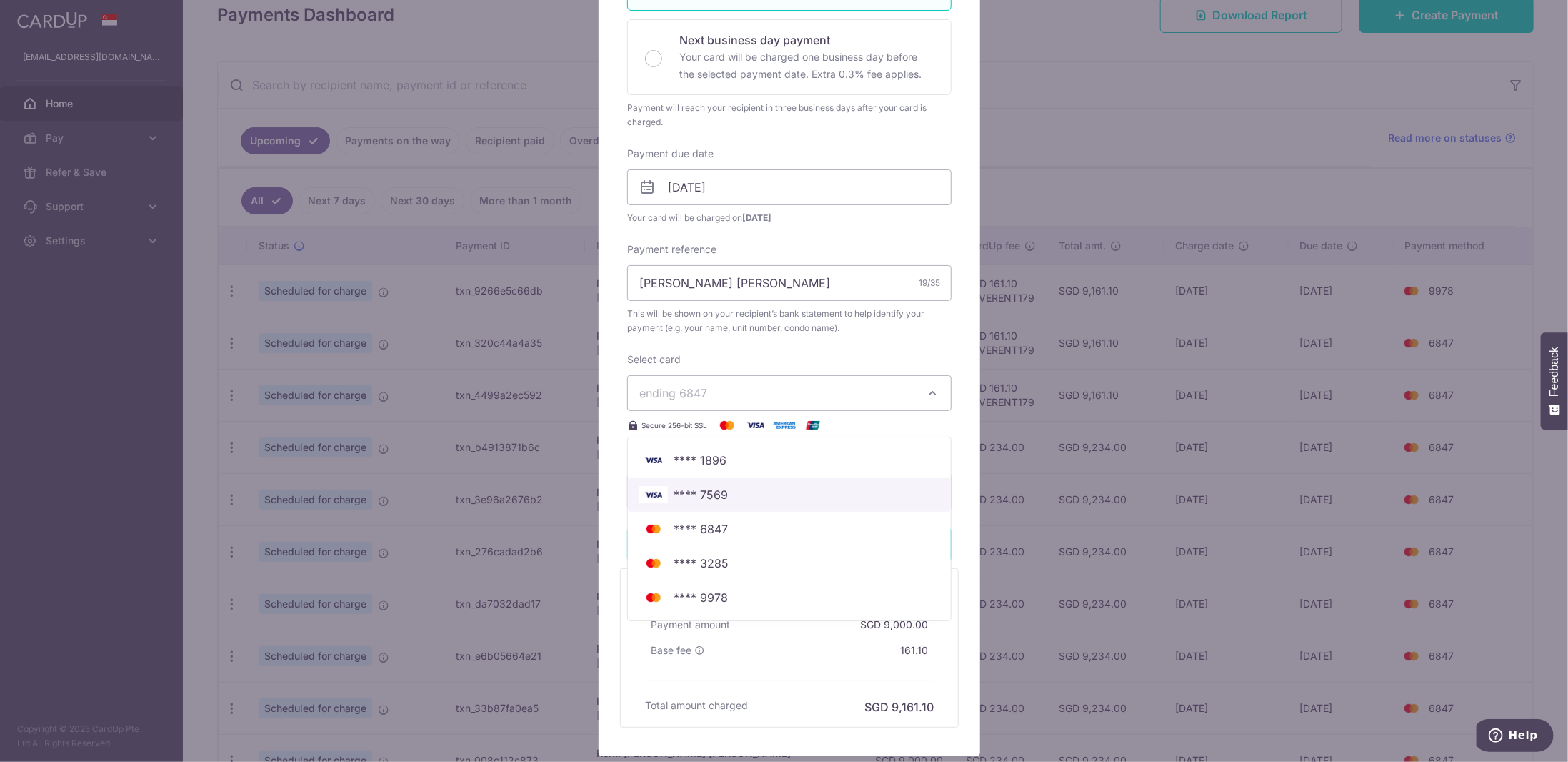
scroll to position [358, 0]
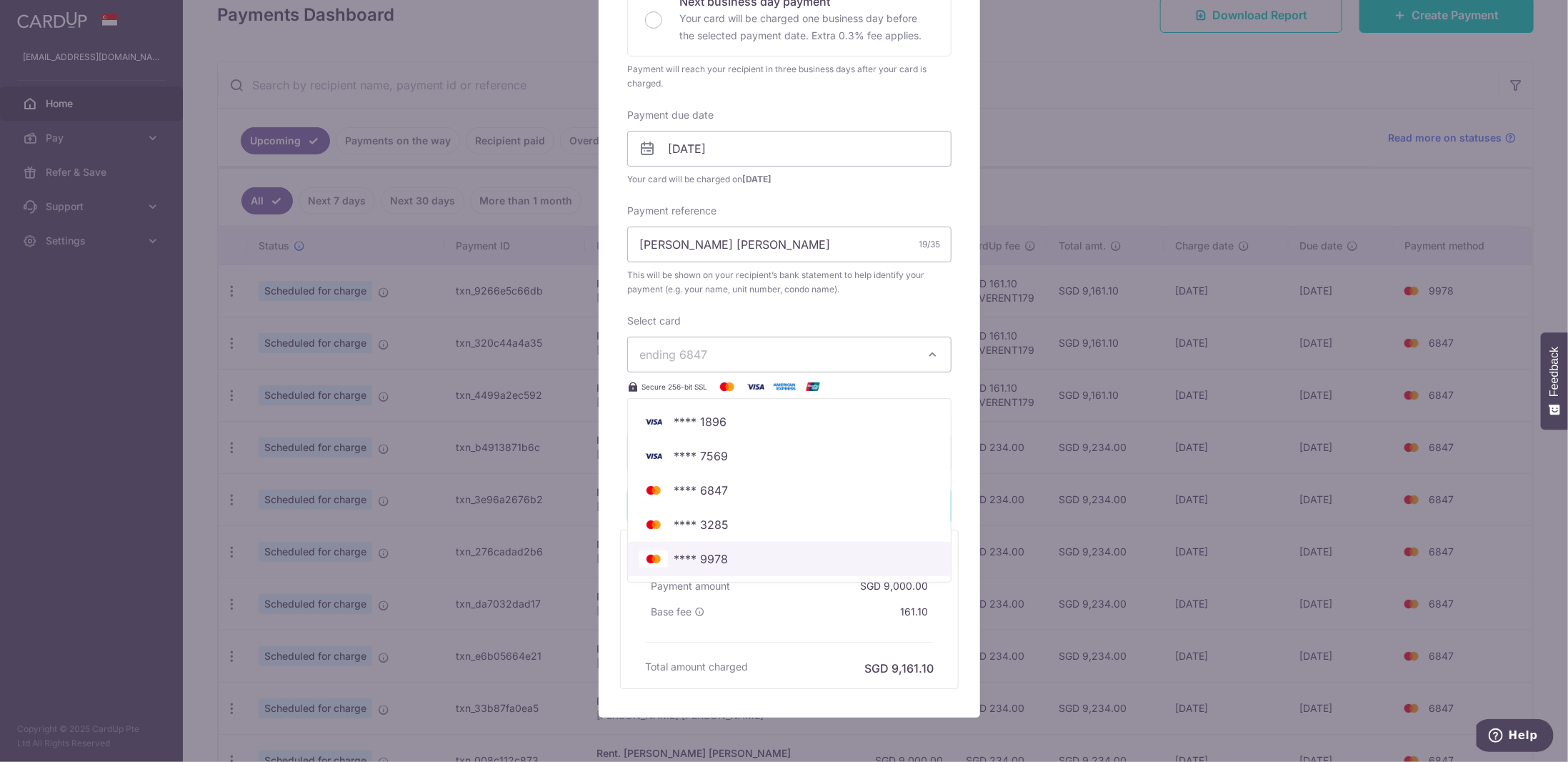
click at [719, 558] on span "**** 9978" at bounding box center [701, 559] width 54 height 17
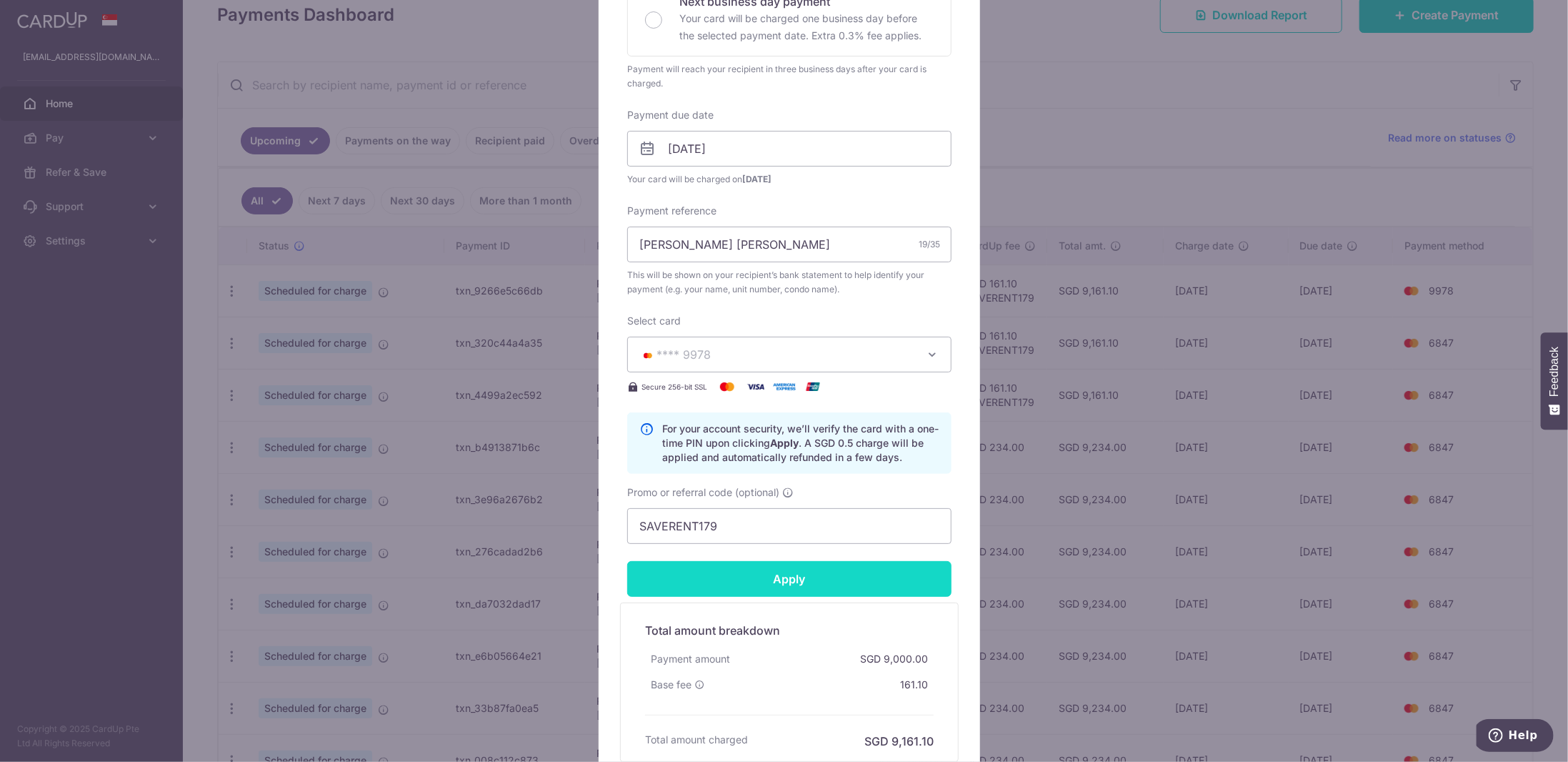
click at [795, 576] on input "Apply" at bounding box center [789, 579] width 324 height 36
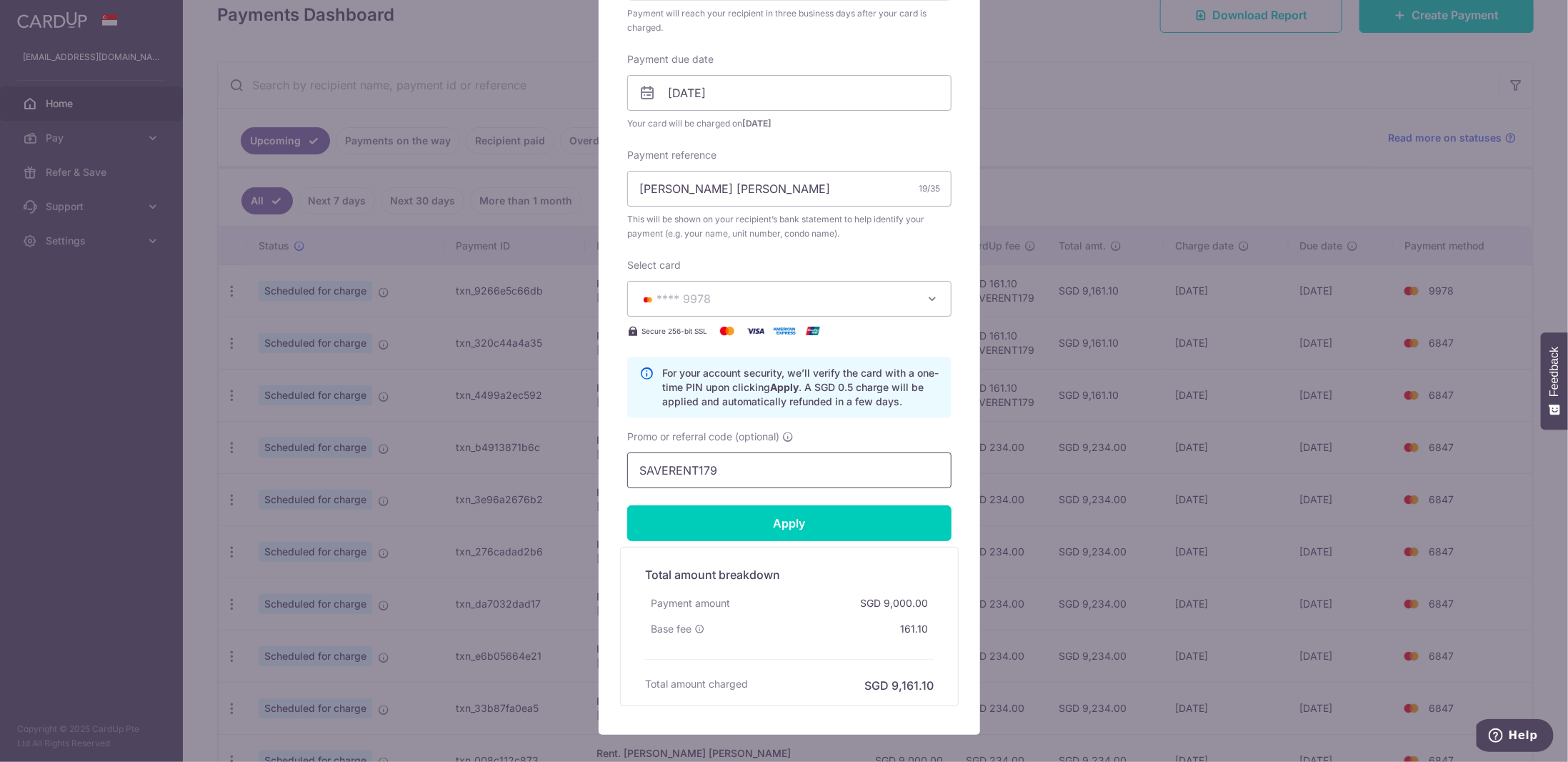
scroll to position [127, 0]
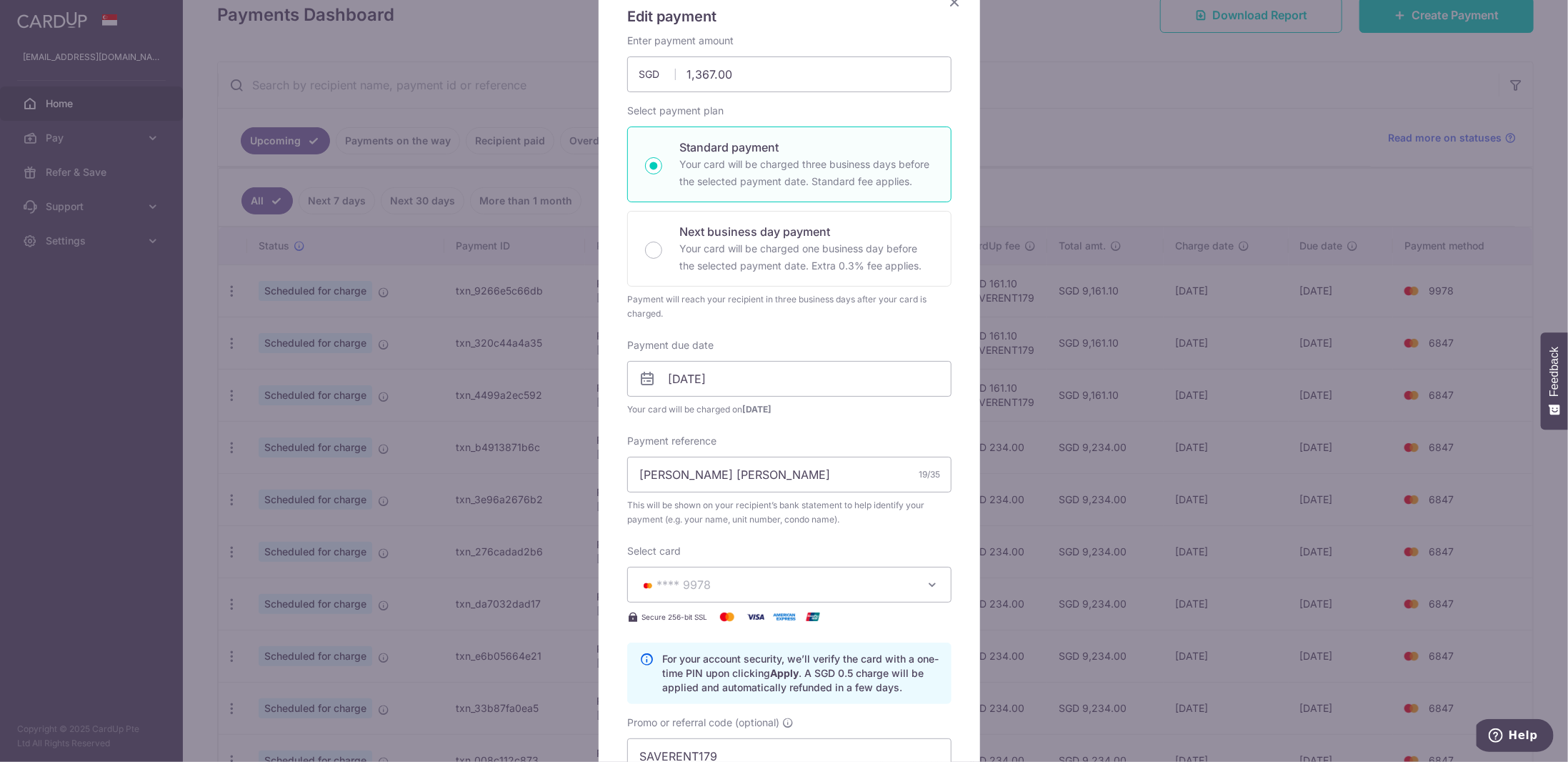
type input "Successfully Applied"
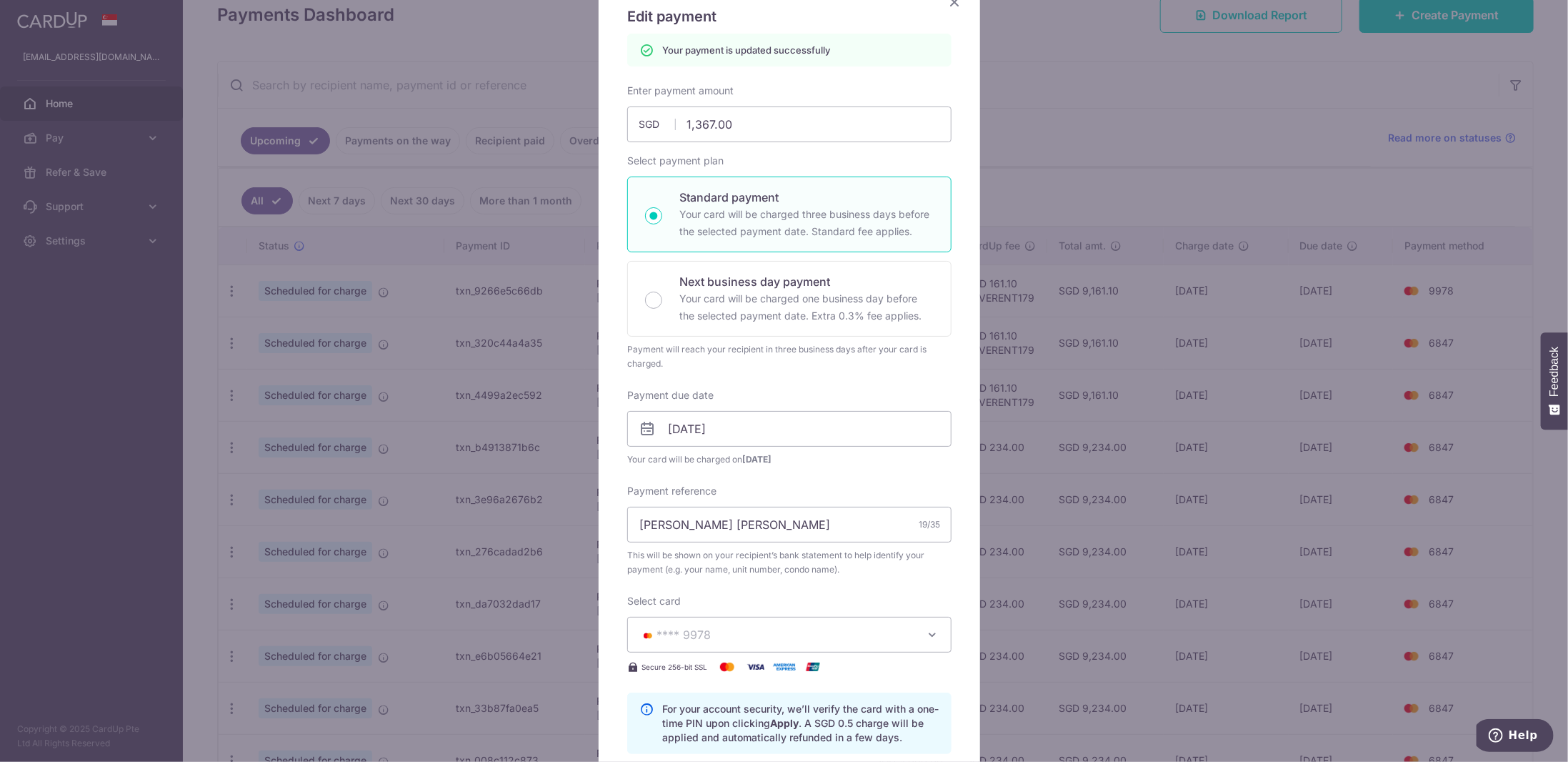
scroll to position [0, 0]
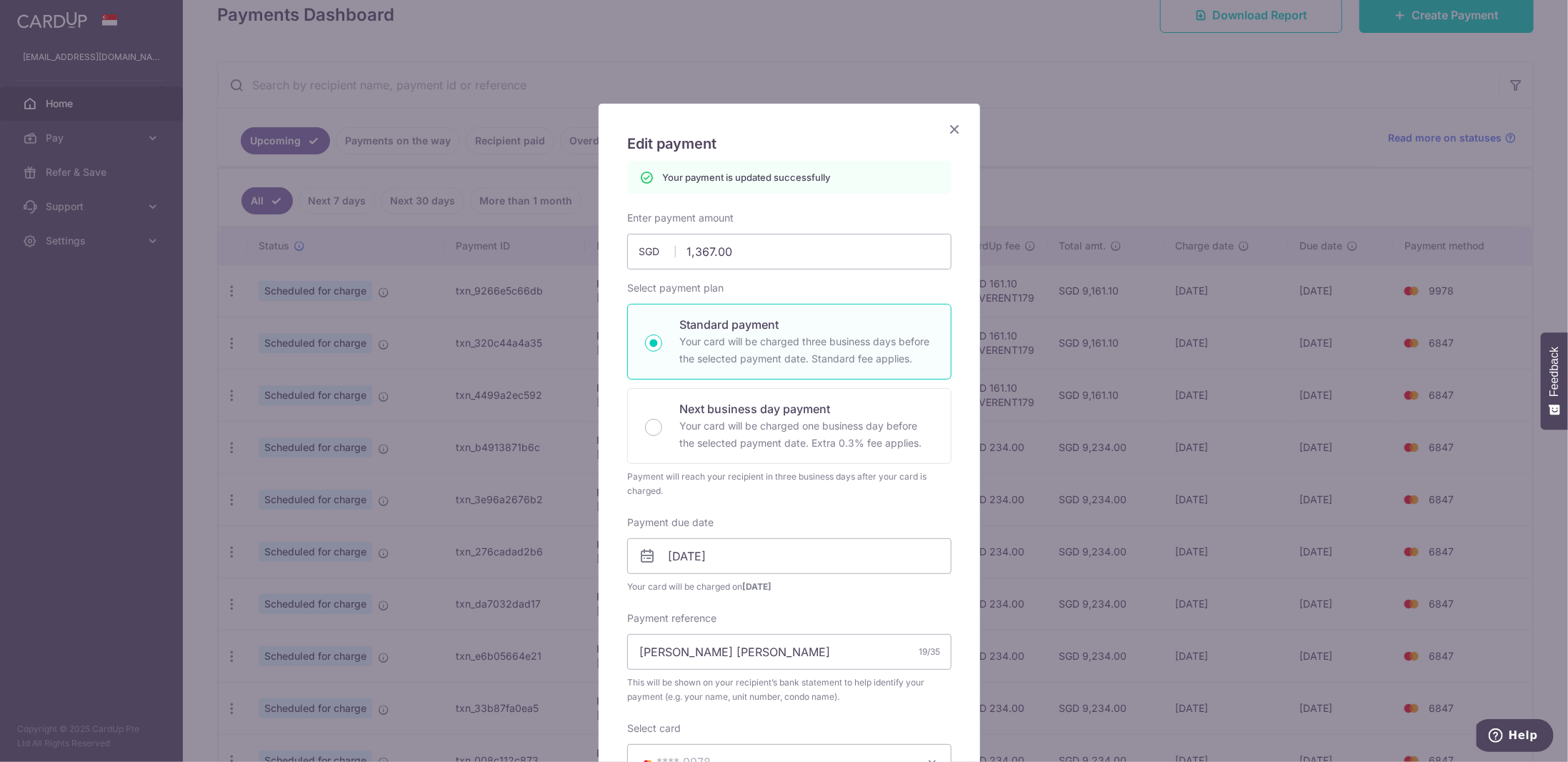
click at [951, 124] on icon "Close" at bounding box center [955, 129] width 17 height 18
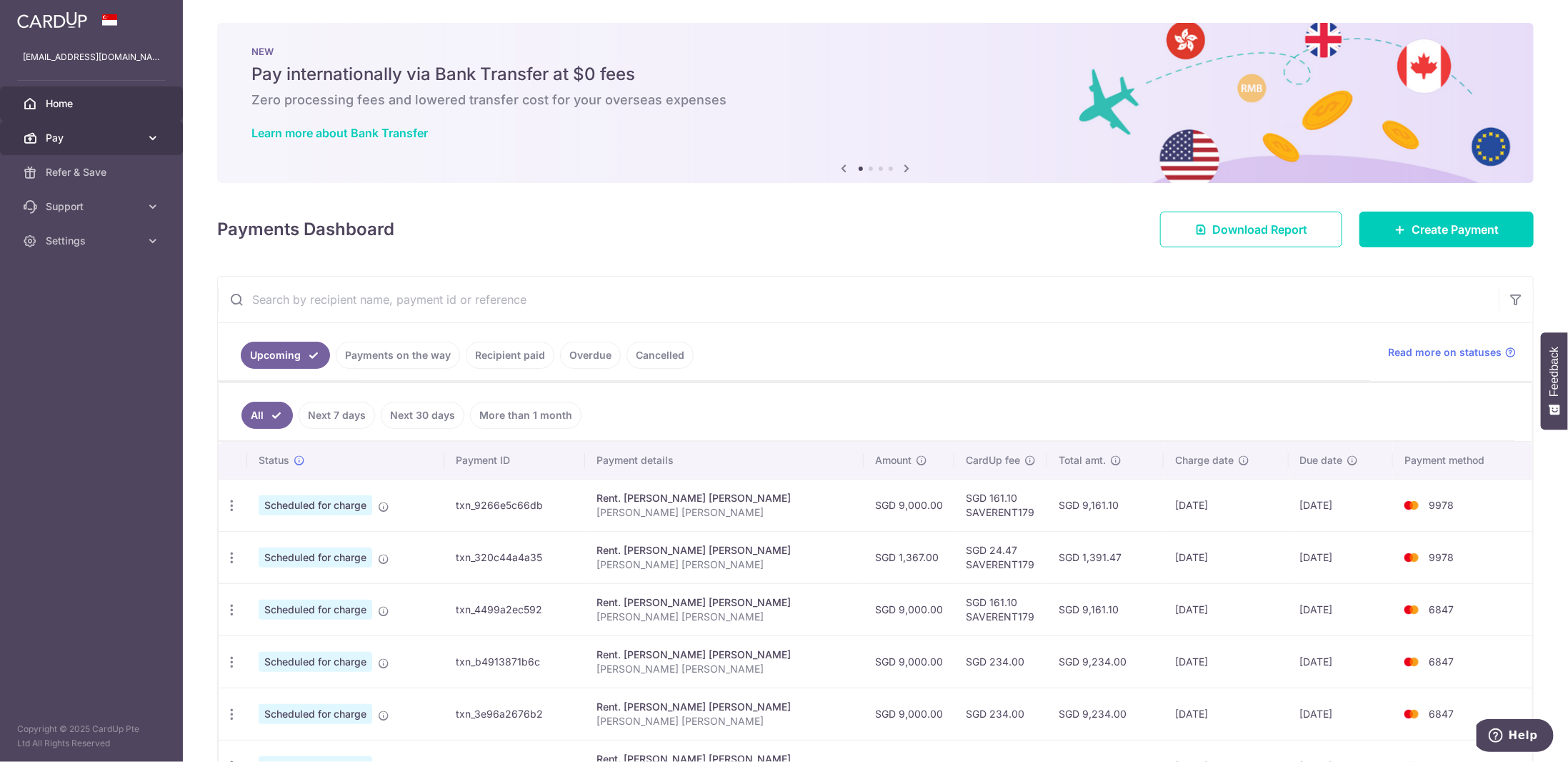
click at [98, 144] on span "Pay" at bounding box center [92, 137] width 94 height 14
click at [93, 179] on span "Payments" at bounding box center [92, 172] width 94 height 14
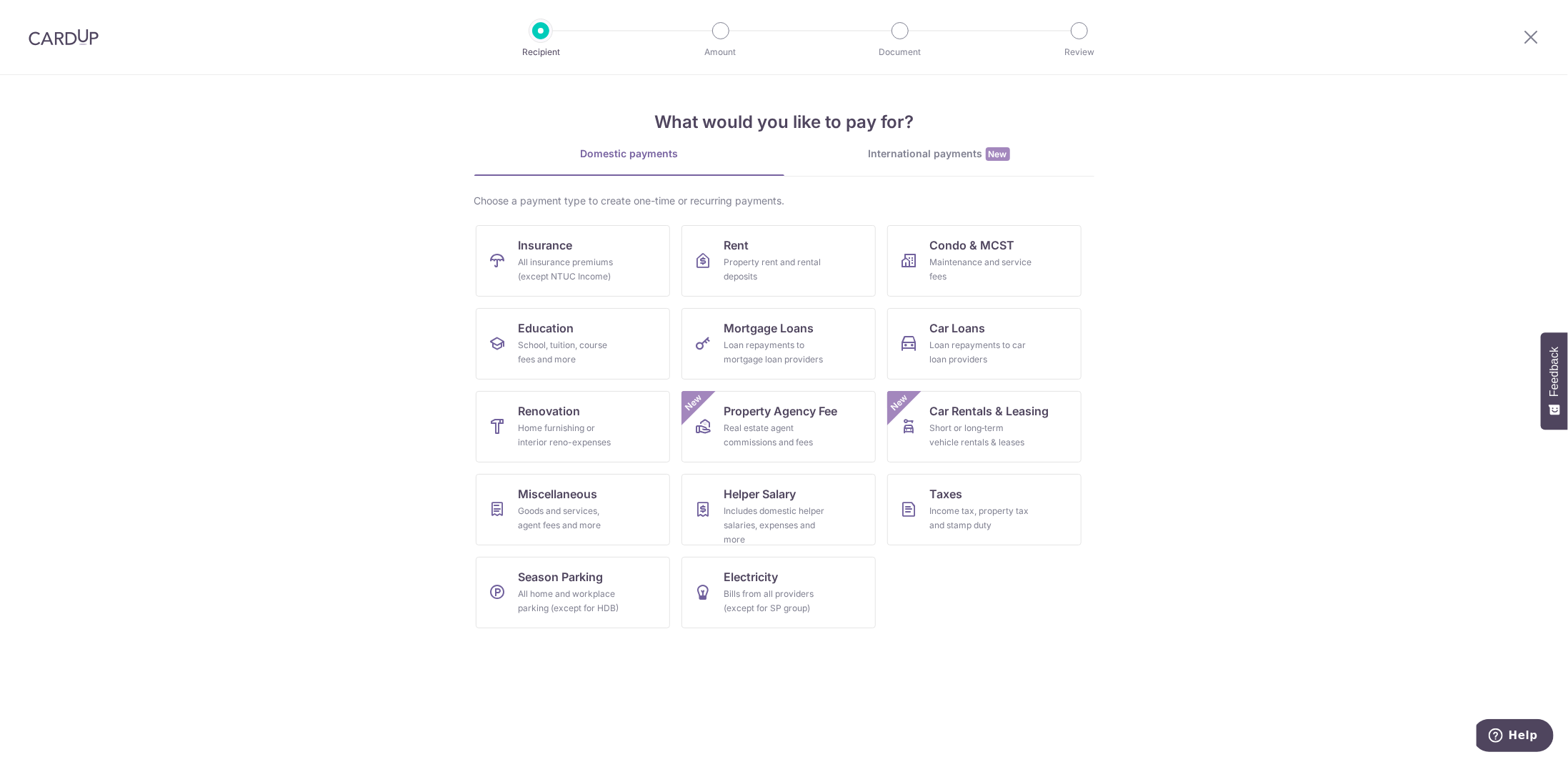
click at [81, 36] on img at bounding box center [64, 37] width 70 height 17
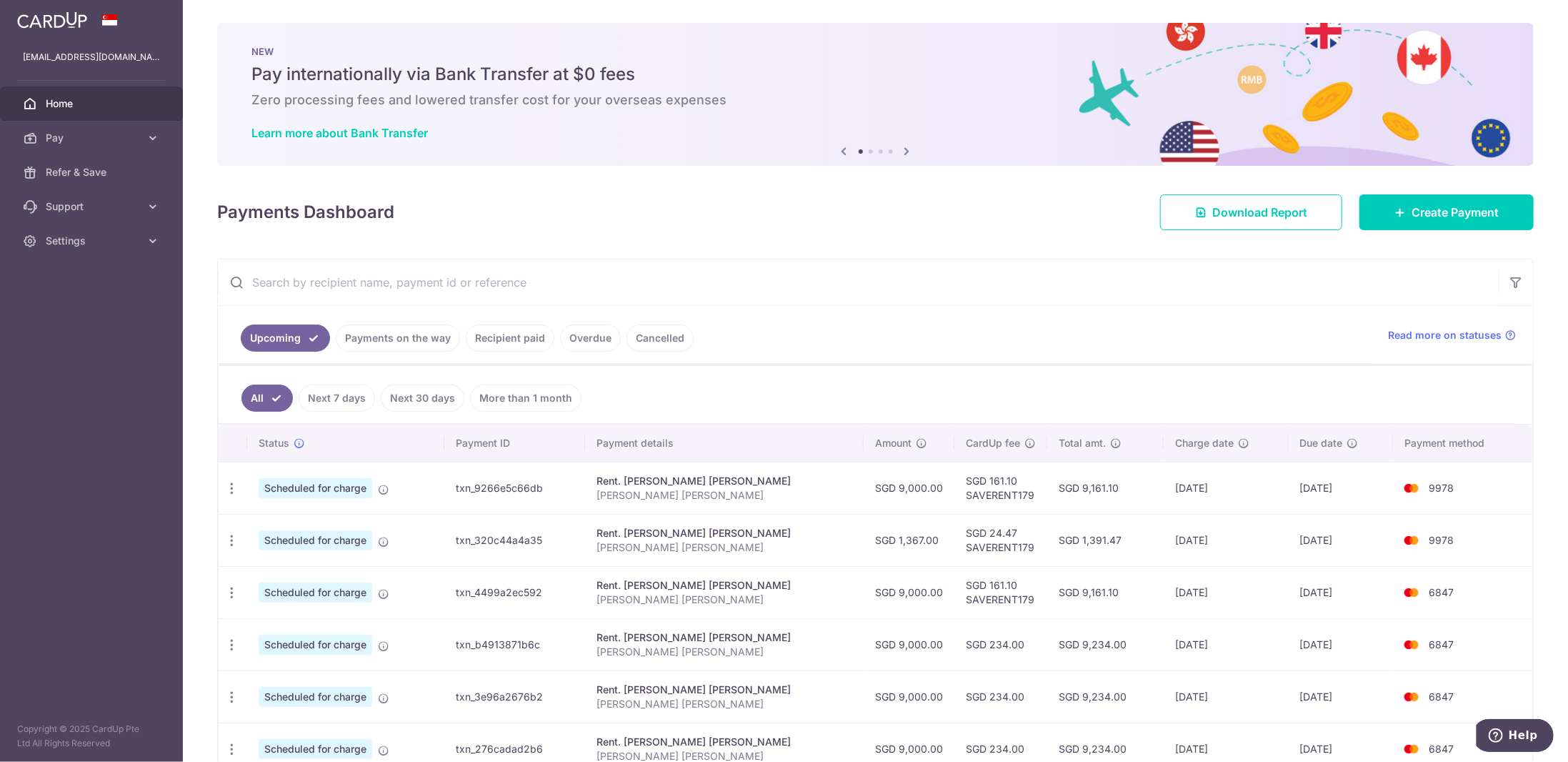
click at [1065, 538] on td "SGD 1,391.47" at bounding box center [1105, 540] width 116 height 53
click at [1065, 489] on td "SGD 9,161.10" at bounding box center [1105, 488] width 116 height 53
